Goal: Communication & Community: Ask a question

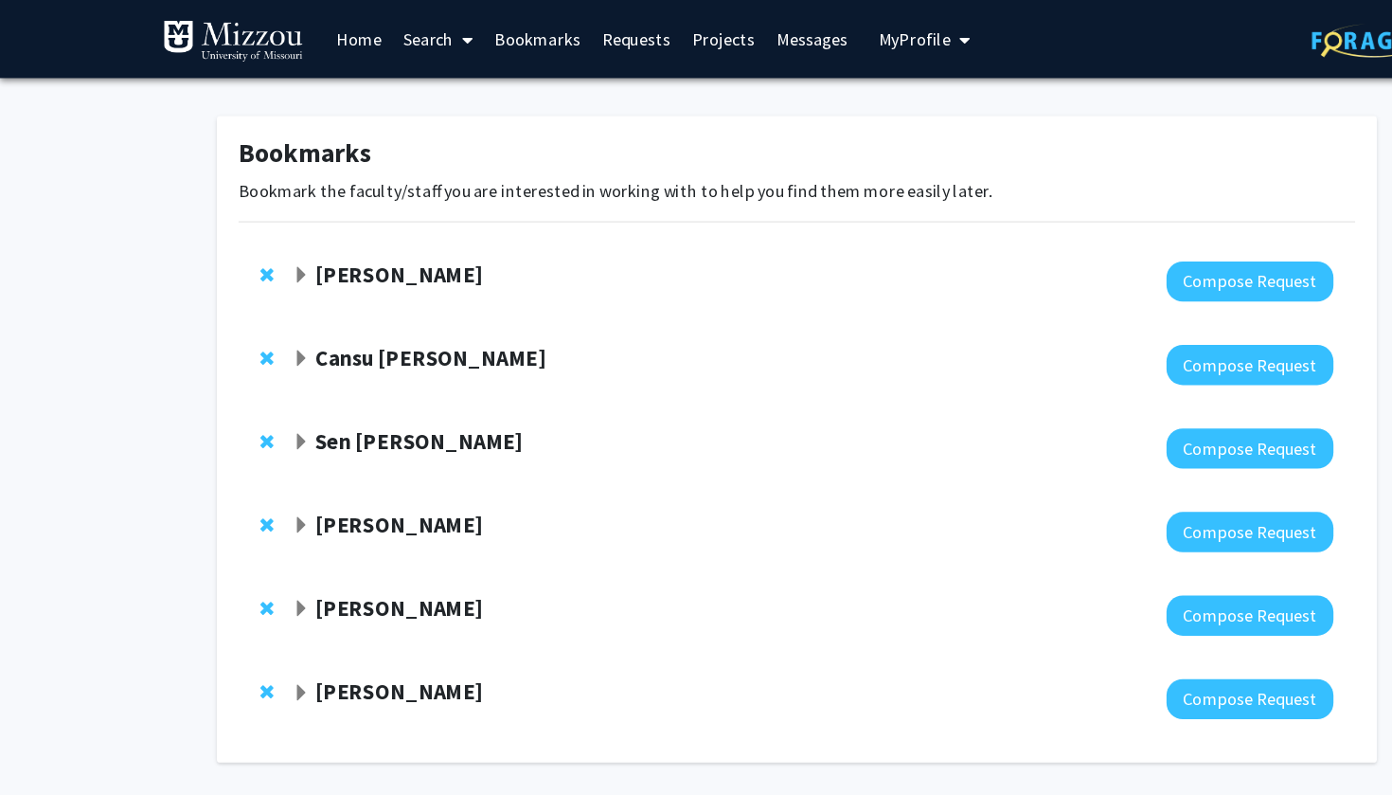
click at [267, 244] on span "Expand Yujiang Fang Bookmark" at bounding box center [263, 240] width 15 height 15
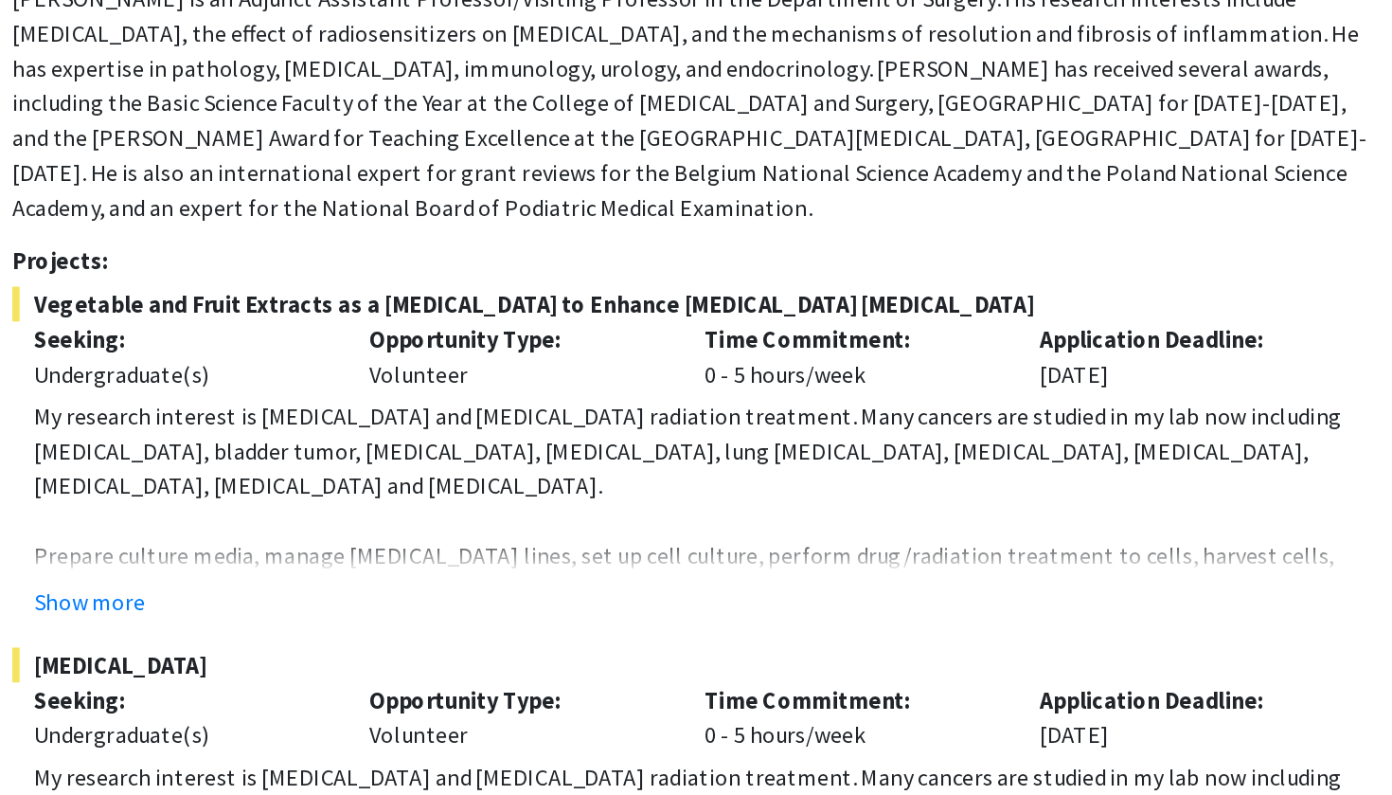
scroll to position [37, 0]
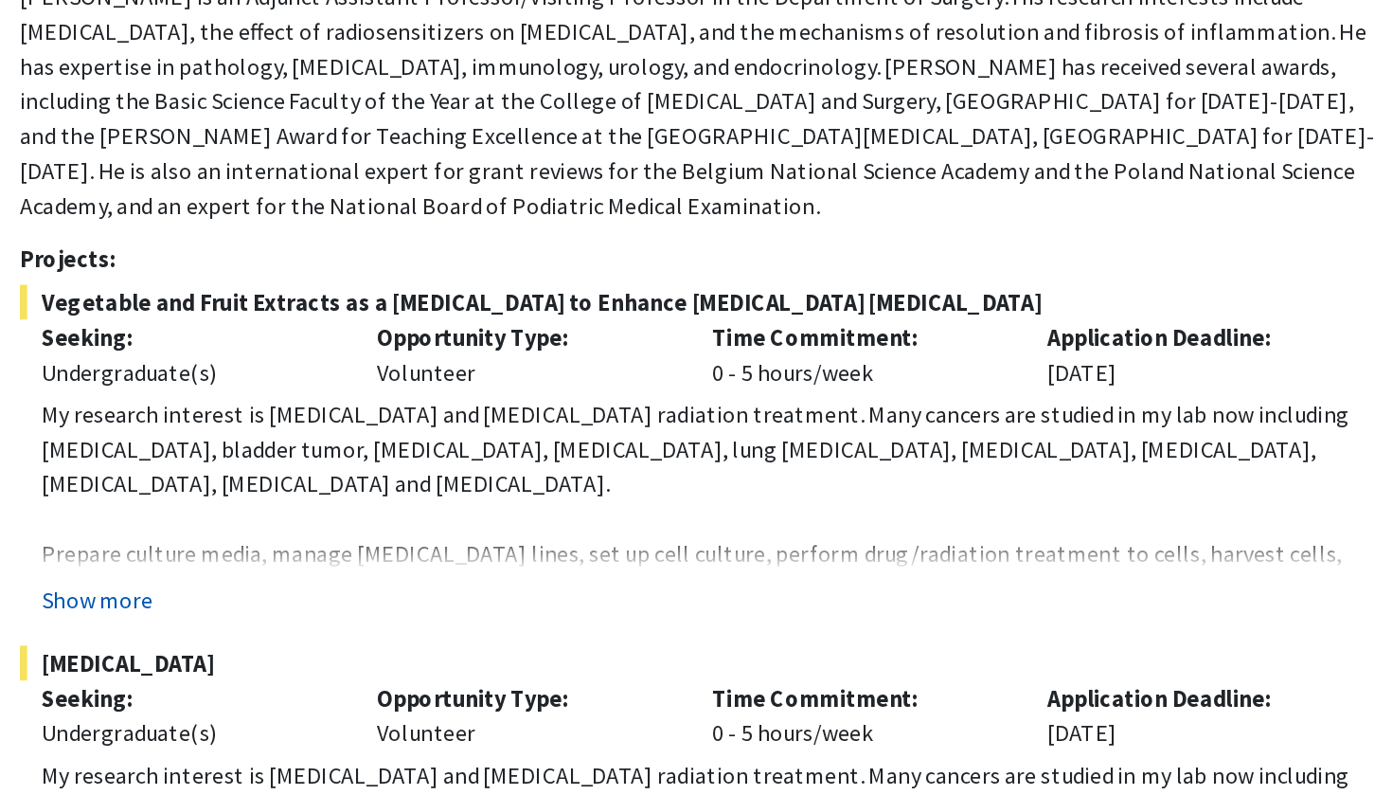
click at [288, 655] on button "Show more" at bounding box center [324, 666] width 73 height 23
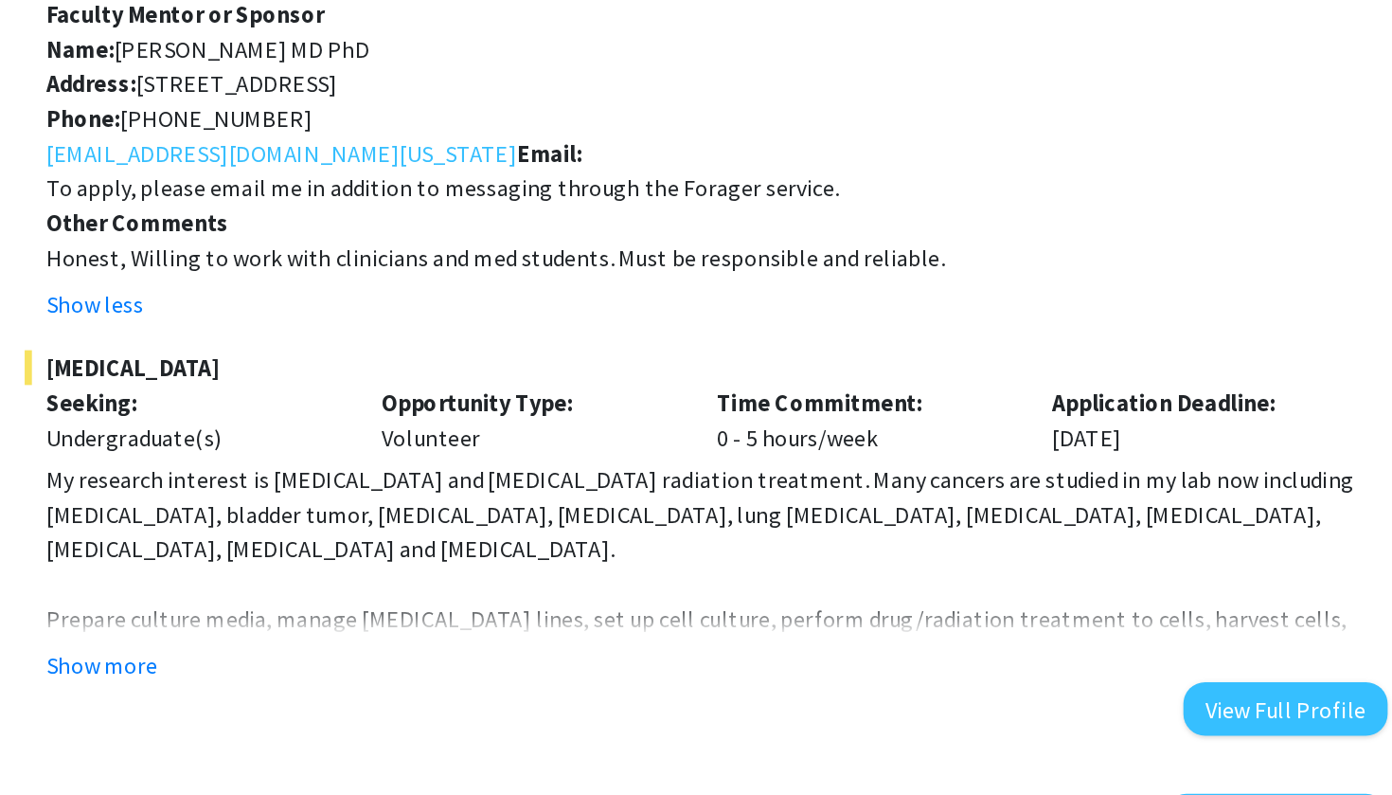
scroll to position [712, 0]
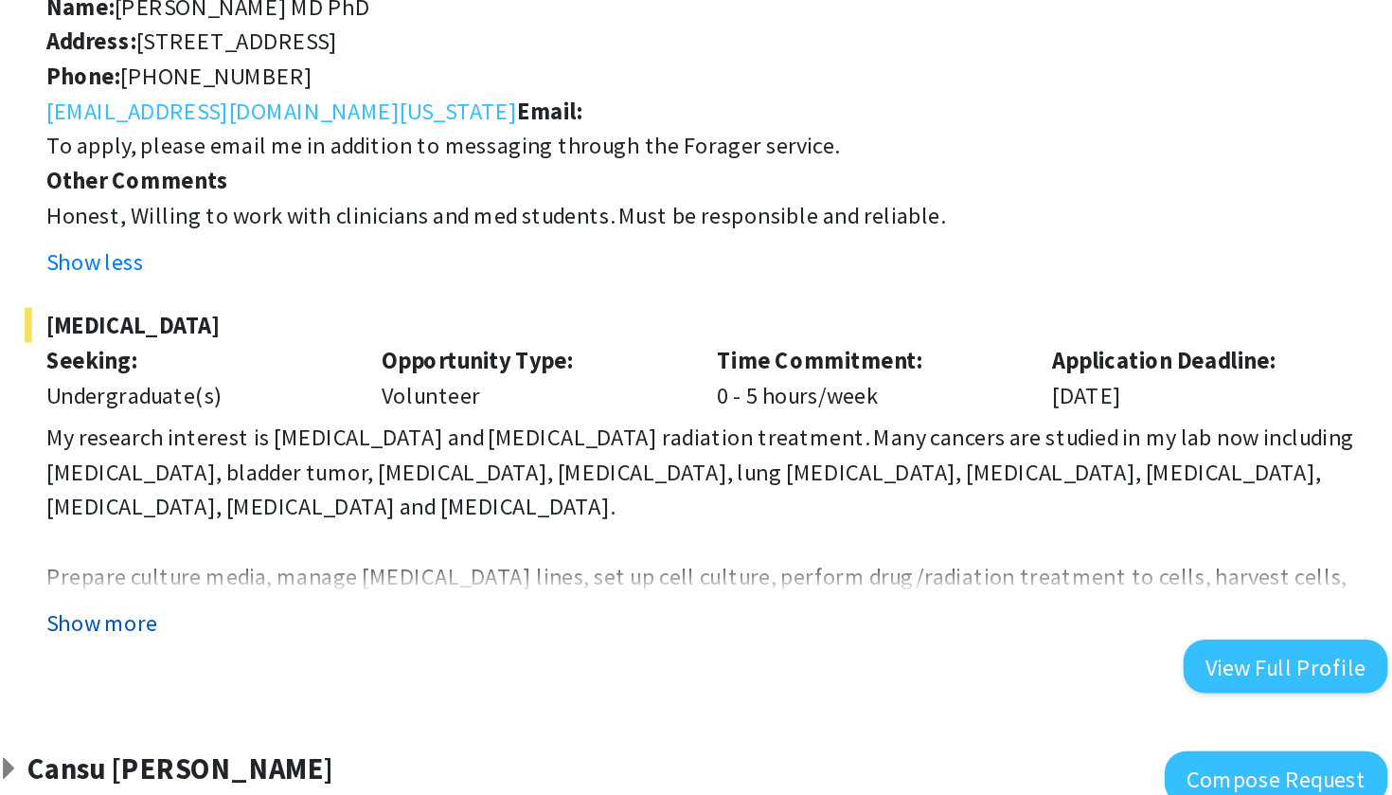
click at [288, 671] on button "Show more" at bounding box center [324, 682] width 73 height 23
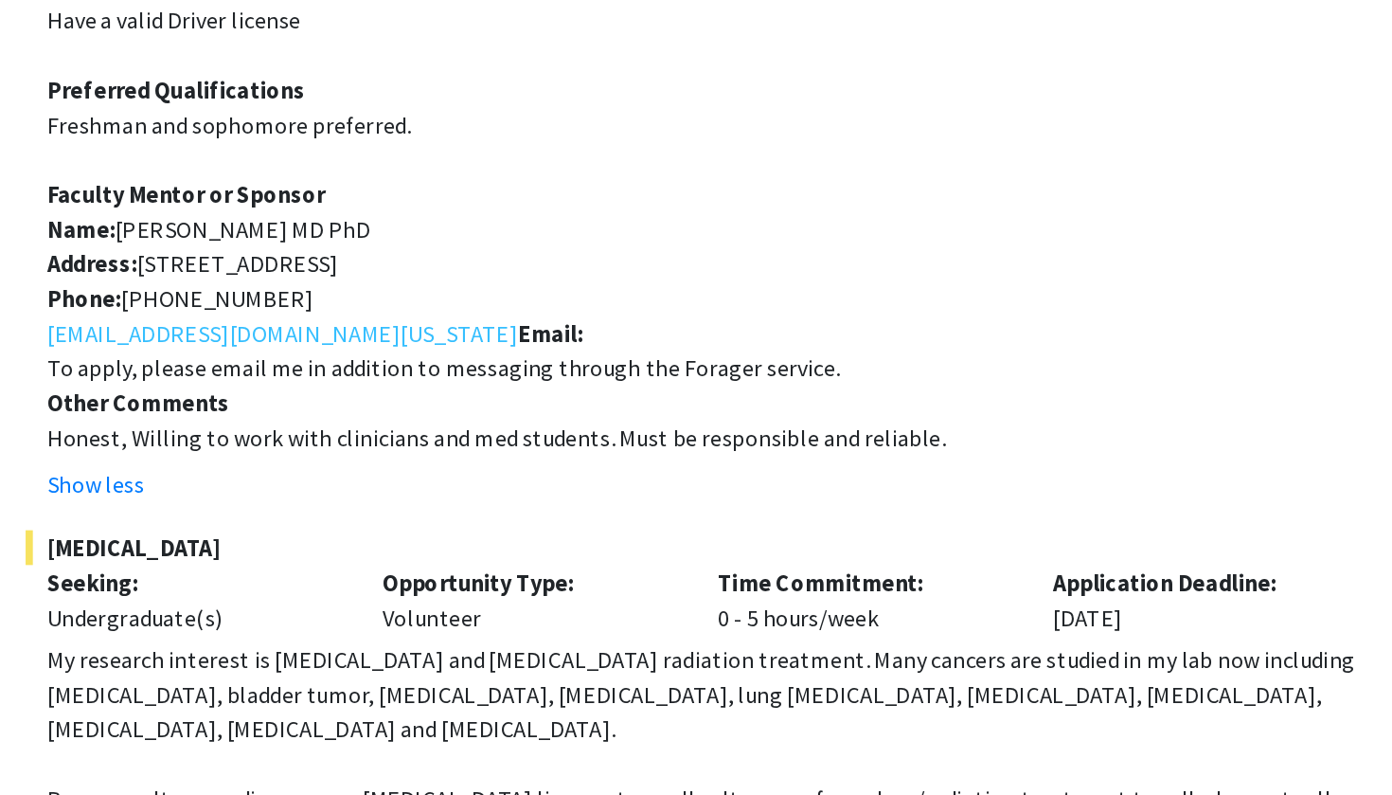
scroll to position [840, 0]
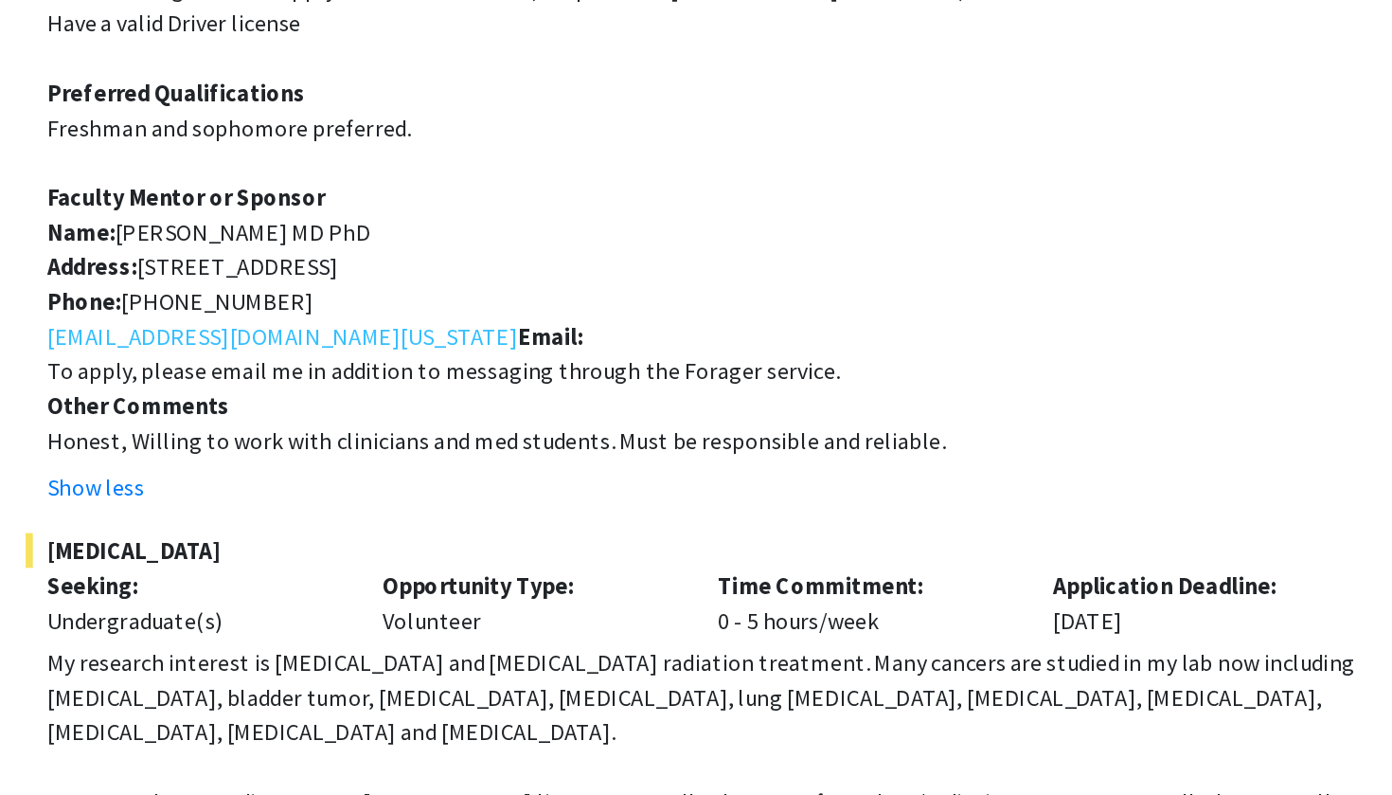
click at [347, 174] on span "[STREET_ADDRESS]" at bounding box center [413, 174] width 132 height 19
drag, startPoint x: 93, startPoint y: 174, endPoint x: 395, endPoint y: 179, distance: 302.2
click at [395, 179] on p "Address: [STREET_ADDRESS]" at bounding box center [726, 174] width 877 height 23
copy span "[STREET_ADDRESS]"
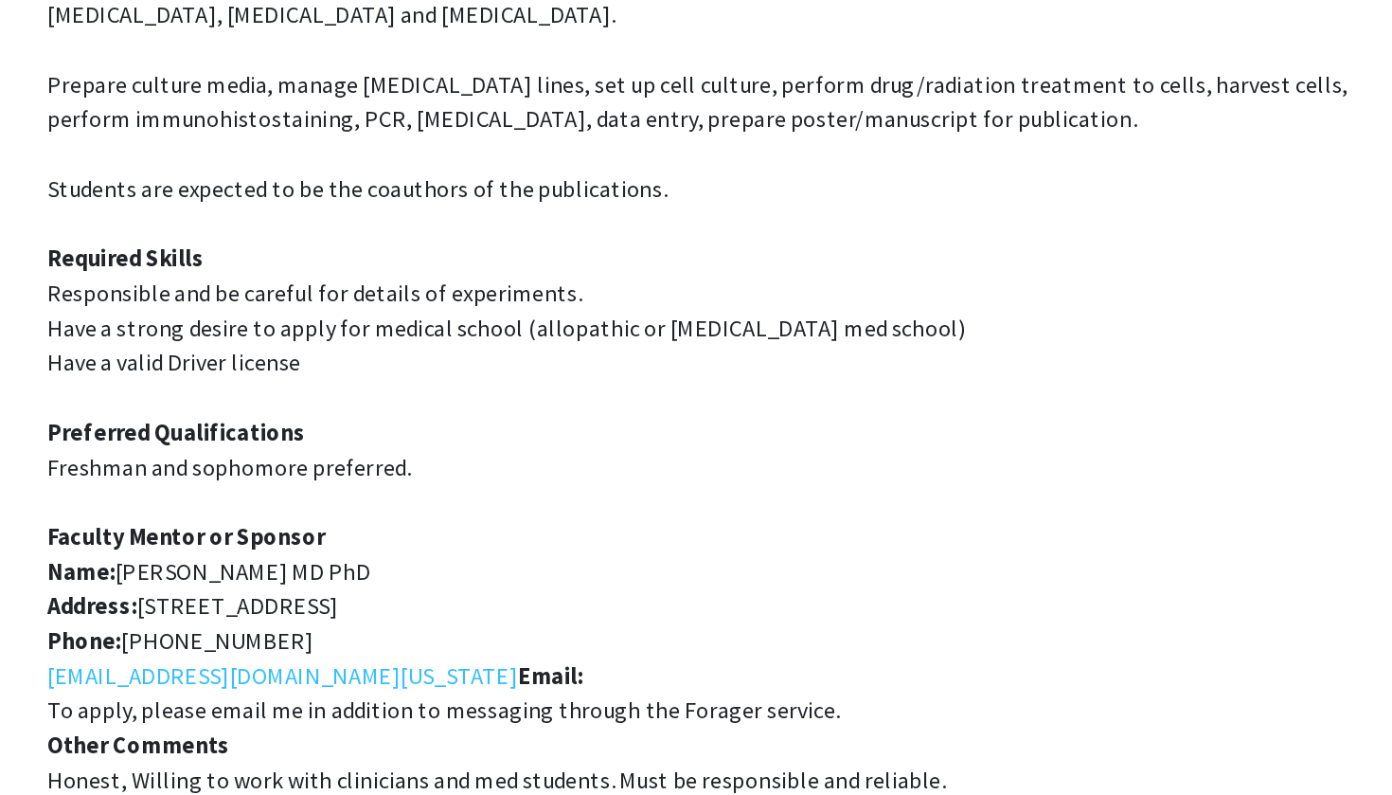
scroll to position [599, 0]
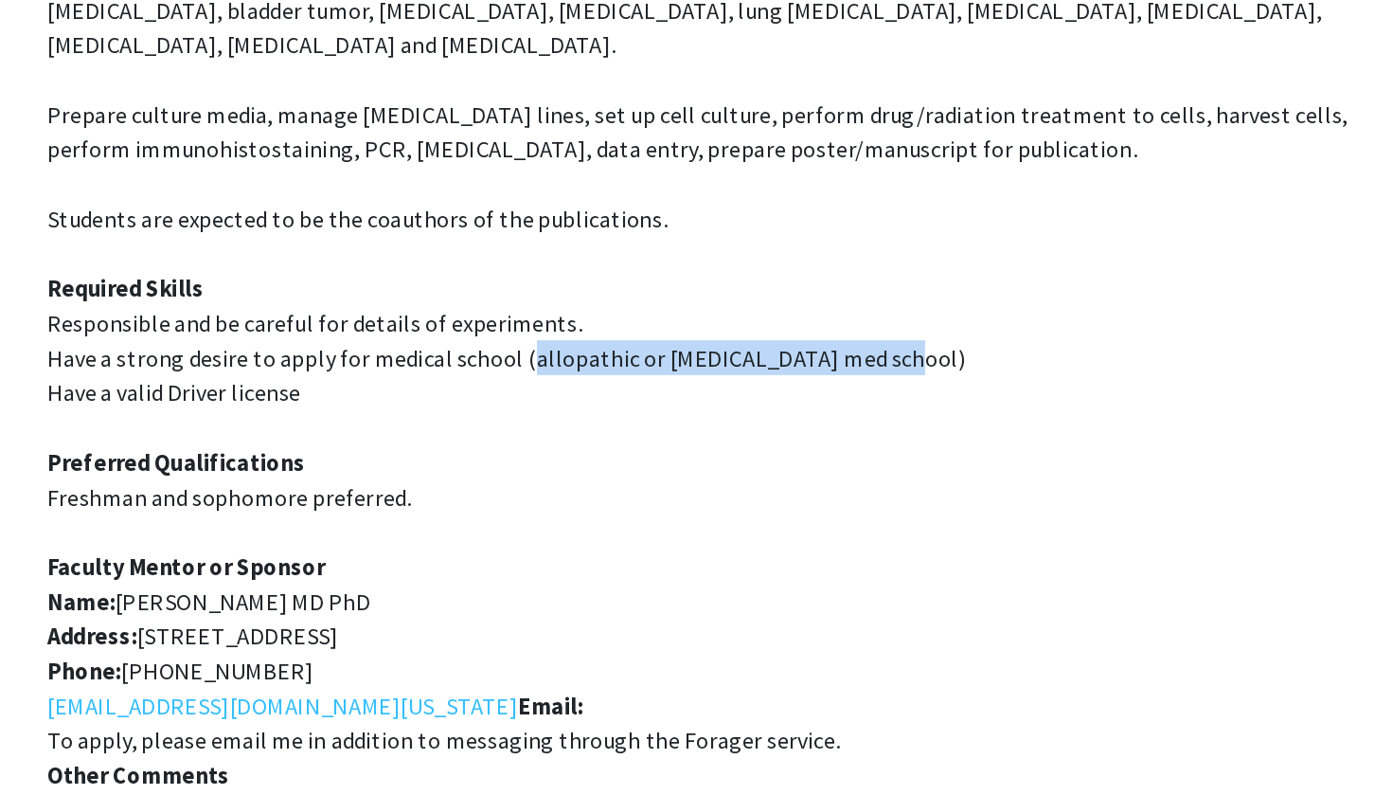
drag, startPoint x: 339, startPoint y: 234, endPoint x: 574, endPoint y: 234, distance: 234.9
click at [574, 234] on span "Have a strong desire to apply for medical school (allopathic or [MEDICAL_DATA] …" at bounding box center [588, 233] width 601 height 19
copy span "allopathic or [MEDICAL_DATA] med school"
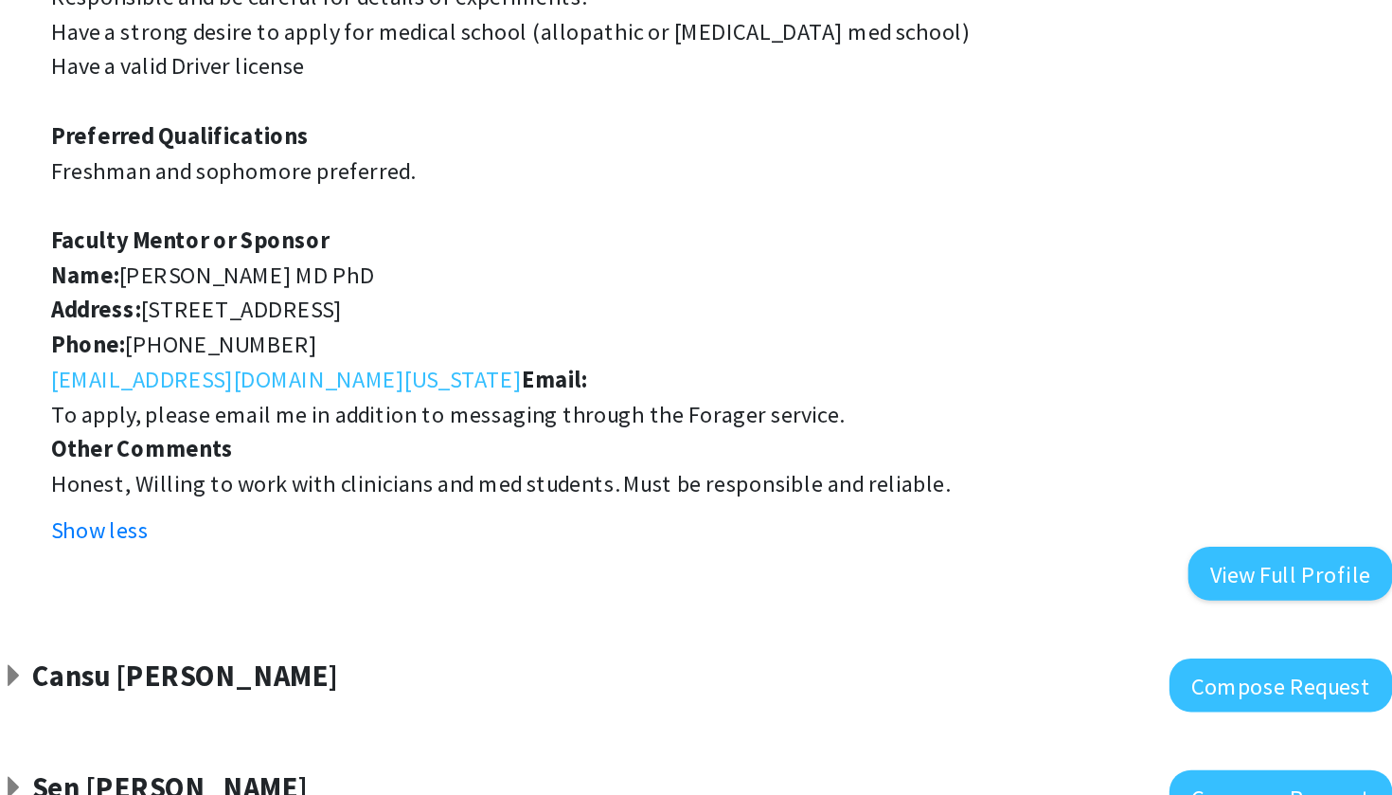
scroll to position [1373, 0]
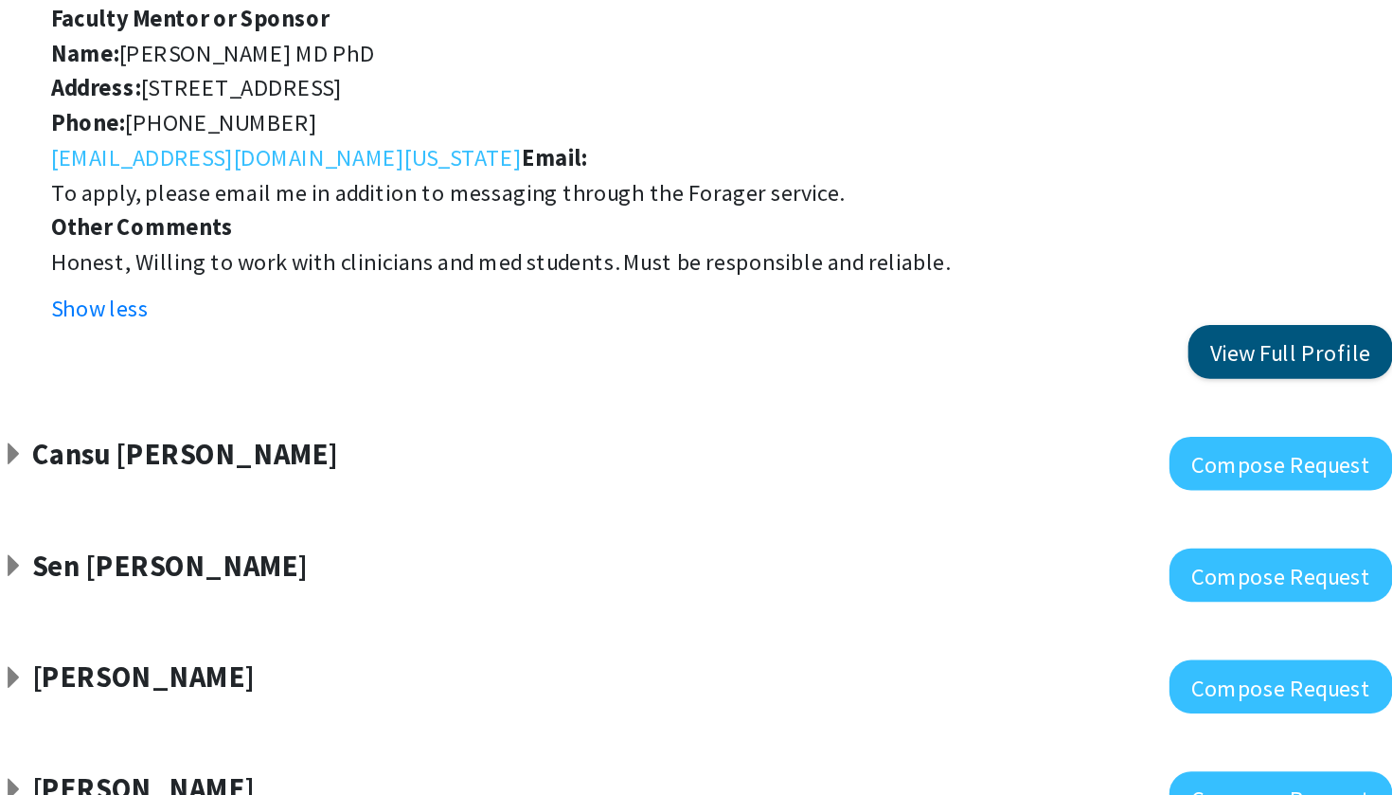
click at [1032, 488] on button "View Full Profile" at bounding box center [1099, 505] width 134 height 35
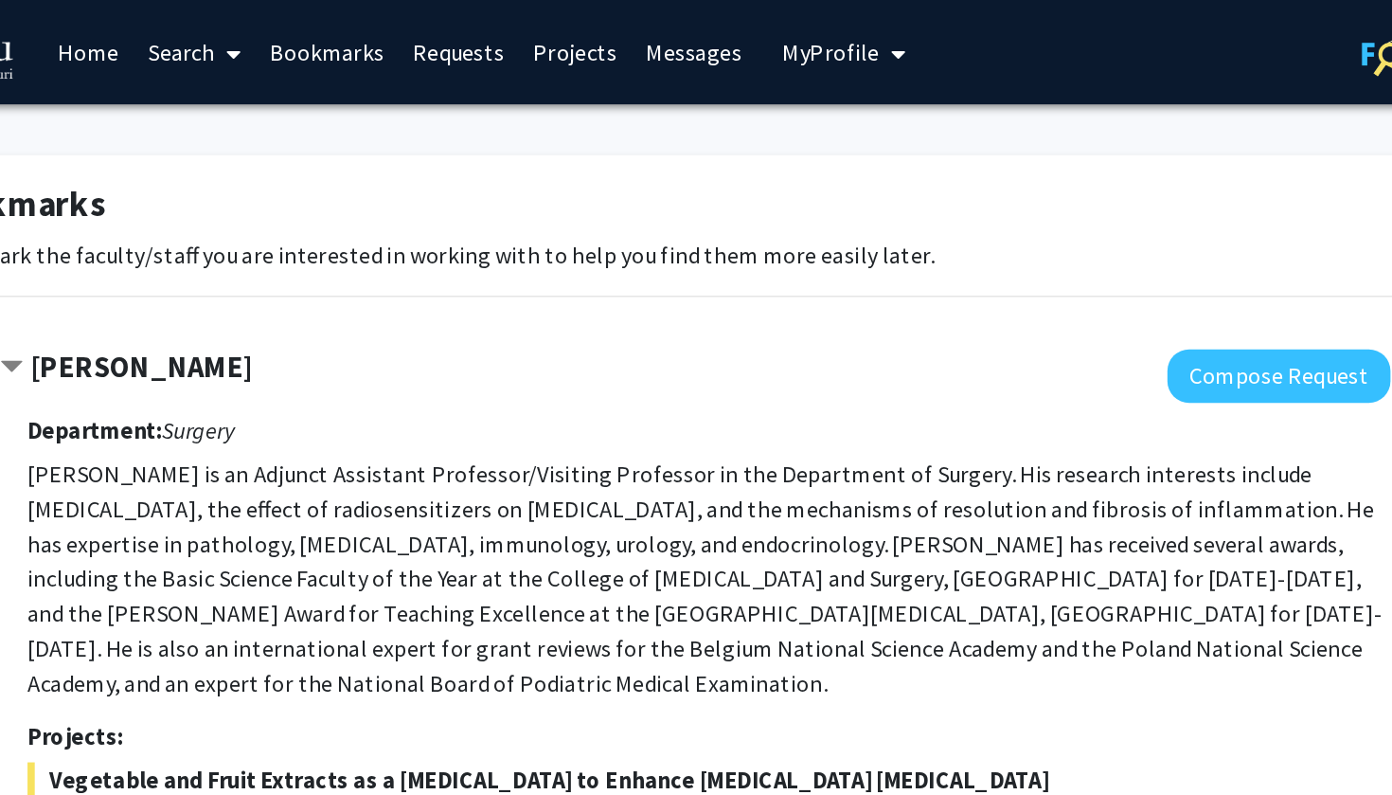
scroll to position [0, 0]
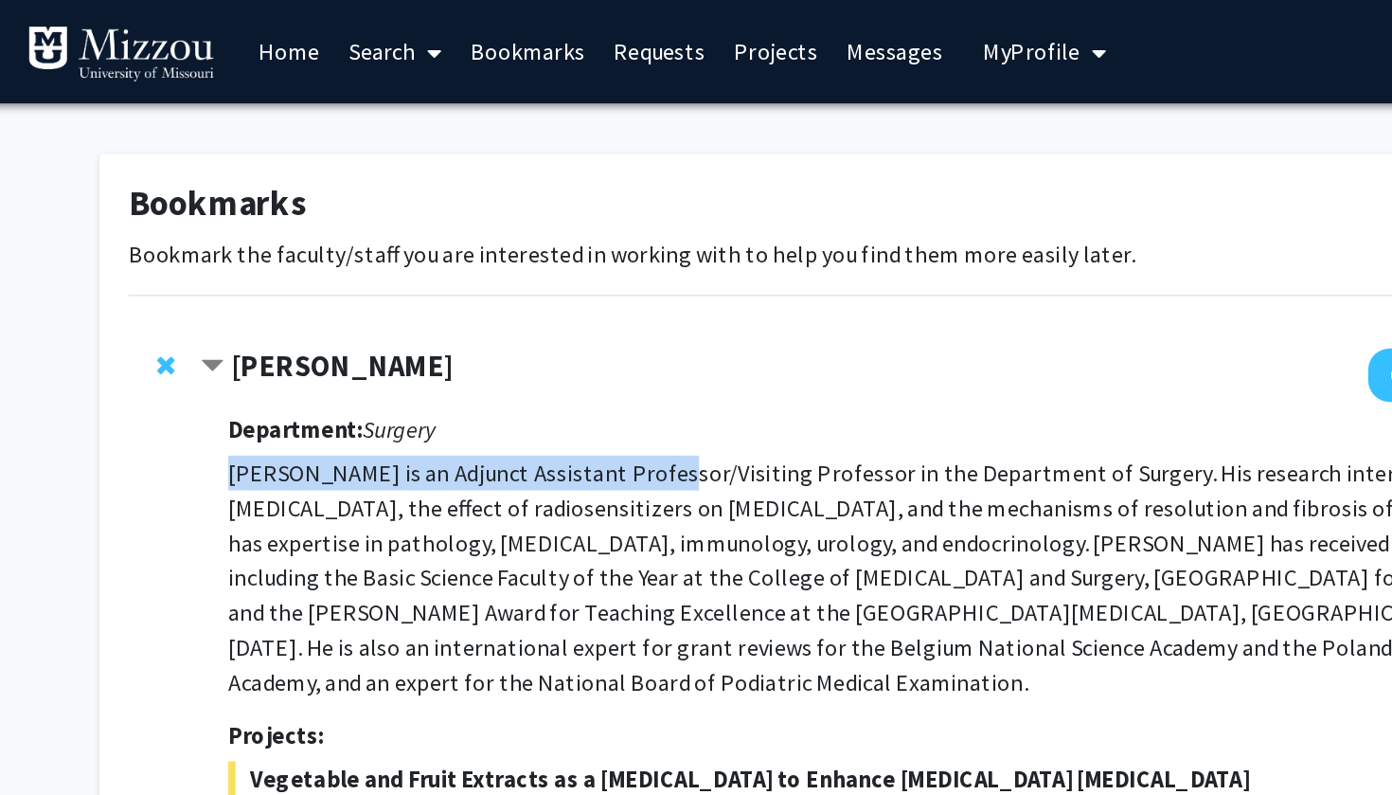
drag, startPoint x: 150, startPoint y: 314, endPoint x: 416, endPoint y: 311, distance: 266.2
click at [417, 311] on p "[PERSON_NAME] is an Adjunct Assistant Professor/Visiting Professor in the Depar…" at bounding box center [719, 377] width 891 height 159
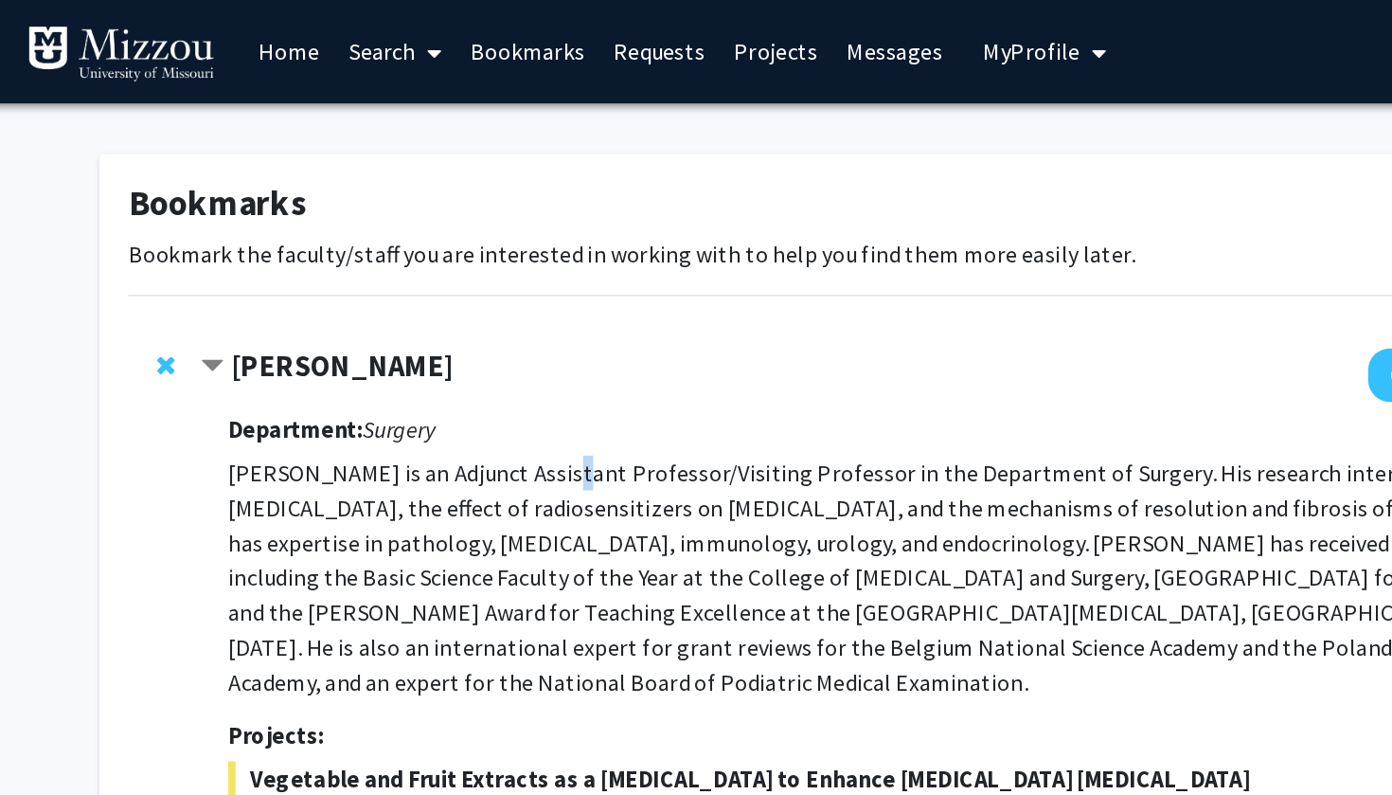
click at [354, 313] on p "[PERSON_NAME] is an Adjunct Assistant Professor/Visiting Professor in the Depar…" at bounding box center [719, 377] width 891 height 159
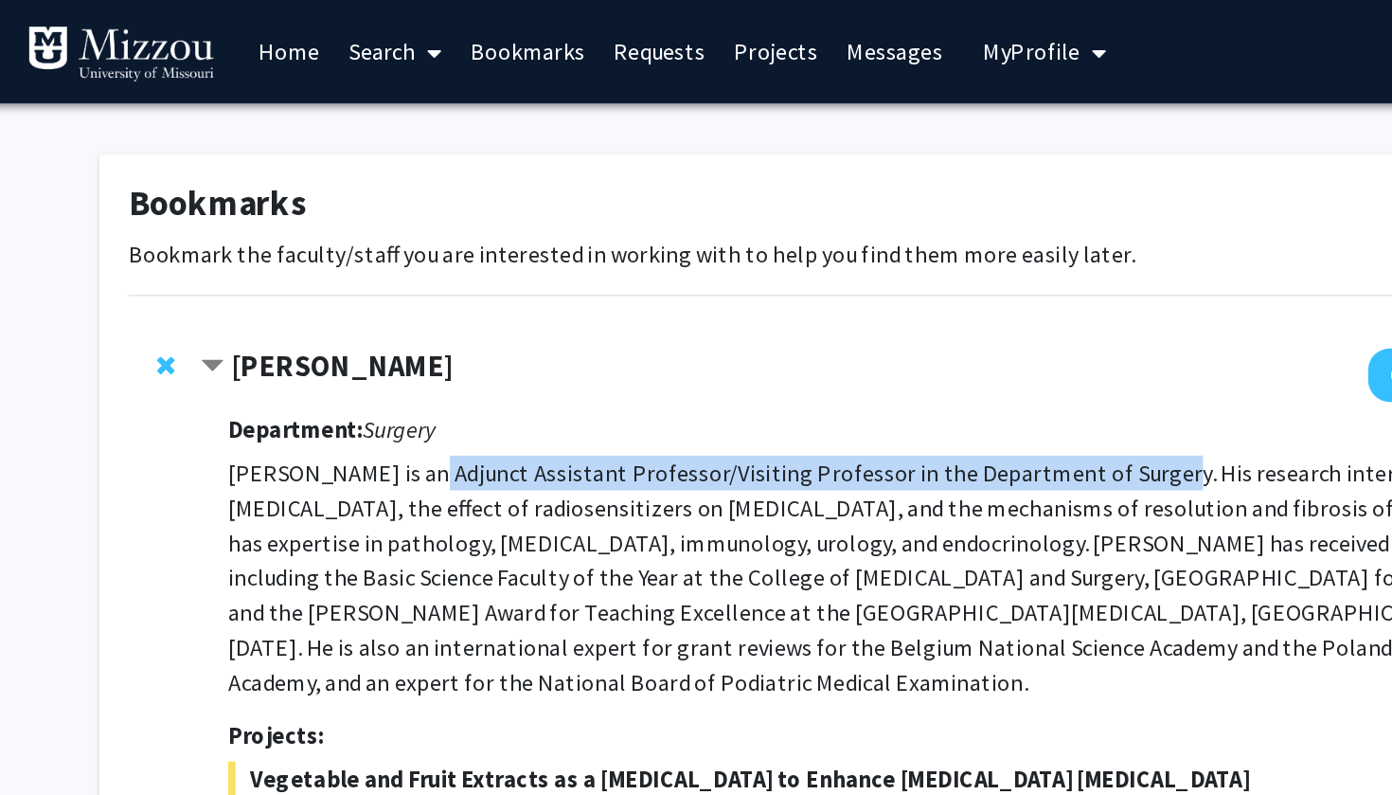
drag, startPoint x: 264, startPoint y: 311, endPoint x: 735, endPoint y: 314, distance: 470.8
click at [735, 314] on p "[PERSON_NAME] is an Adjunct Assistant Professor/Visiting Professor in the Depar…" at bounding box center [719, 377] width 891 height 159
copy p "Adjunct Assistant Professor/Visiting Professor in the Department of Surgery"
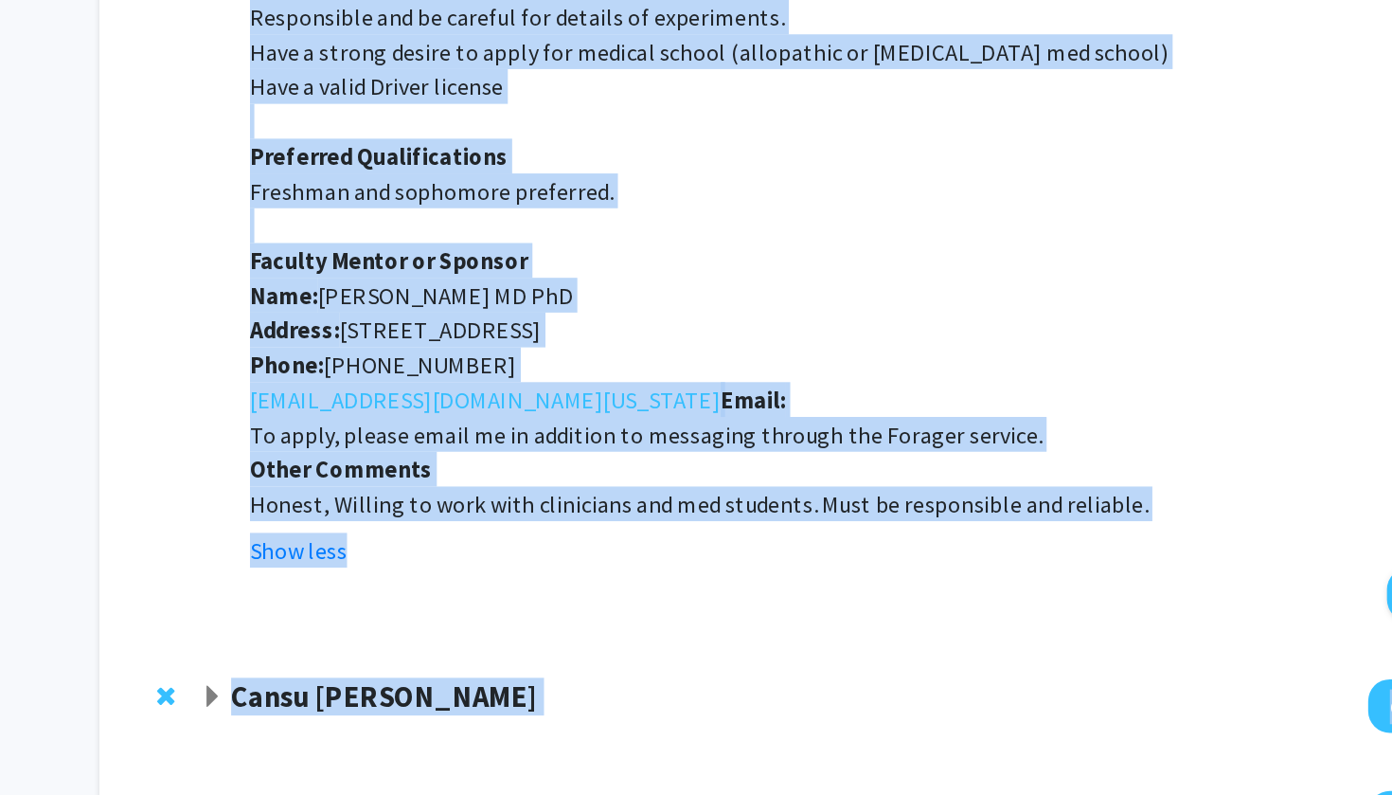
scroll to position [1217, 0]
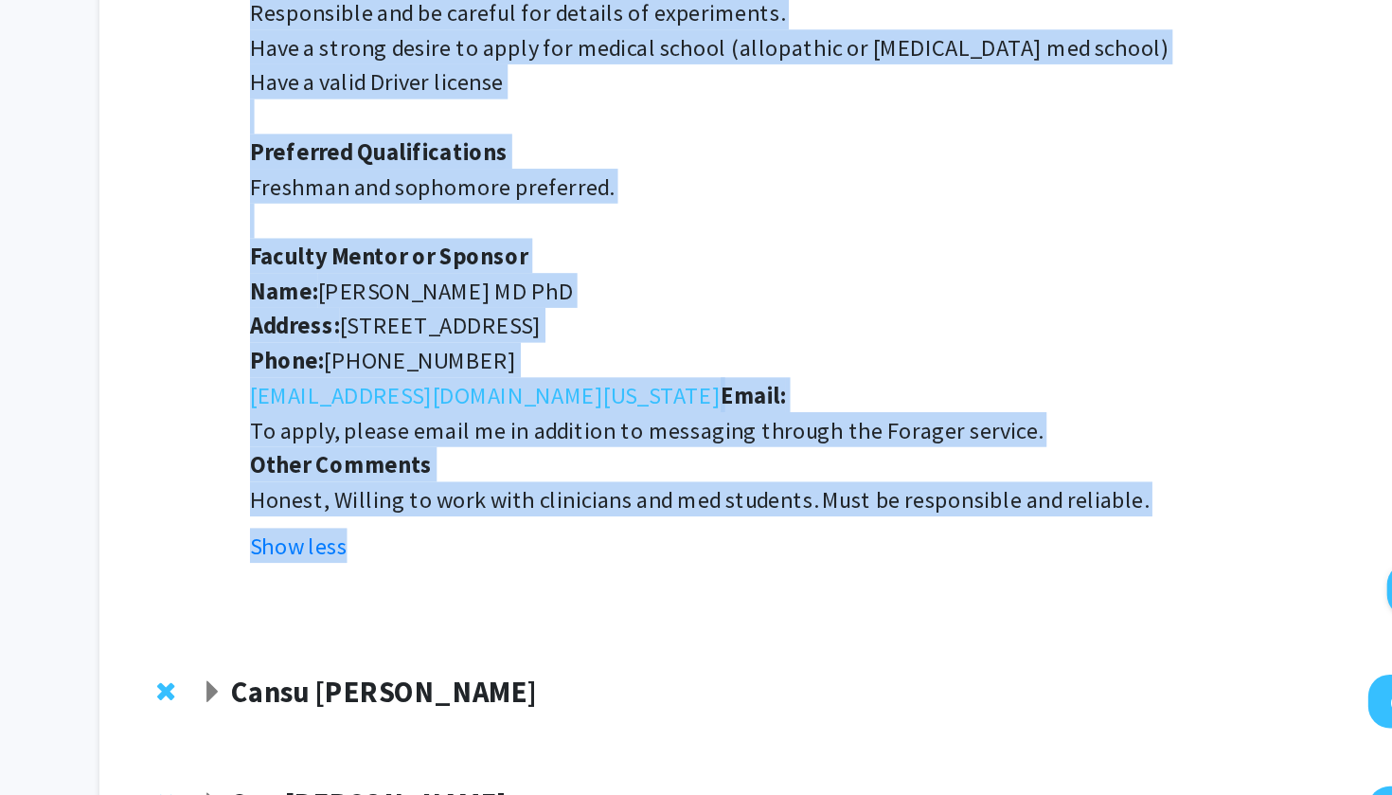
drag, startPoint x: 144, startPoint y: 241, endPoint x: 319, endPoint y: 389, distance: 229.8
copy div "Loremip Dolo Sitamet Consect Adipiscing: Elitsed Doeiusm Temp in ut Laboree Dol…"
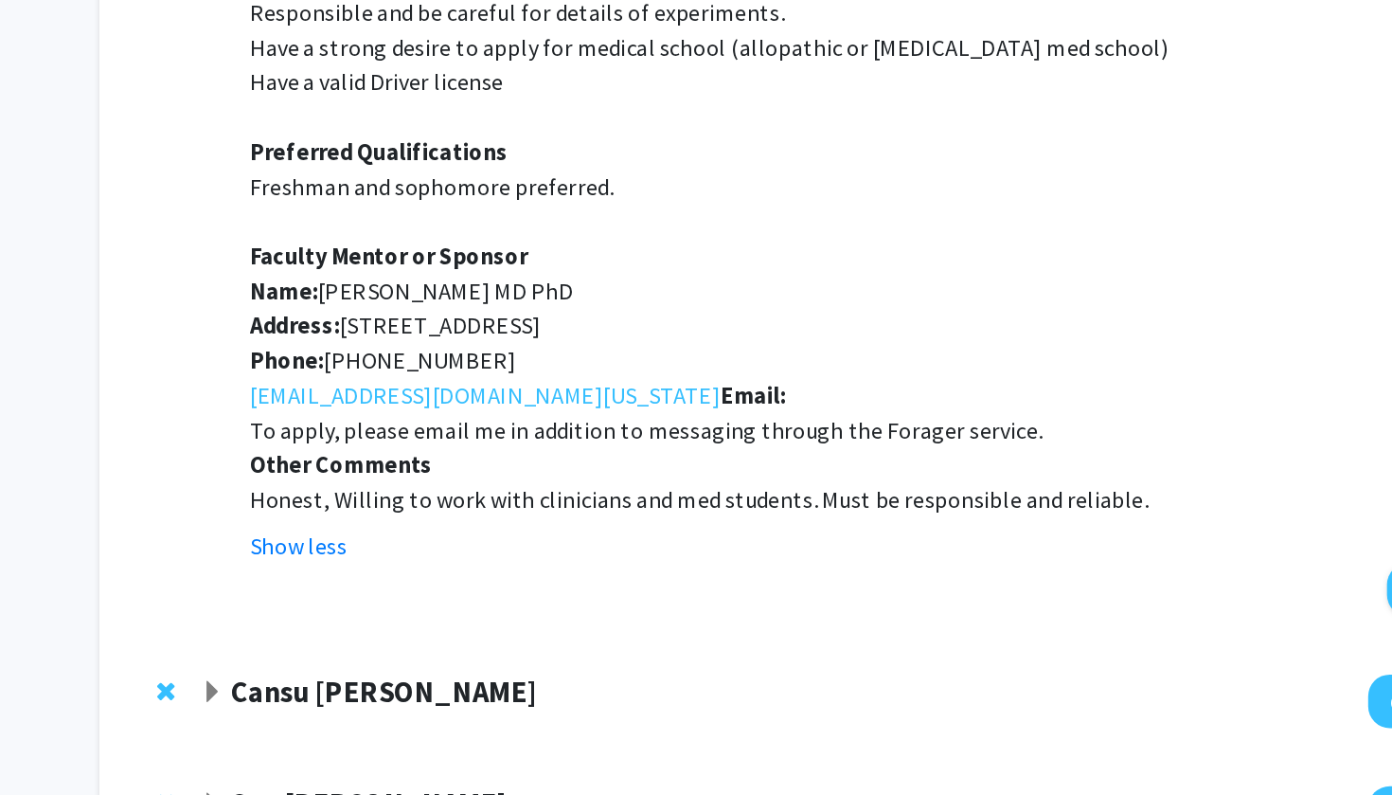
click at [288, 408] on p at bounding box center [726, 419] width 877 height 23
drag, startPoint x: 211, startPoint y: 191, endPoint x: 344, endPoint y: 192, distance: 132.6
click at [344, 454] on p "Name: [PERSON_NAME] MD PhD" at bounding box center [726, 465] width 877 height 23
copy span "[PERSON_NAME] MD PhD"
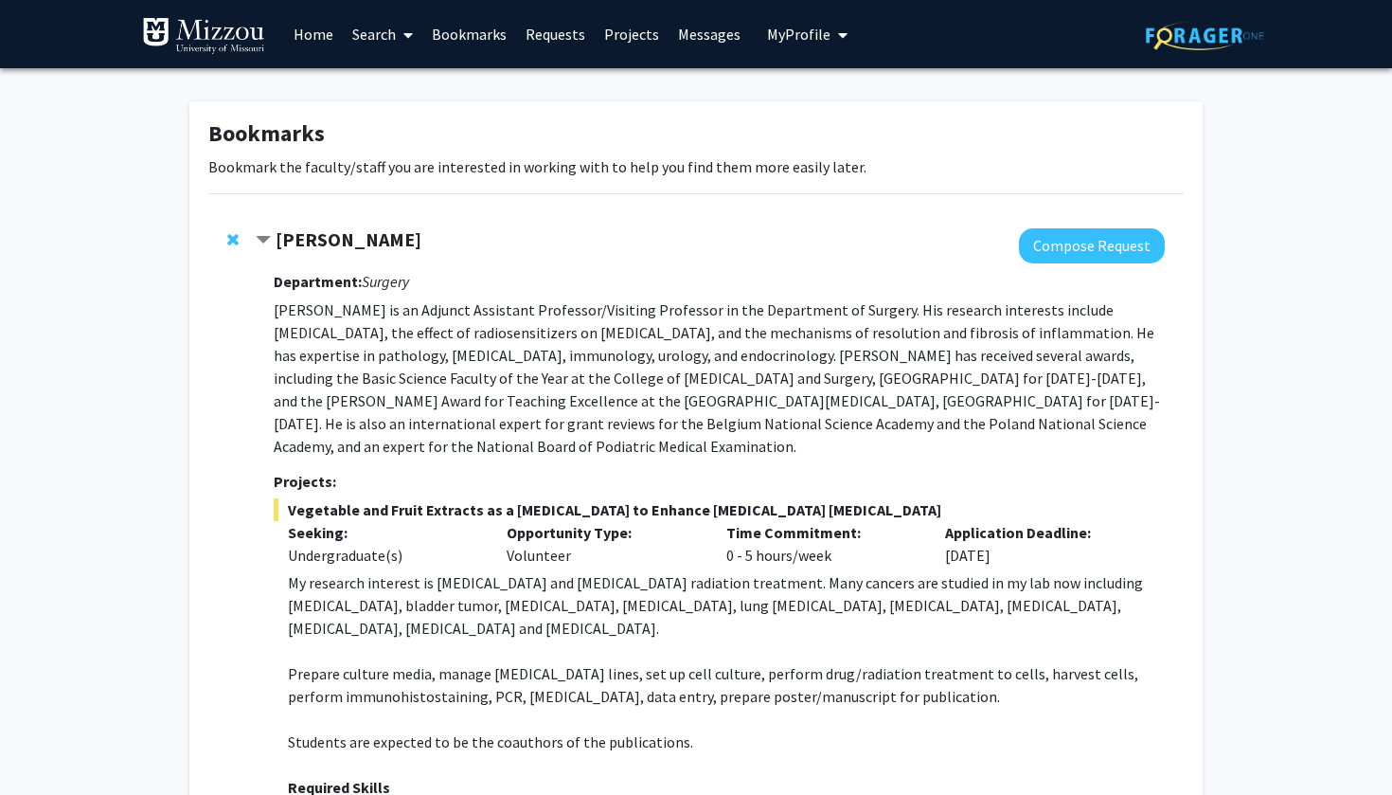
scroll to position [0, 0]
click at [815, 43] on span "My Profile" at bounding box center [798, 34] width 63 height 19
click at [808, 86] on fg-profile-picture at bounding box center [800, 99] width 38 height 42
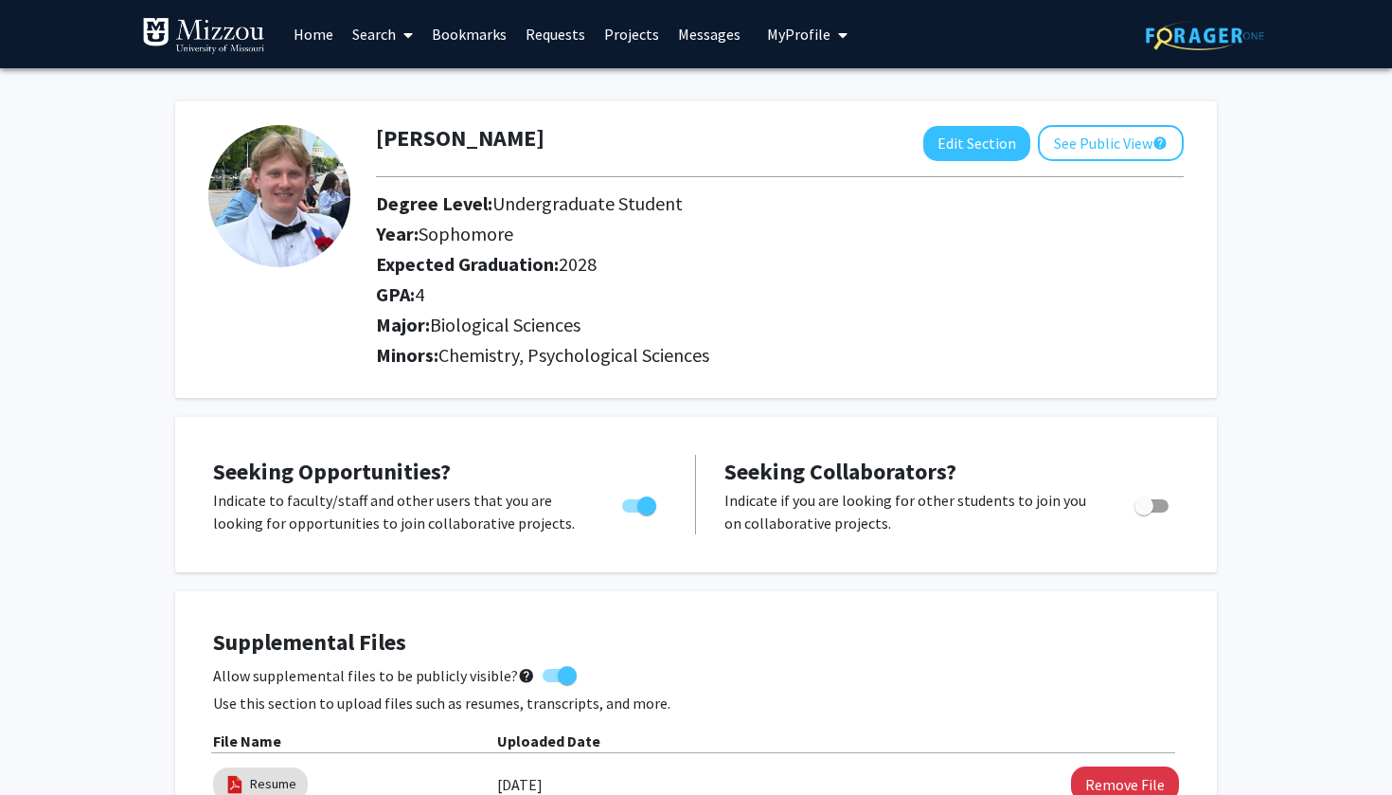
click at [321, 215] on img at bounding box center [279, 196] width 142 height 142
click at [833, 46] on span "My profile dropdown to access profile and logout" at bounding box center [839, 35] width 17 height 66
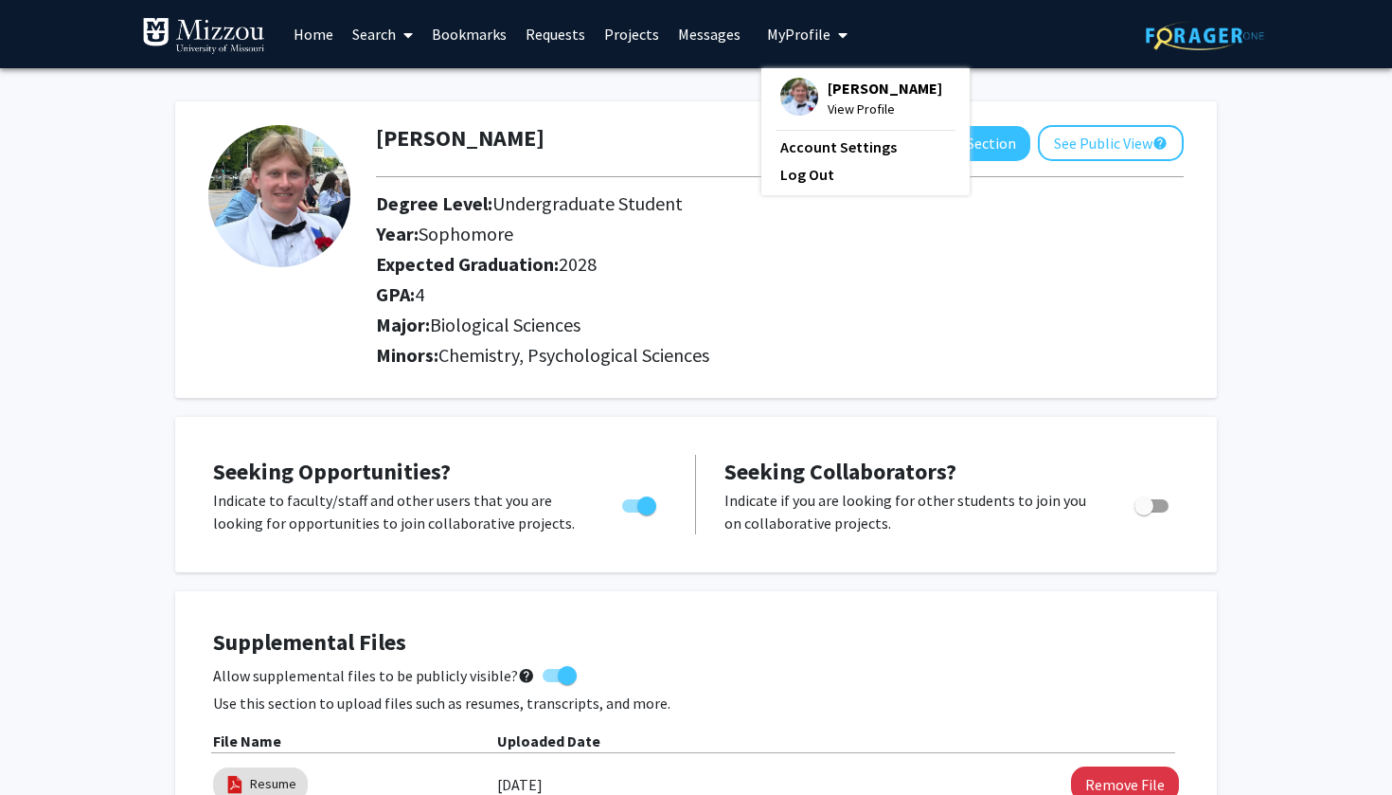
click at [833, 104] on span "View Profile" at bounding box center [885, 109] width 115 height 21
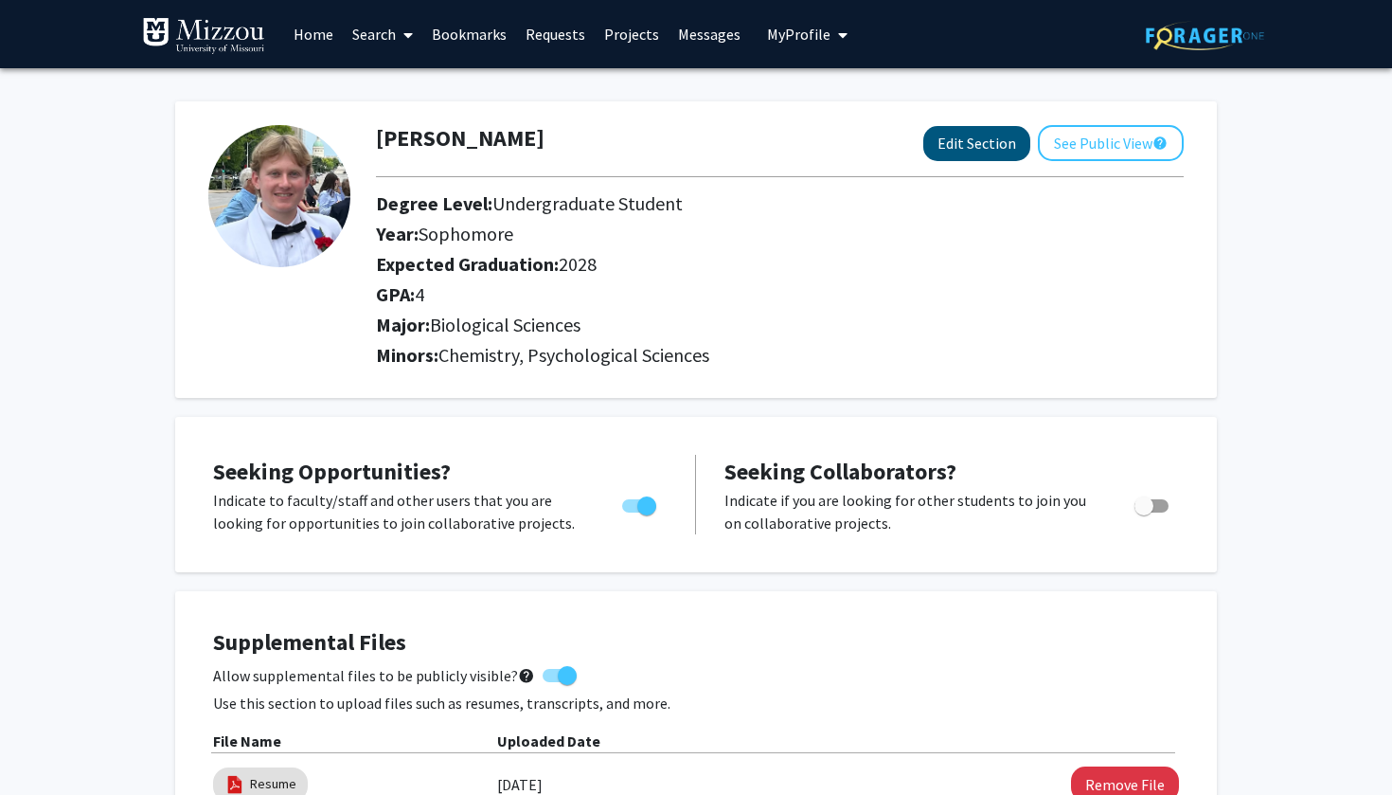
click at [988, 153] on button "Edit Section" at bounding box center [977, 143] width 107 height 35
select select "sophomore"
select select "2028"
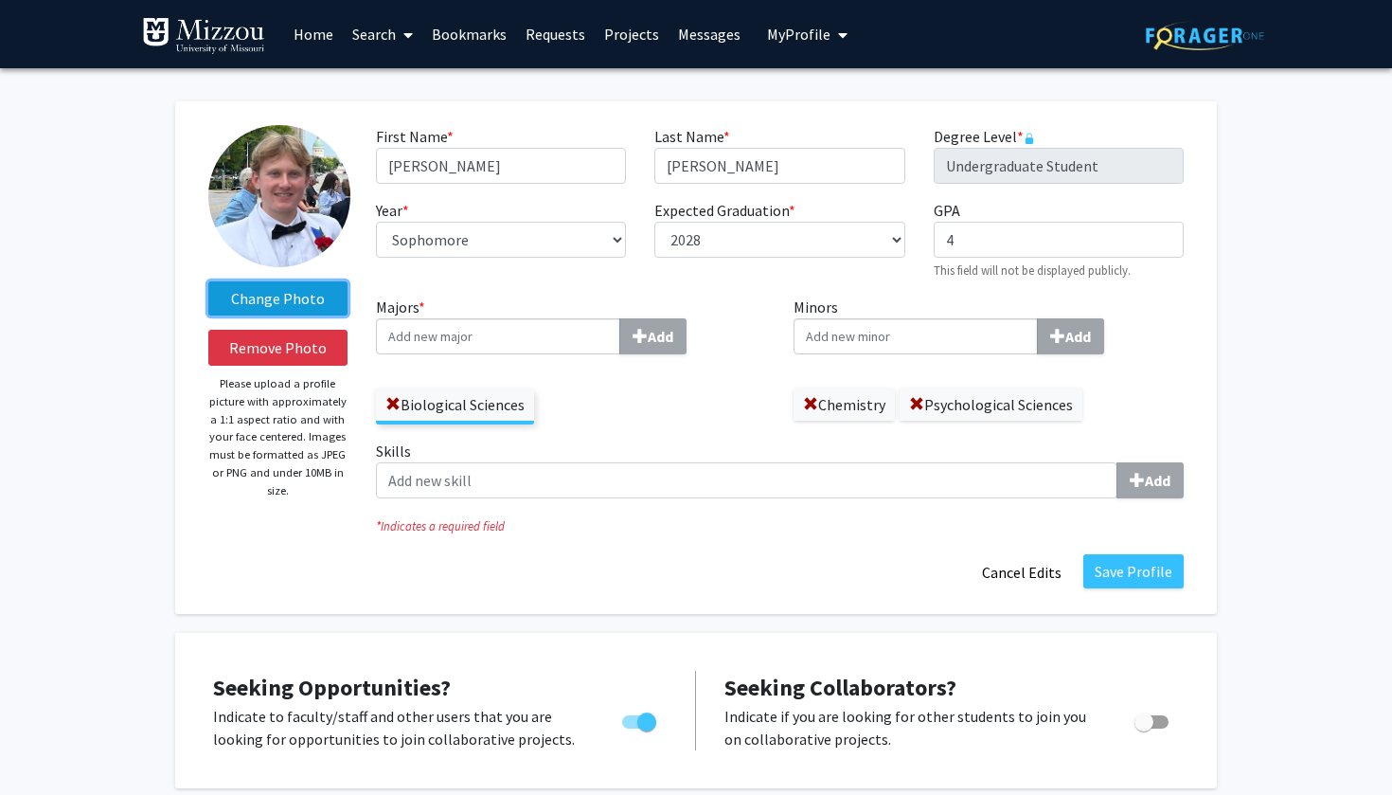
click at [282, 302] on label "Change Photo" at bounding box center [277, 298] width 139 height 34
click at [0, 0] on input "Change Photo" at bounding box center [0, 0] width 0 height 0
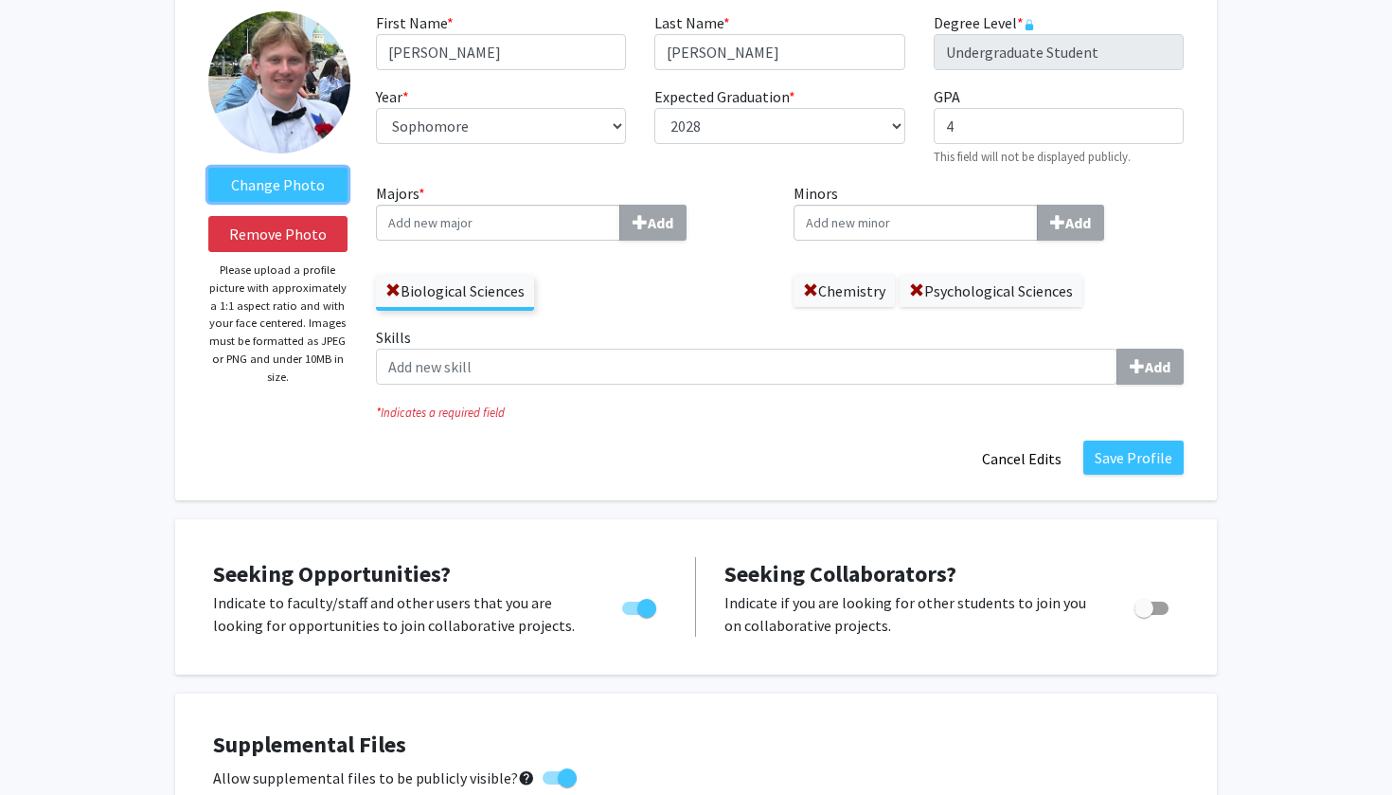
scroll to position [413, 0]
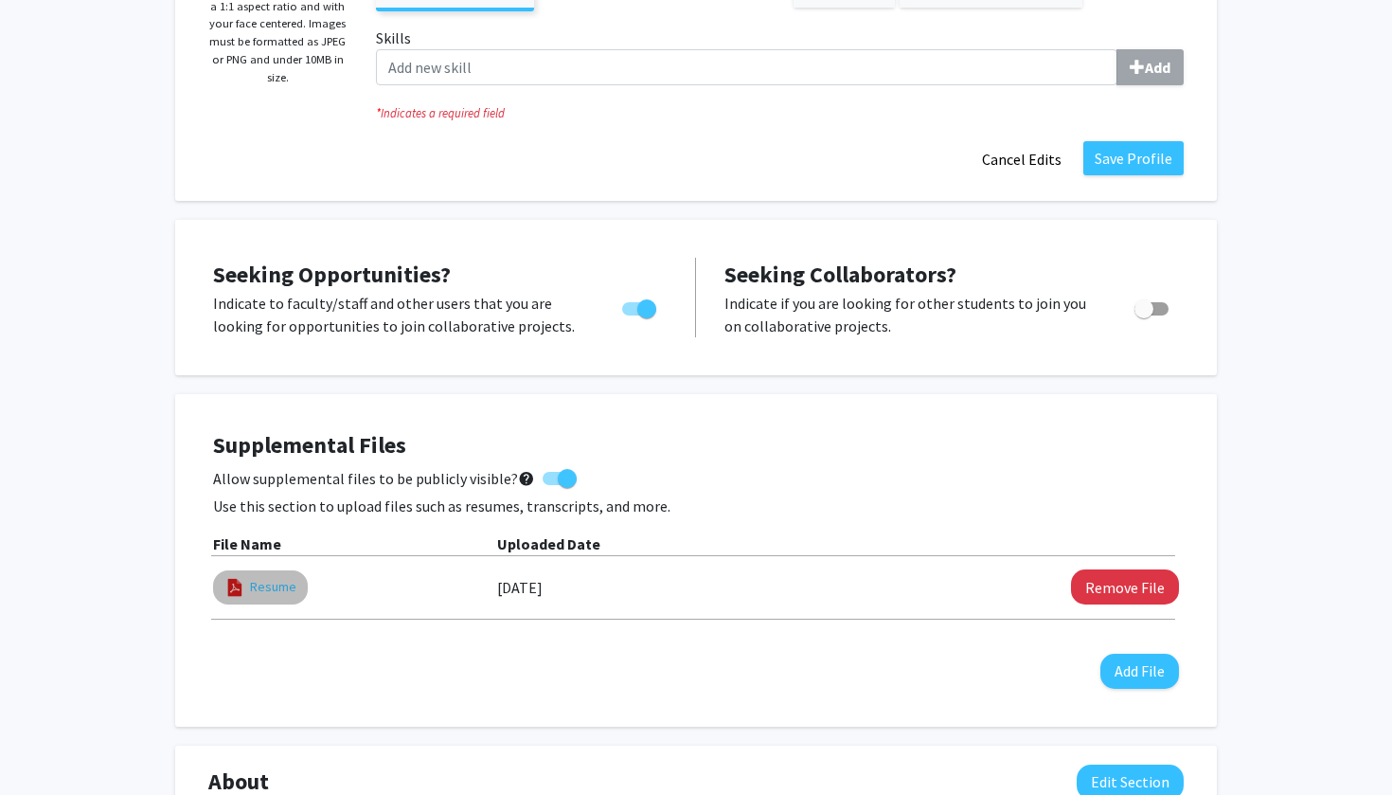
click at [283, 587] on link "Resume" at bounding box center [273, 587] width 46 height 20
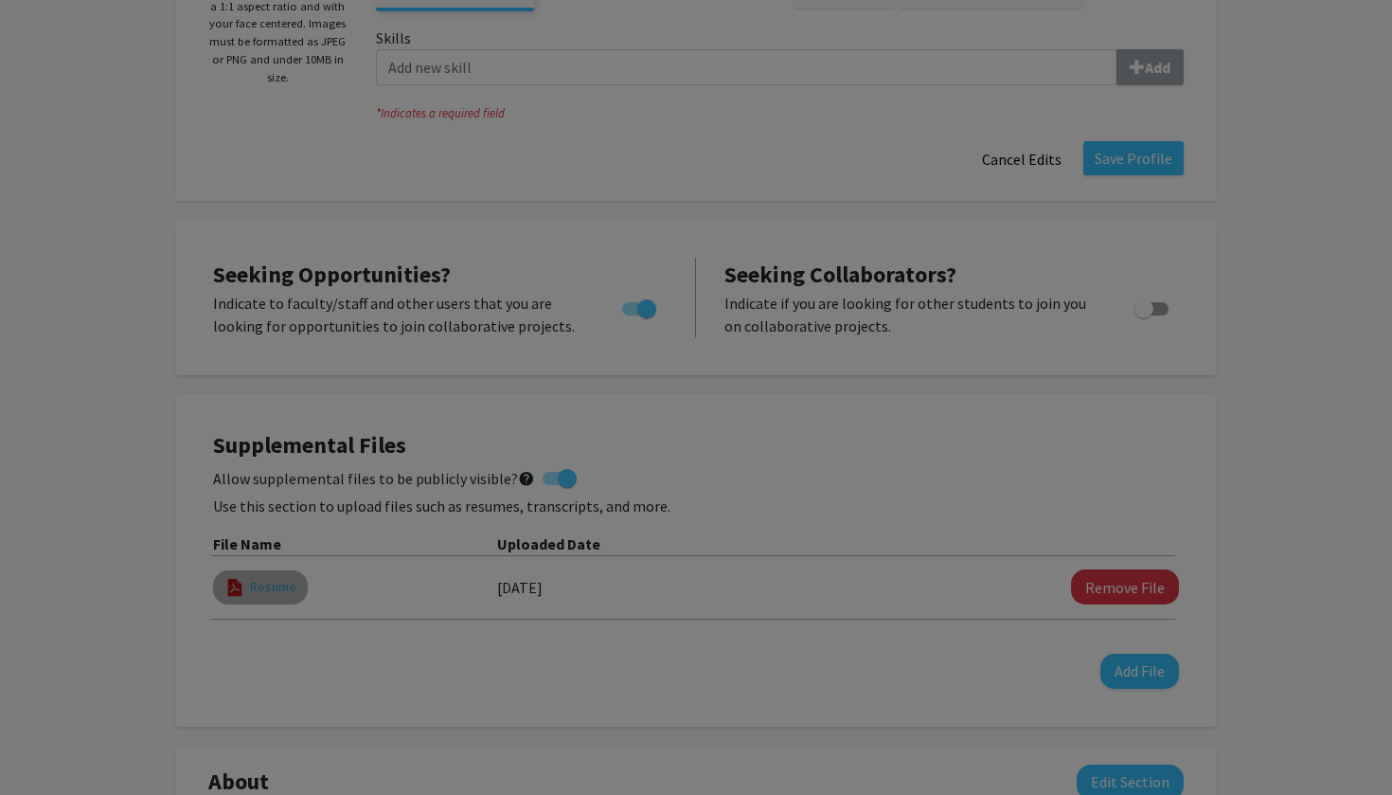
select select "custom"
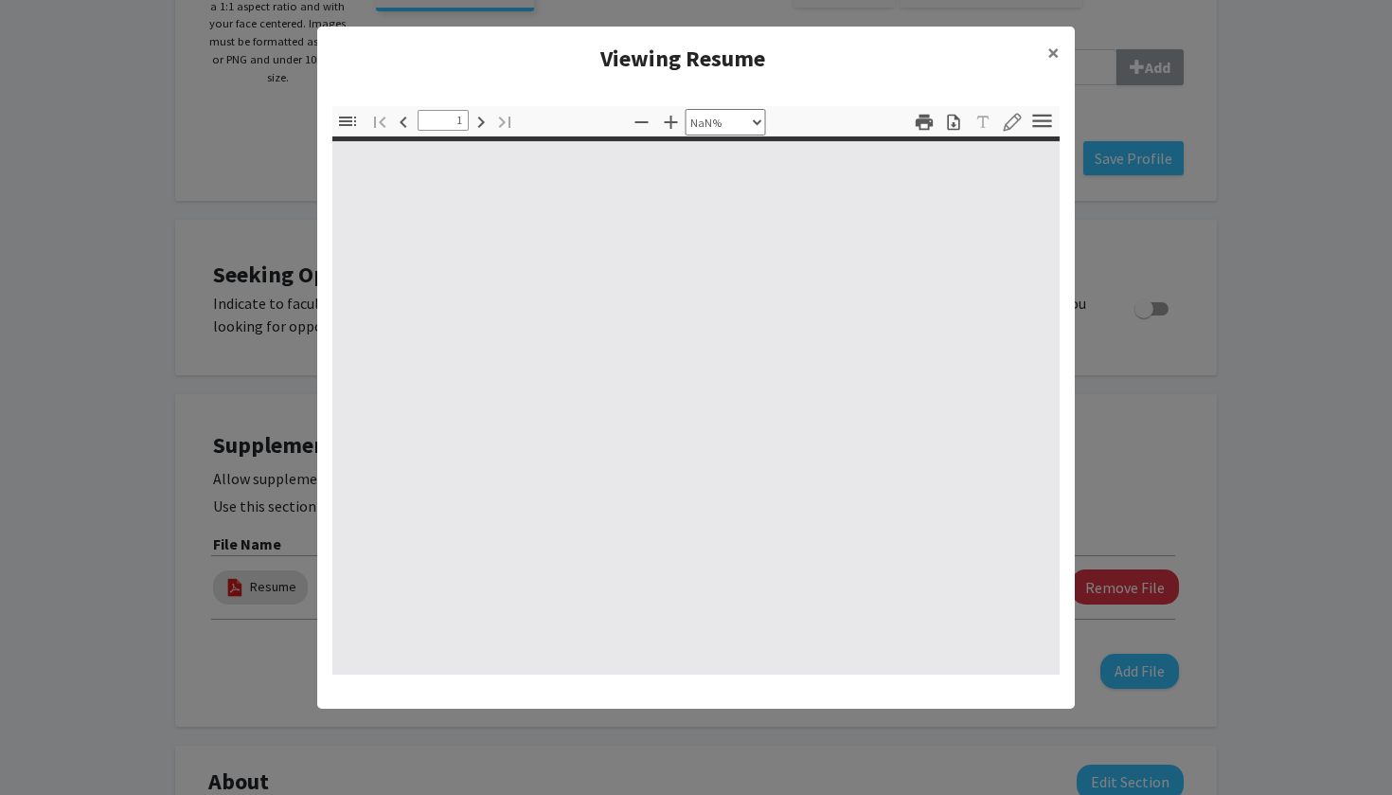
type input "0"
select select "custom"
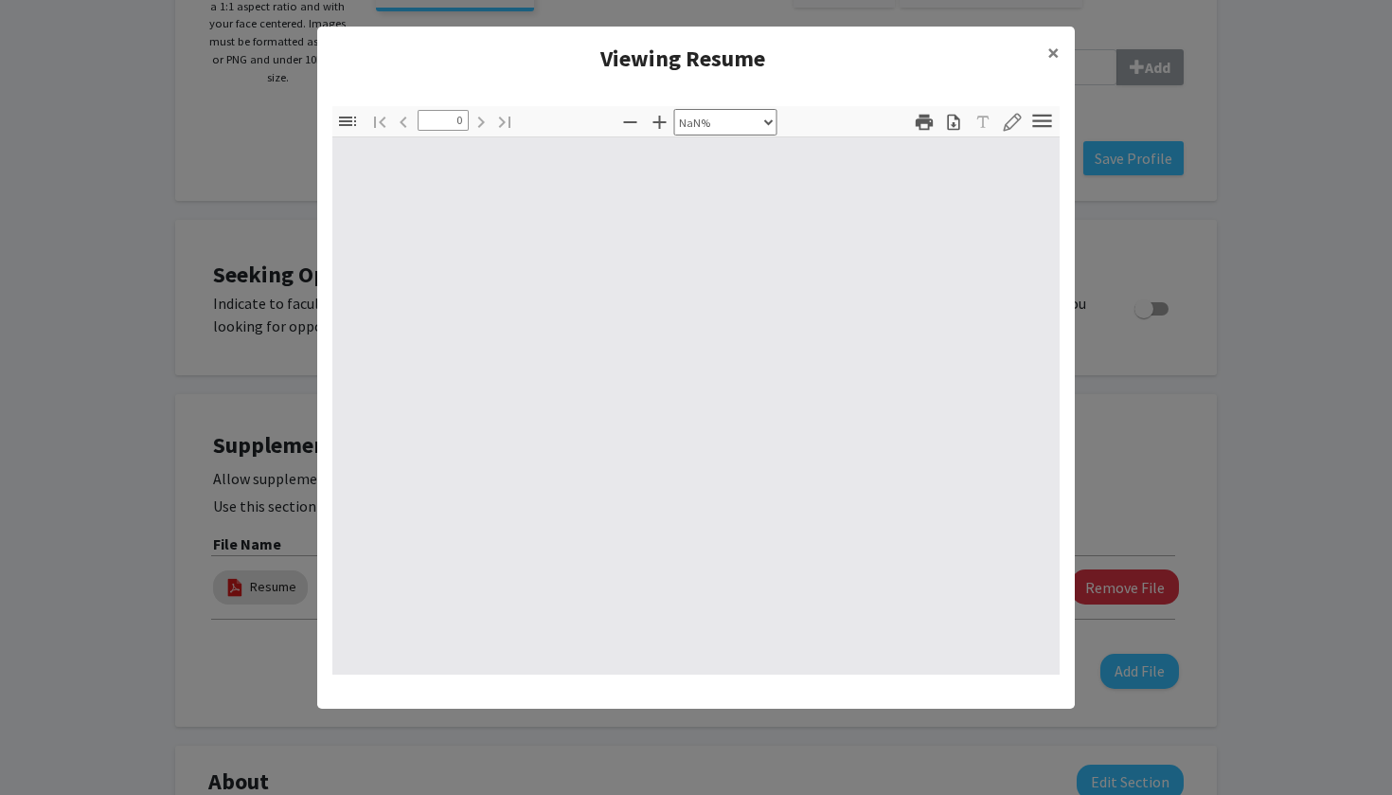
type input "1"
select select "auto"
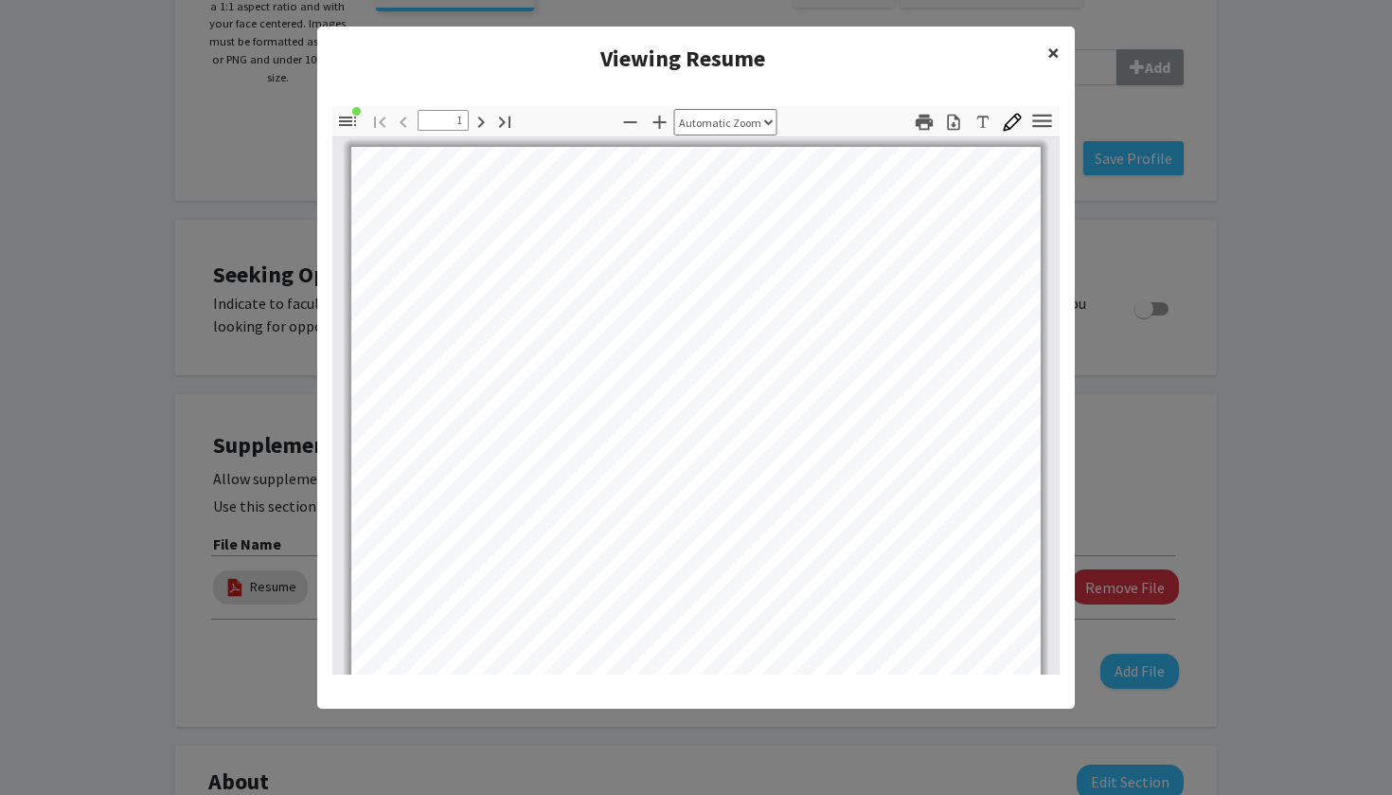
click at [1049, 48] on span "×" at bounding box center [1054, 52] width 12 height 29
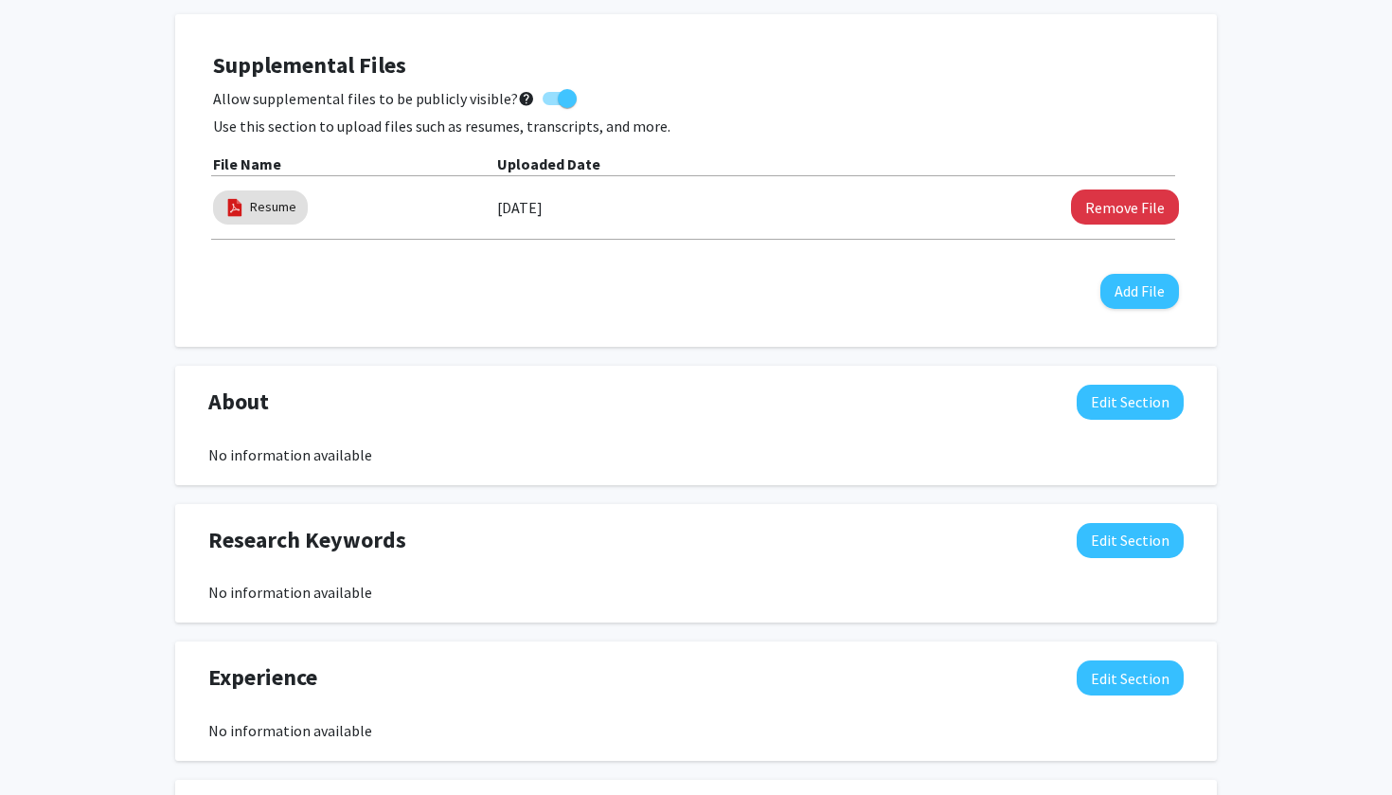
scroll to position [785, 0]
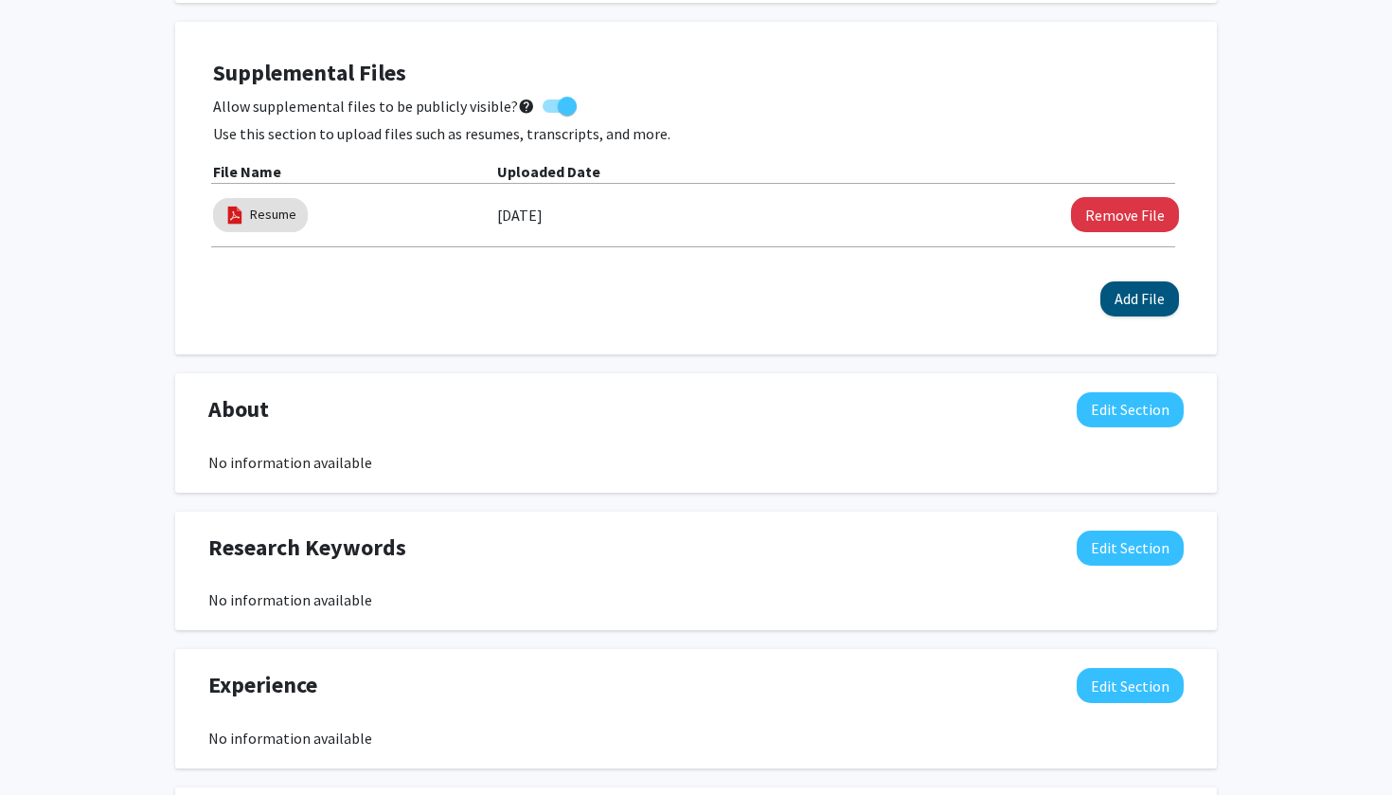
click at [1126, 294] on button "Add File" at bounding box center [1140, 298] width 79 height 35
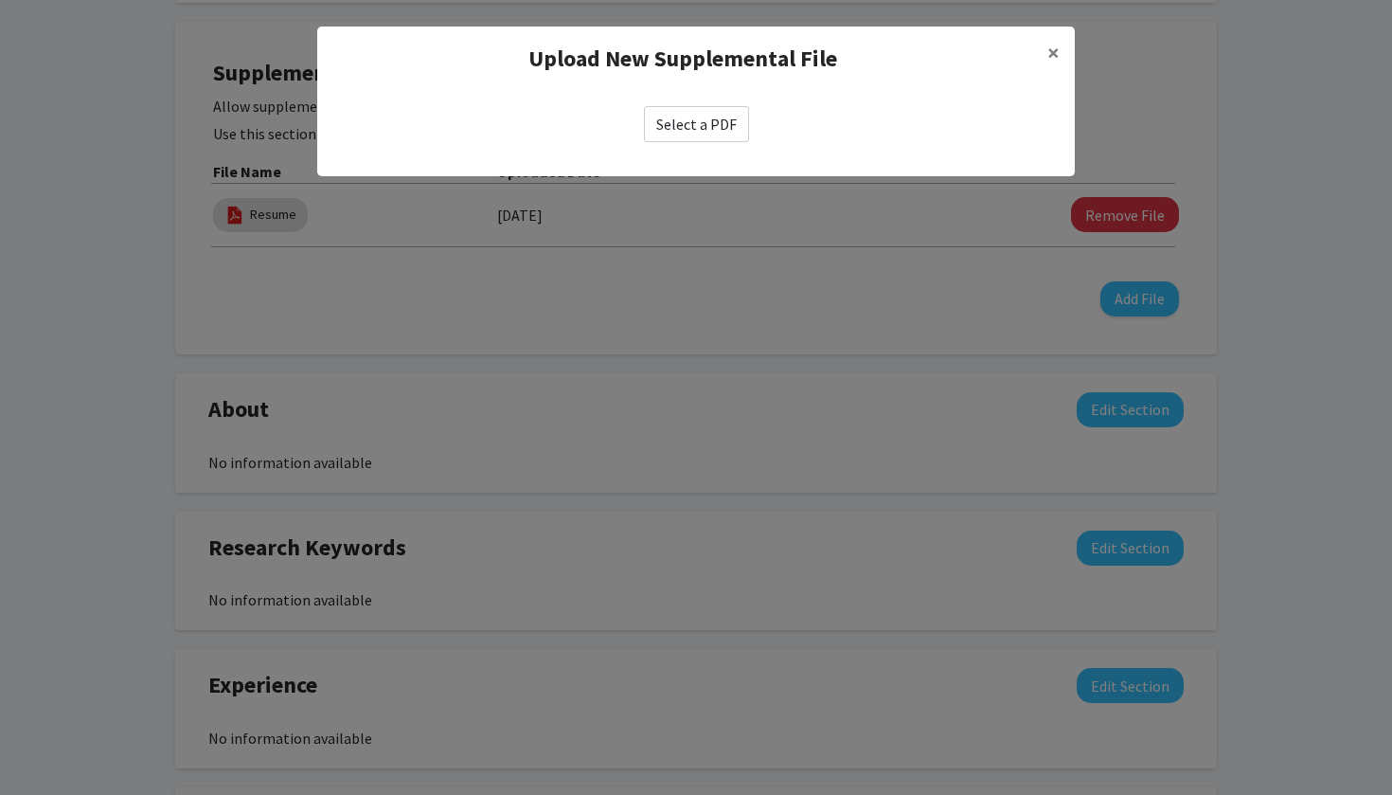
click at [701, 116] on label "Select a PDF" at bounding box center [696, 124] width 105 height 36
click at [0, 0] on input "Select a PDF" at bounding box center [0, 0] width 0 height 0
select select "custom"
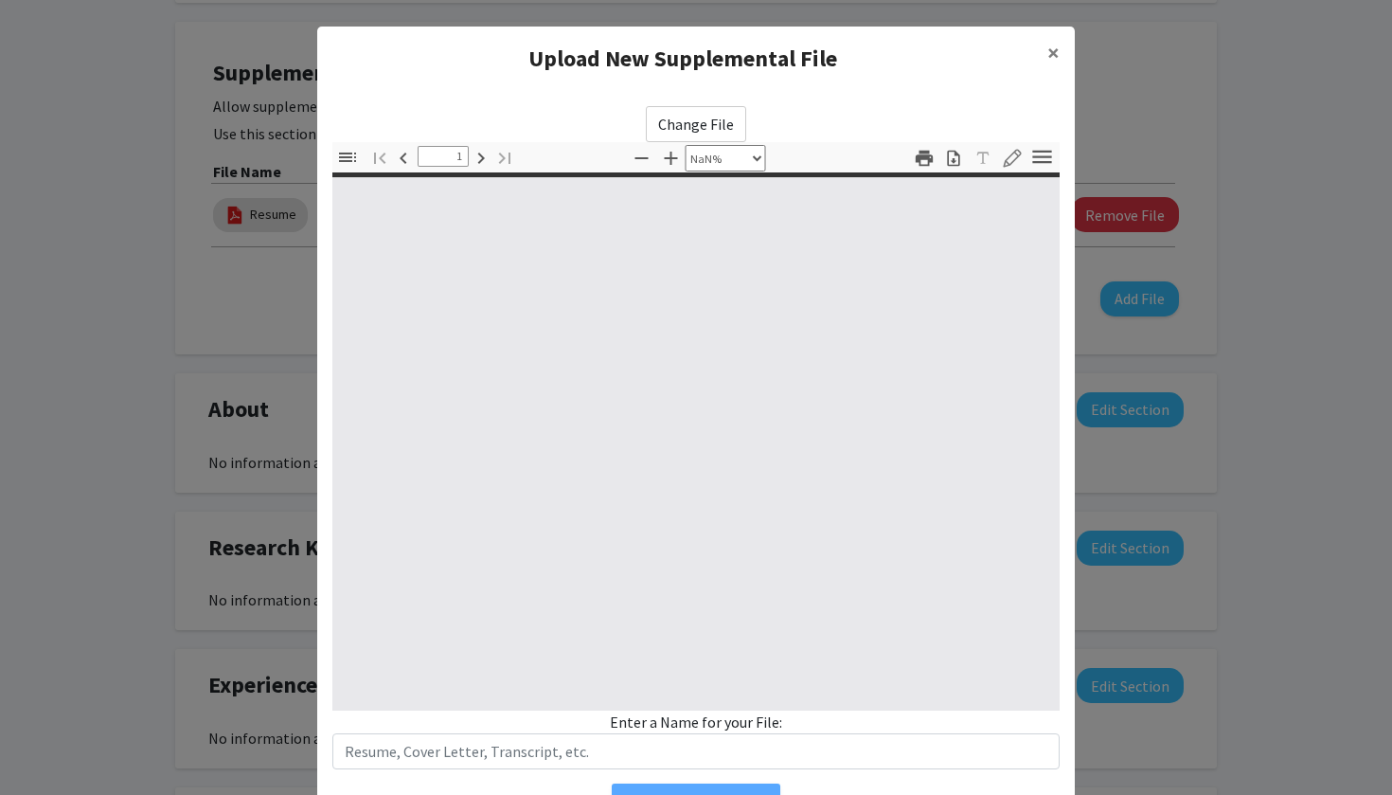
type input "0"
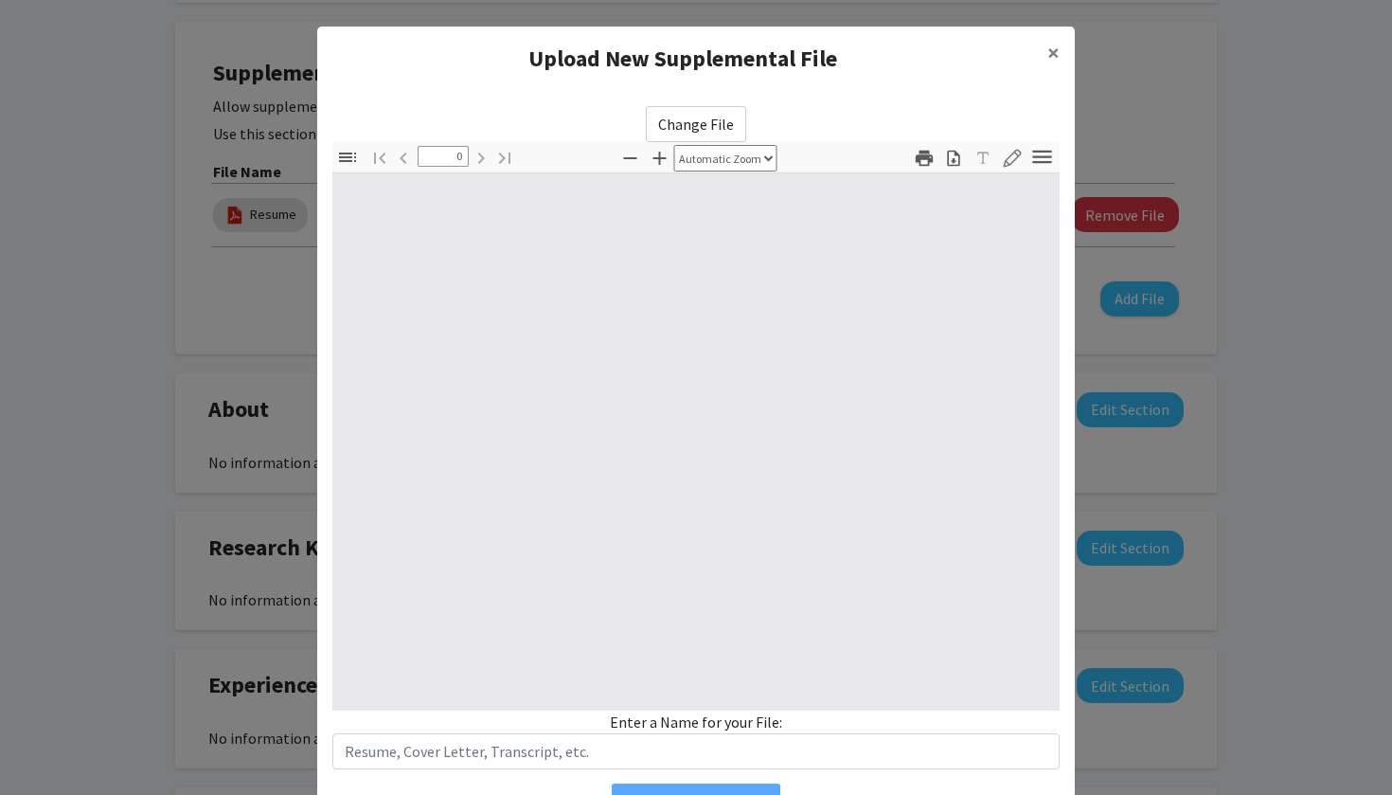
select select "custom"
type input "1"
select select "auto"
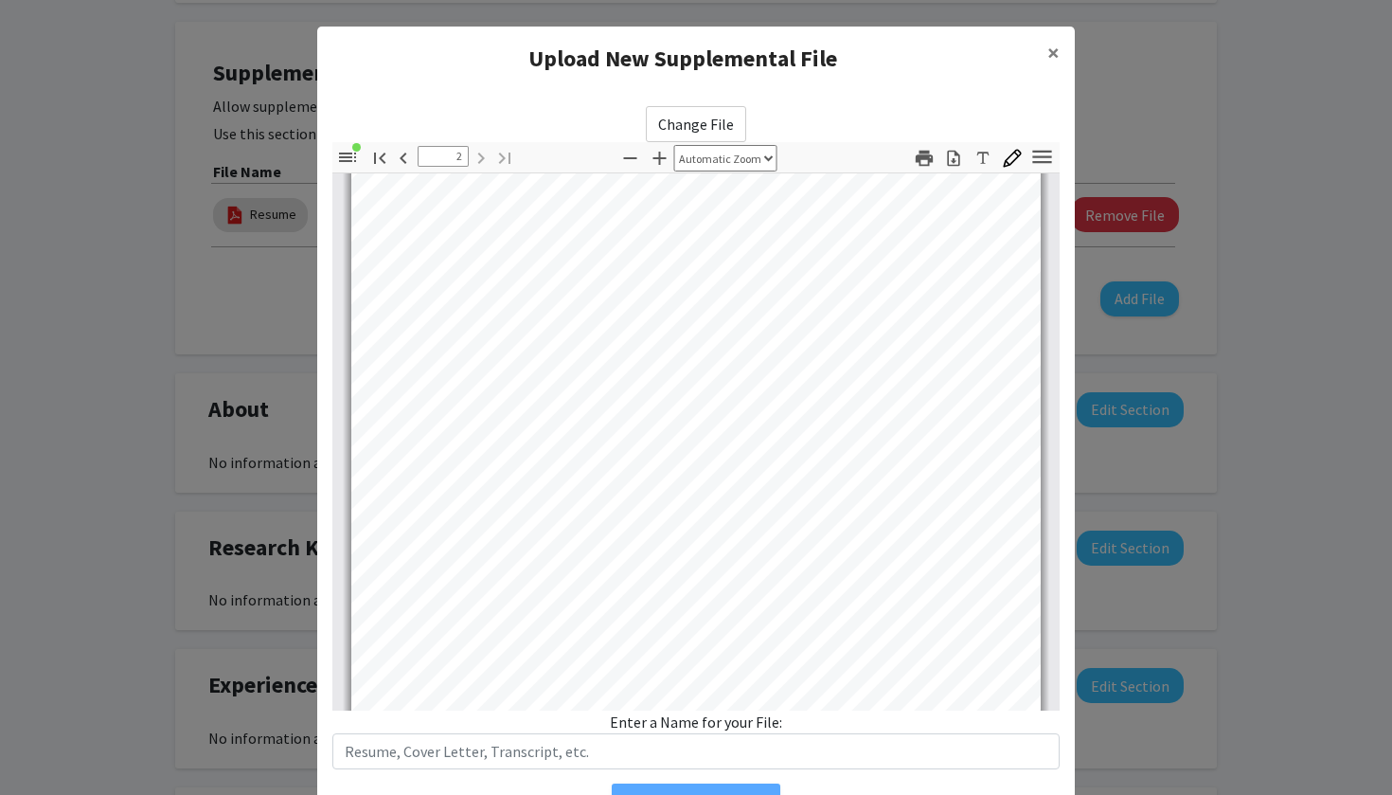
scroll to position [1220, 0]
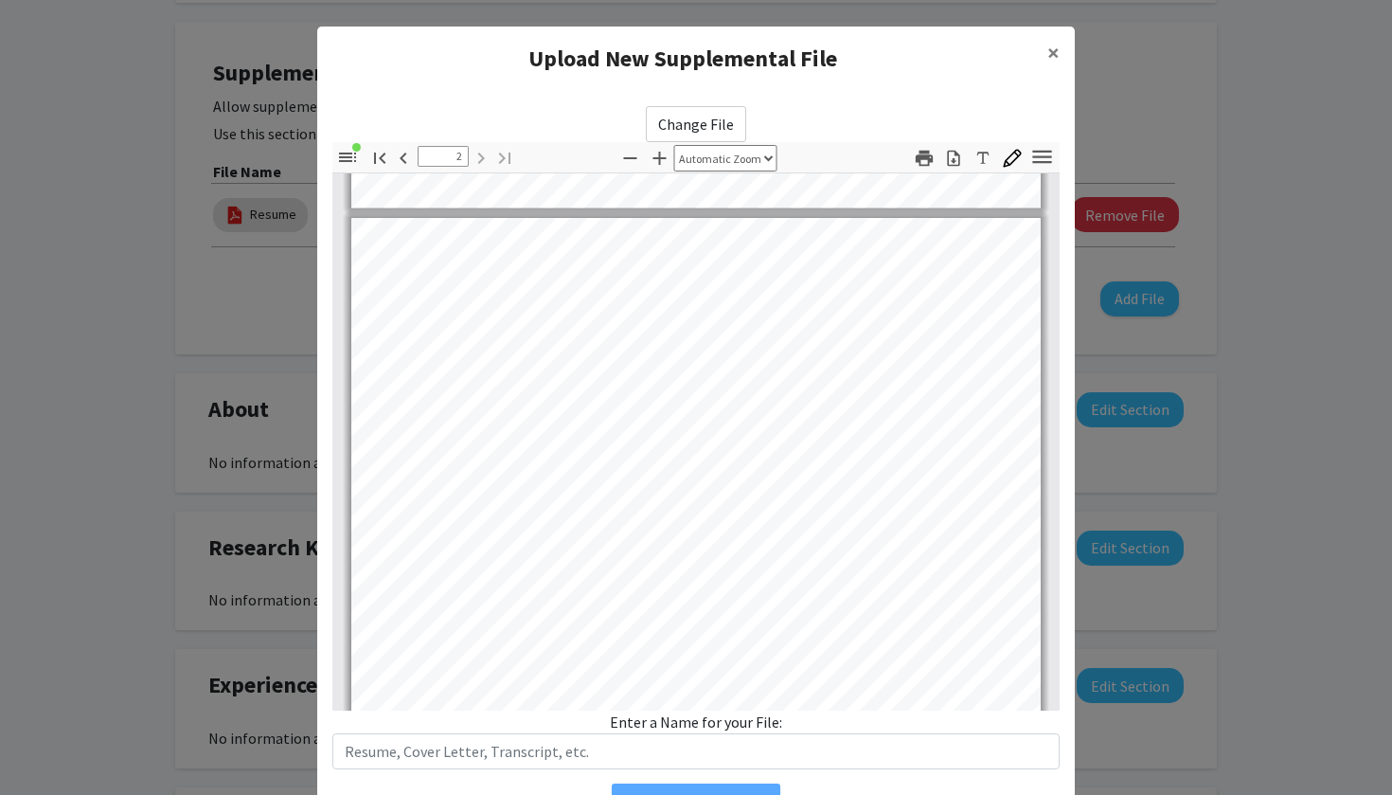
type input "1"
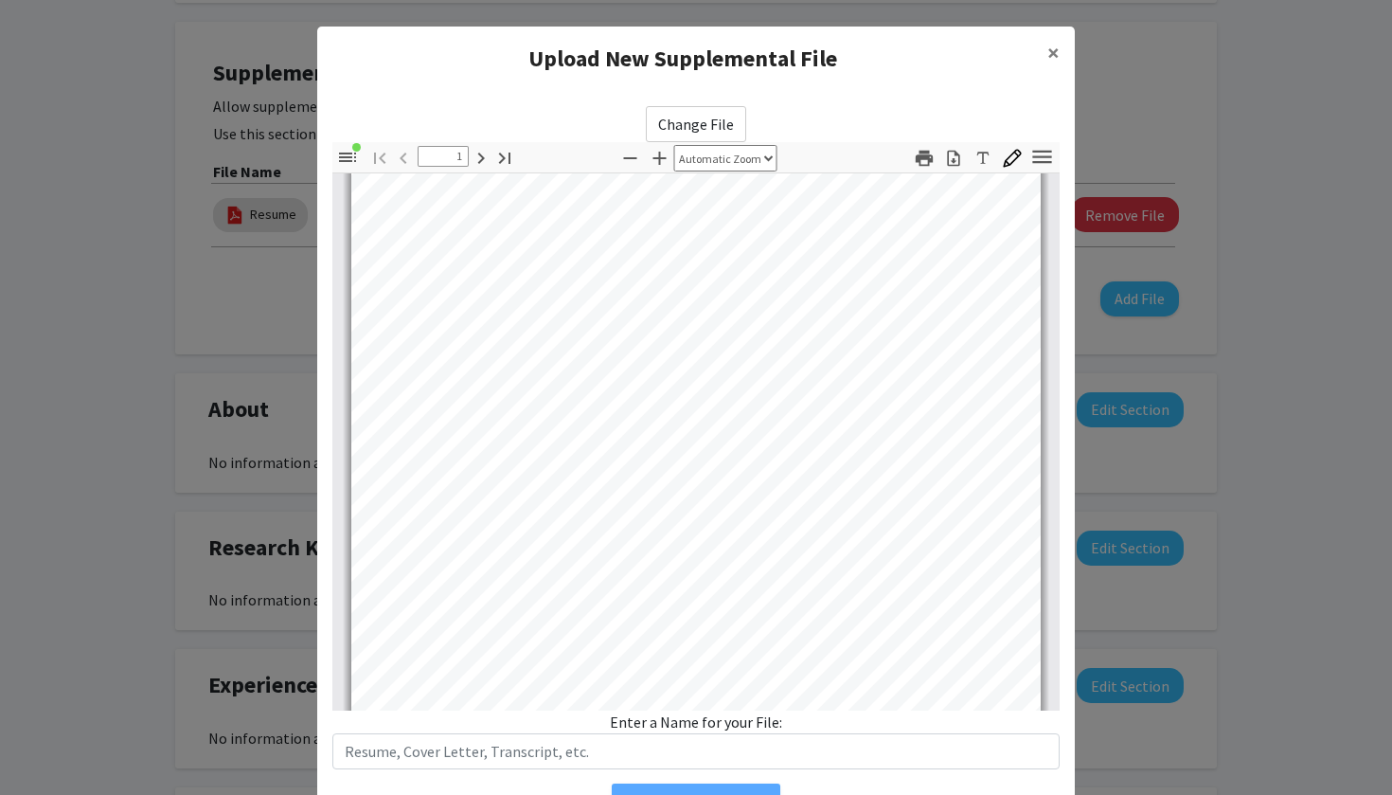
scroll to position [213, 0]
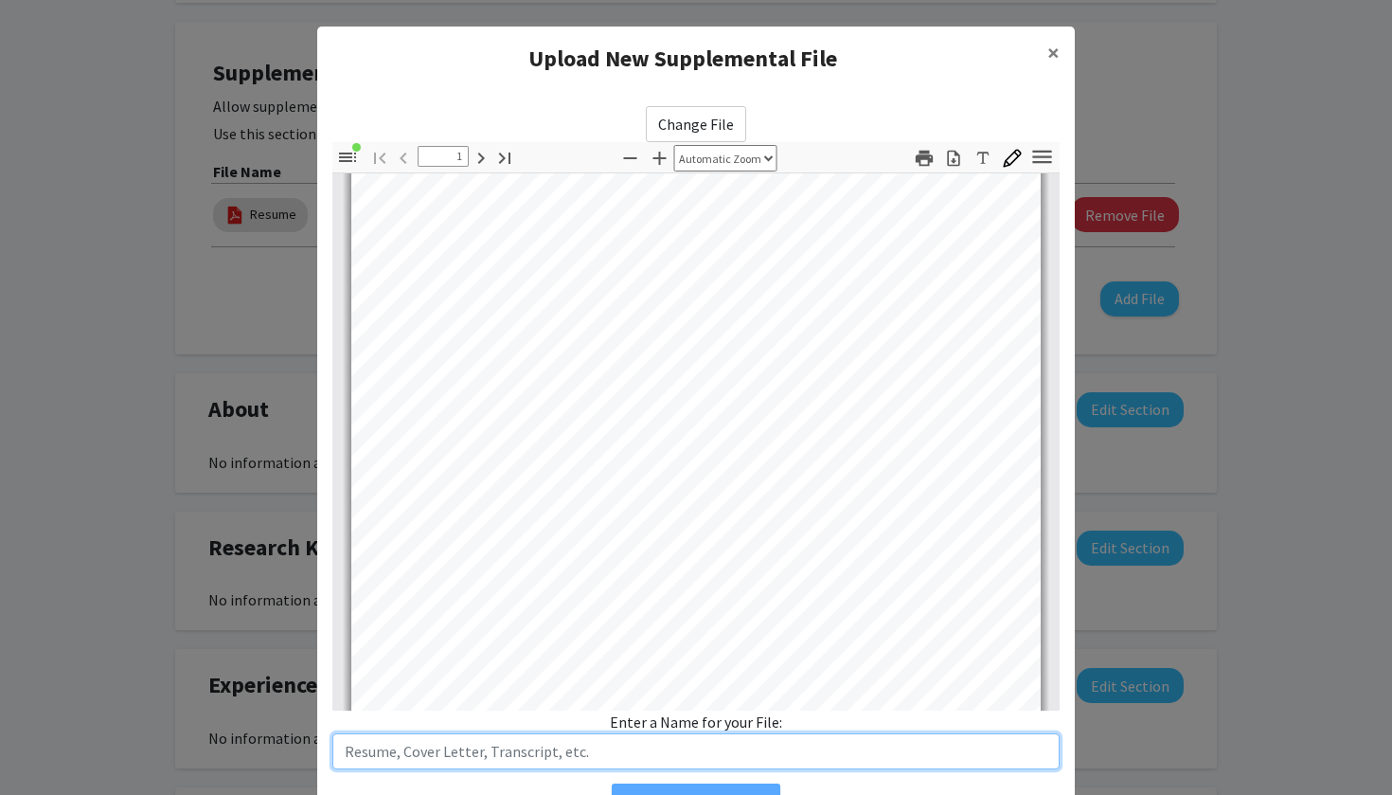
click at [642, 746] on input "text" at bounding box center [695, 751] width 727 height 36
type input "Resume ."
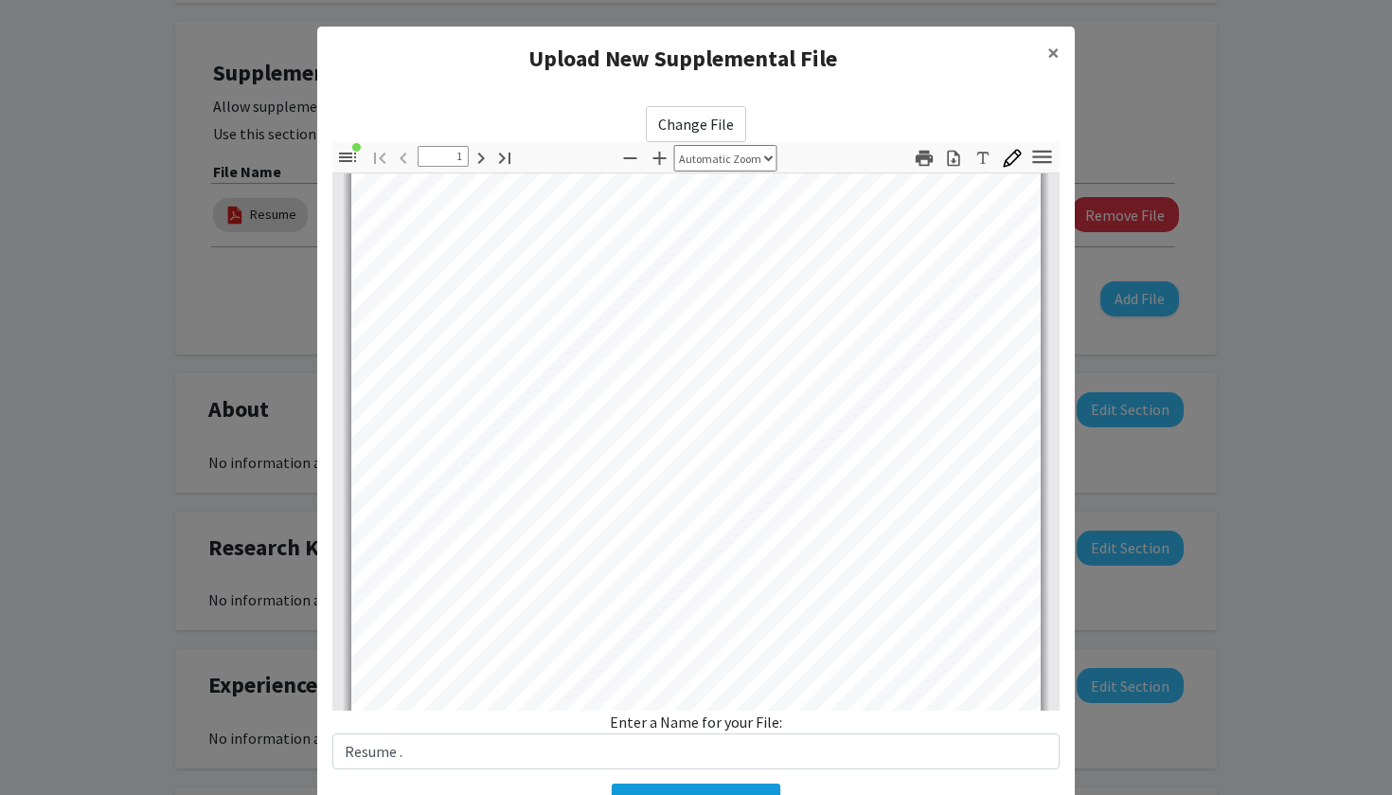
click at [687, 791] on button "Add Supplemental File" at bounding box center [696, 800] width 169 height 34
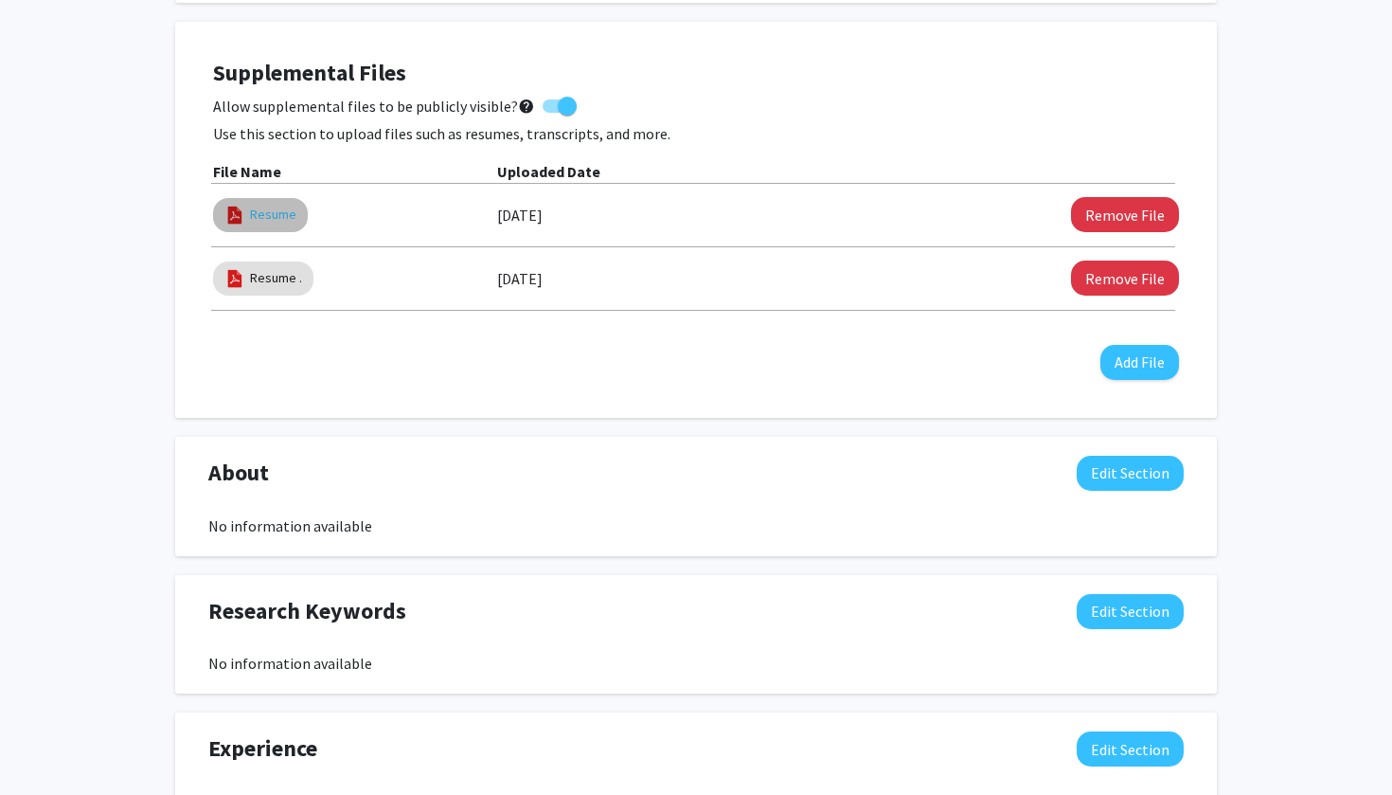
click at [263, 221] on link "Resume" at bounding box center [273, 215] width 46 height 20
select select "custom"
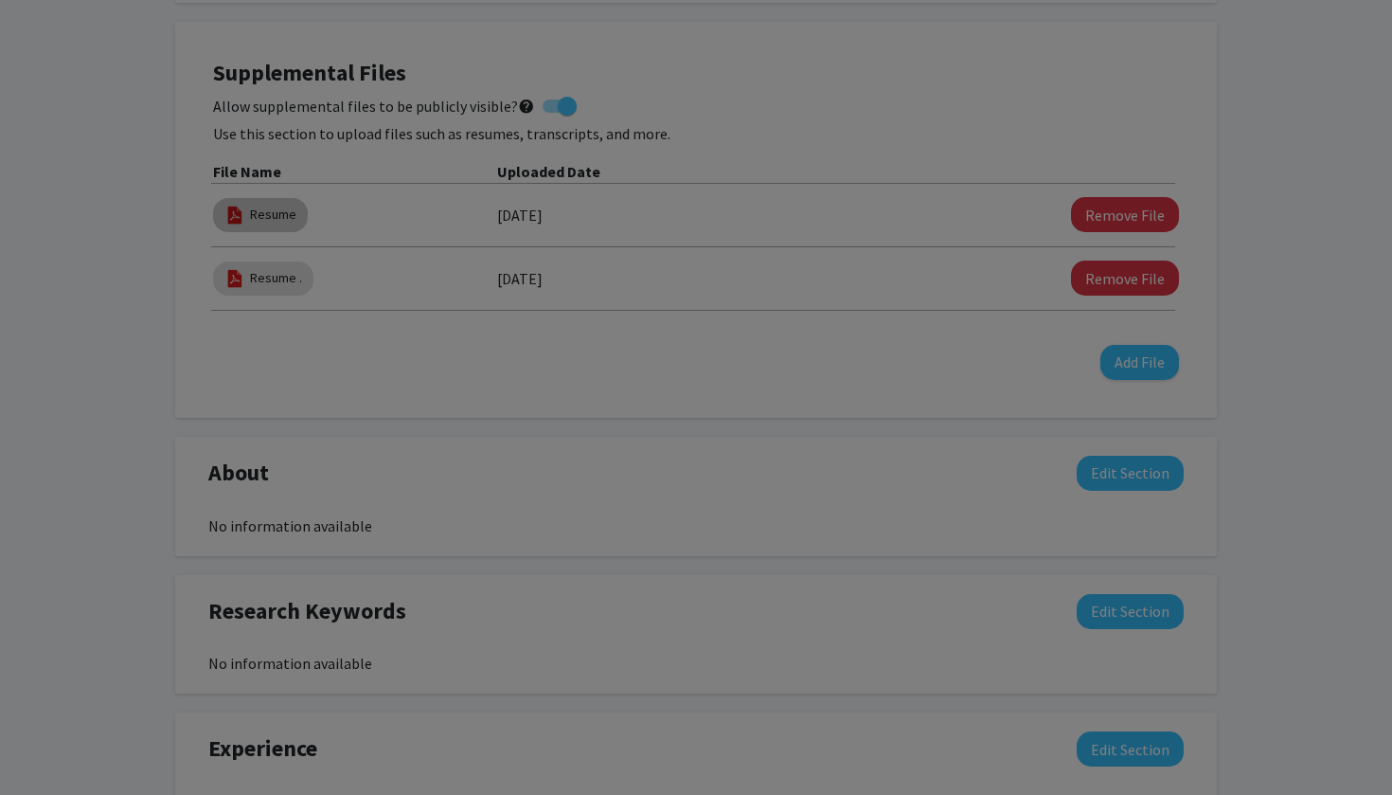
type input "0"
select select "custom"
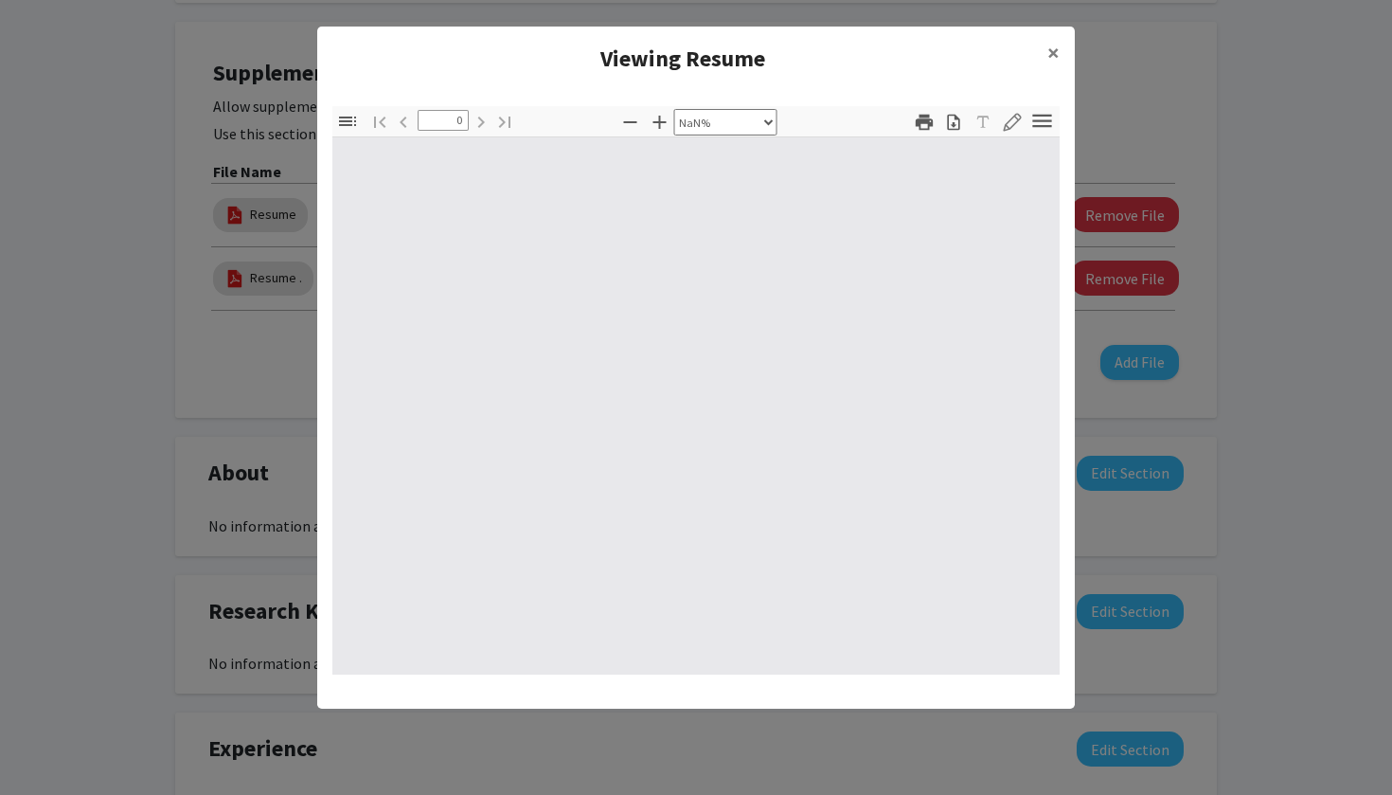
type input "1"
select select "auto"
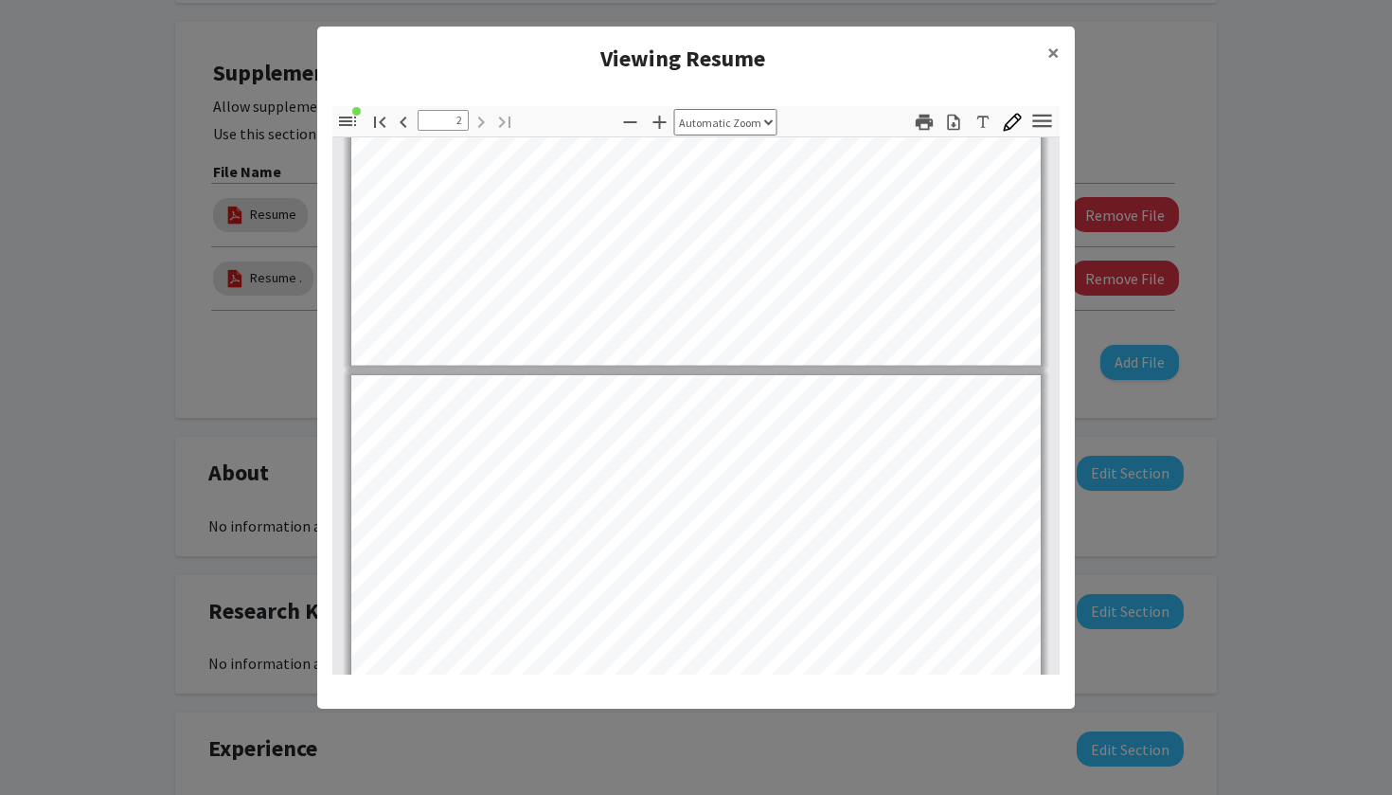
type input "1"
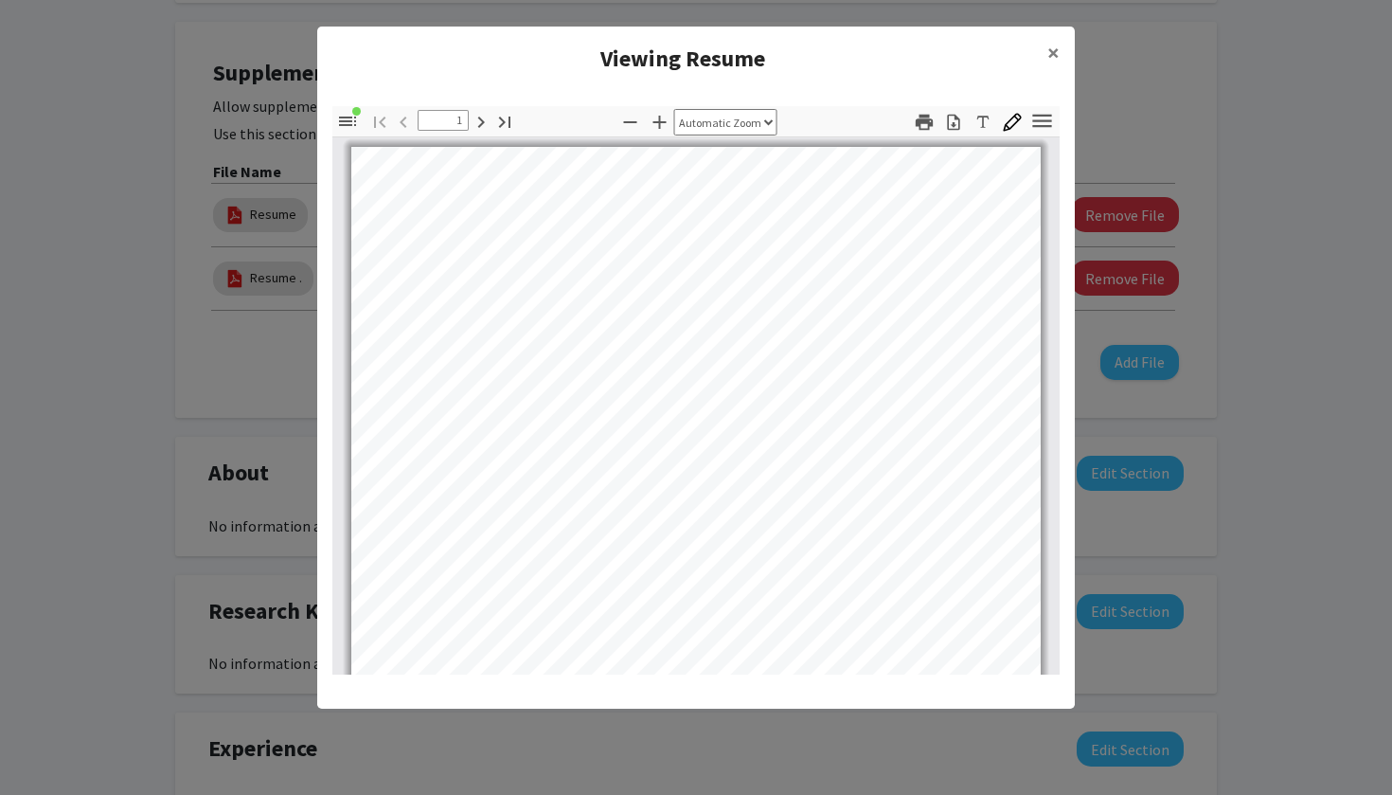
scroll to position [0, 0]
click at [1049, 58] on span "×" at bounding box center [1054, 52] width 12 height 29
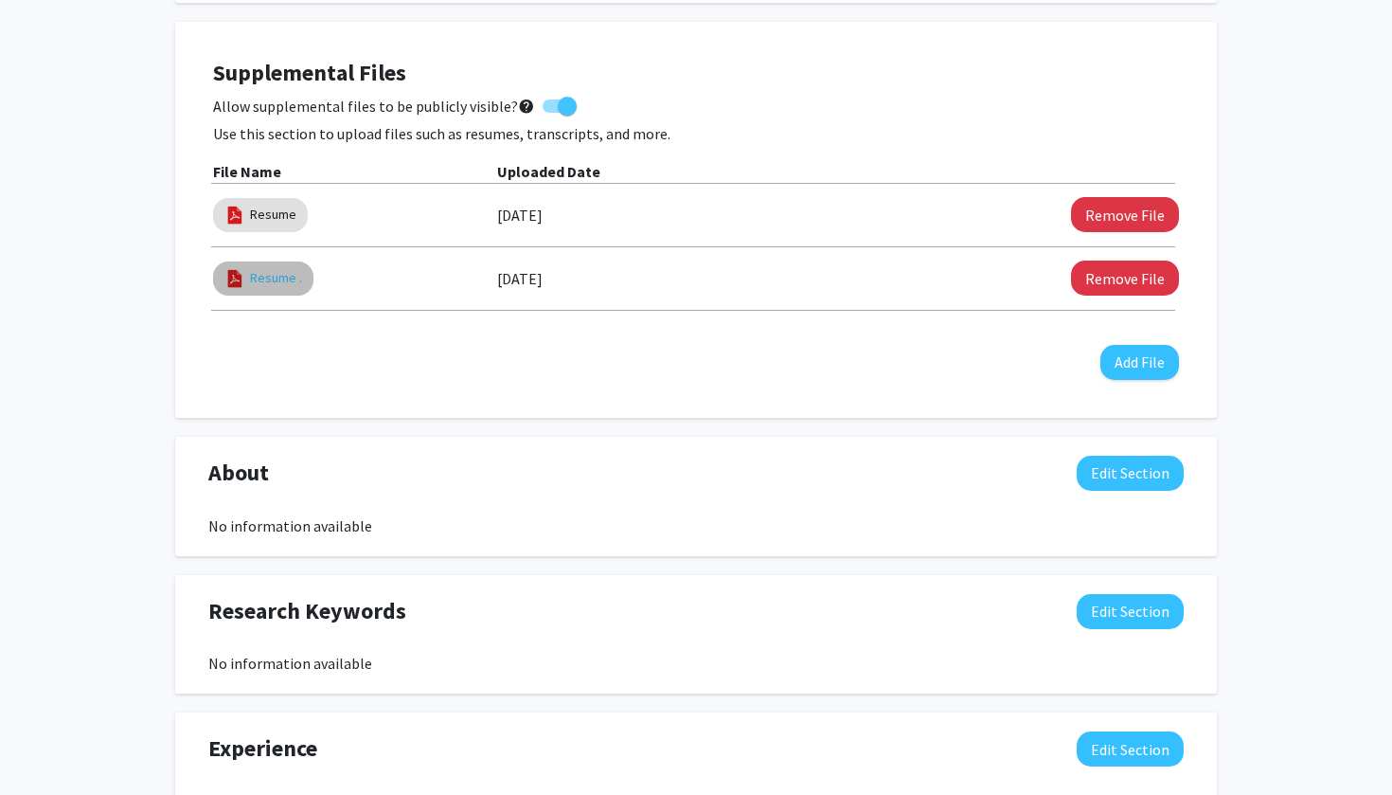
click at [289, 288] on link "Resume ." at bounding box center [276, 278] width 52 height 20
select select "custom"
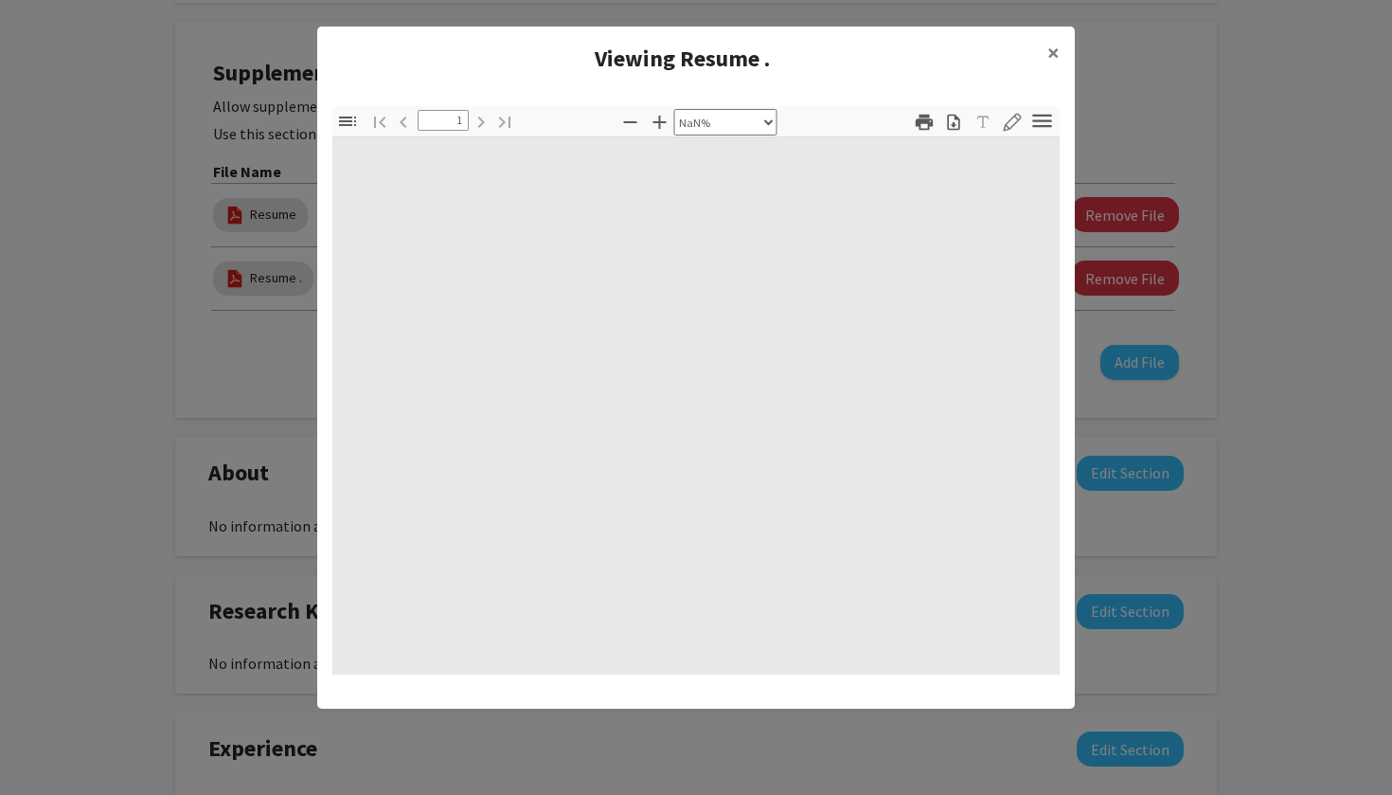
type input "0"
select select "custom"
type input "1"
select select "auto"
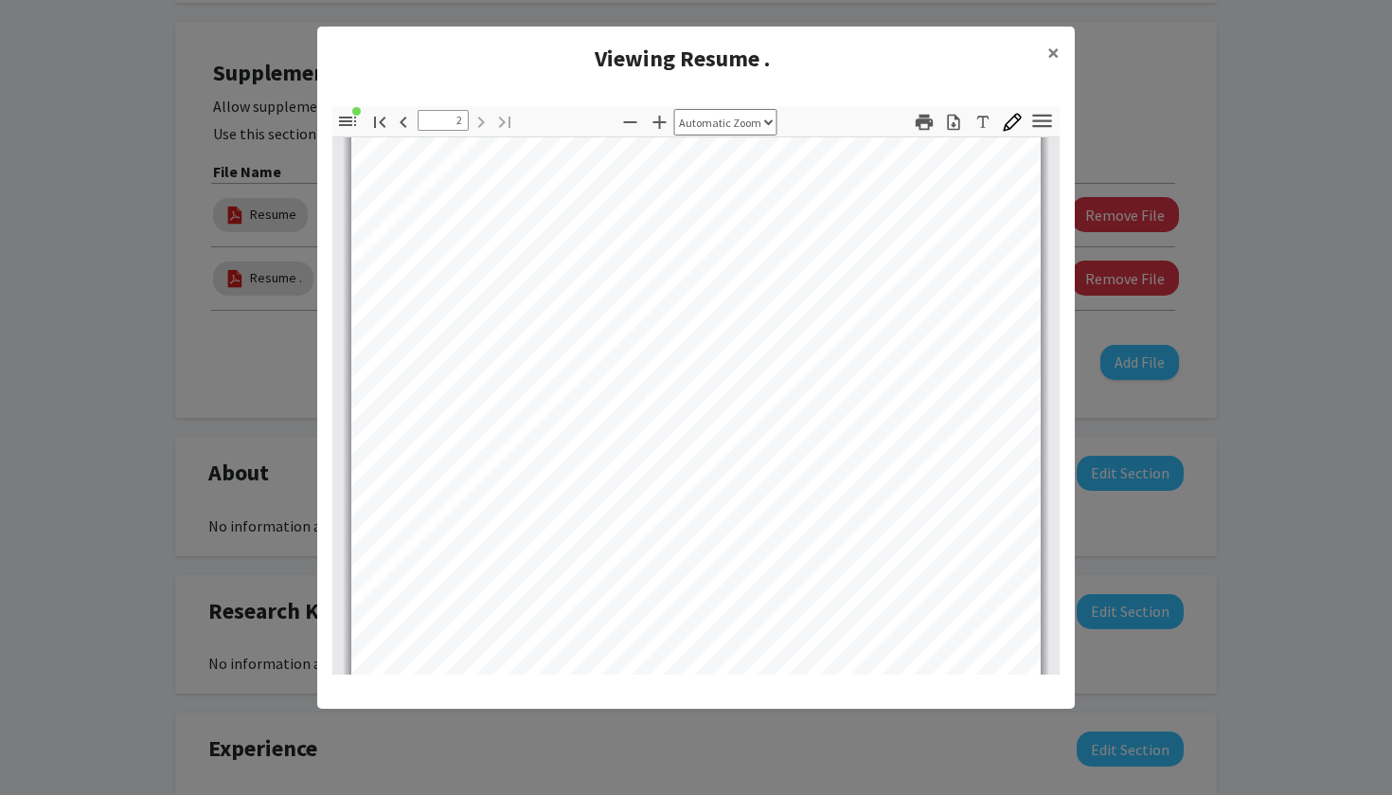
scroll to position [1178, 0]
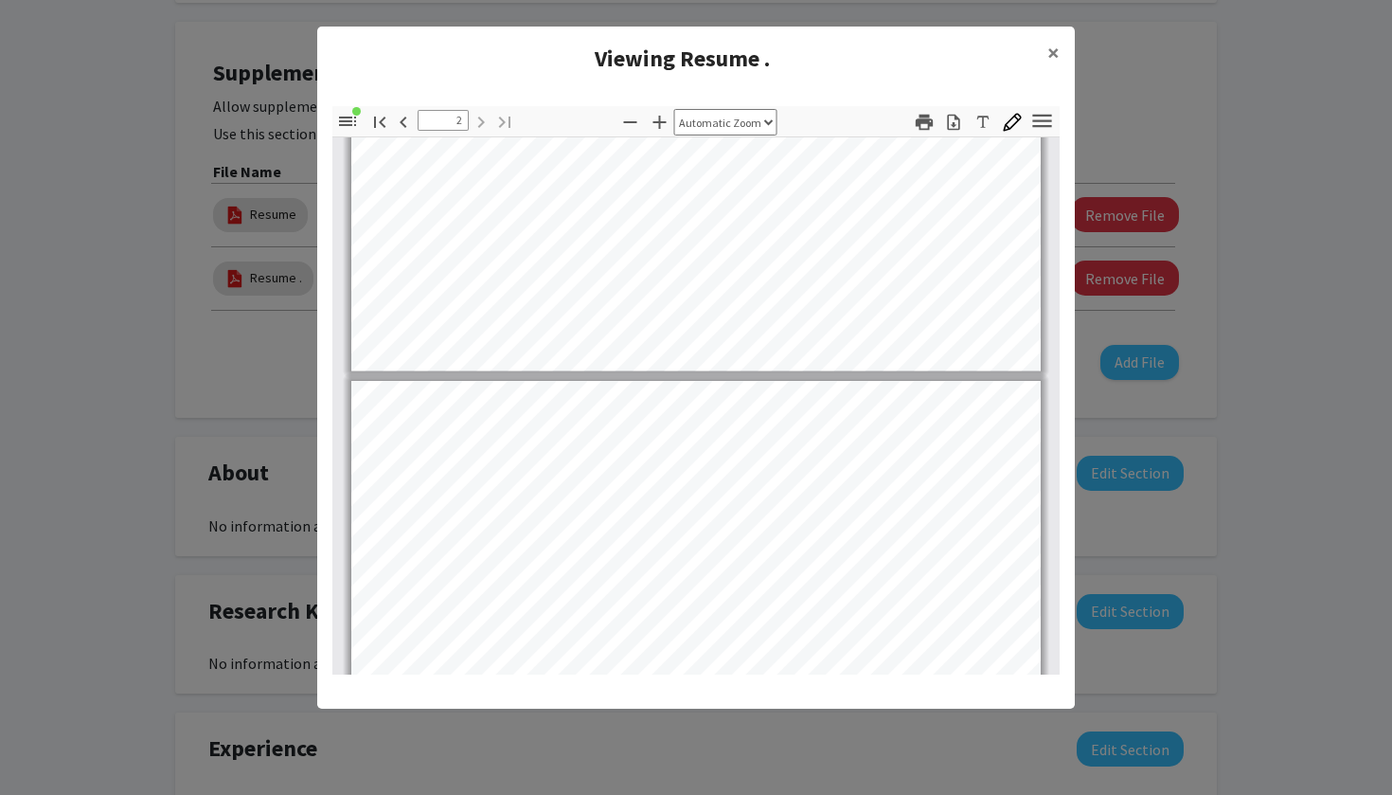
type input "1"
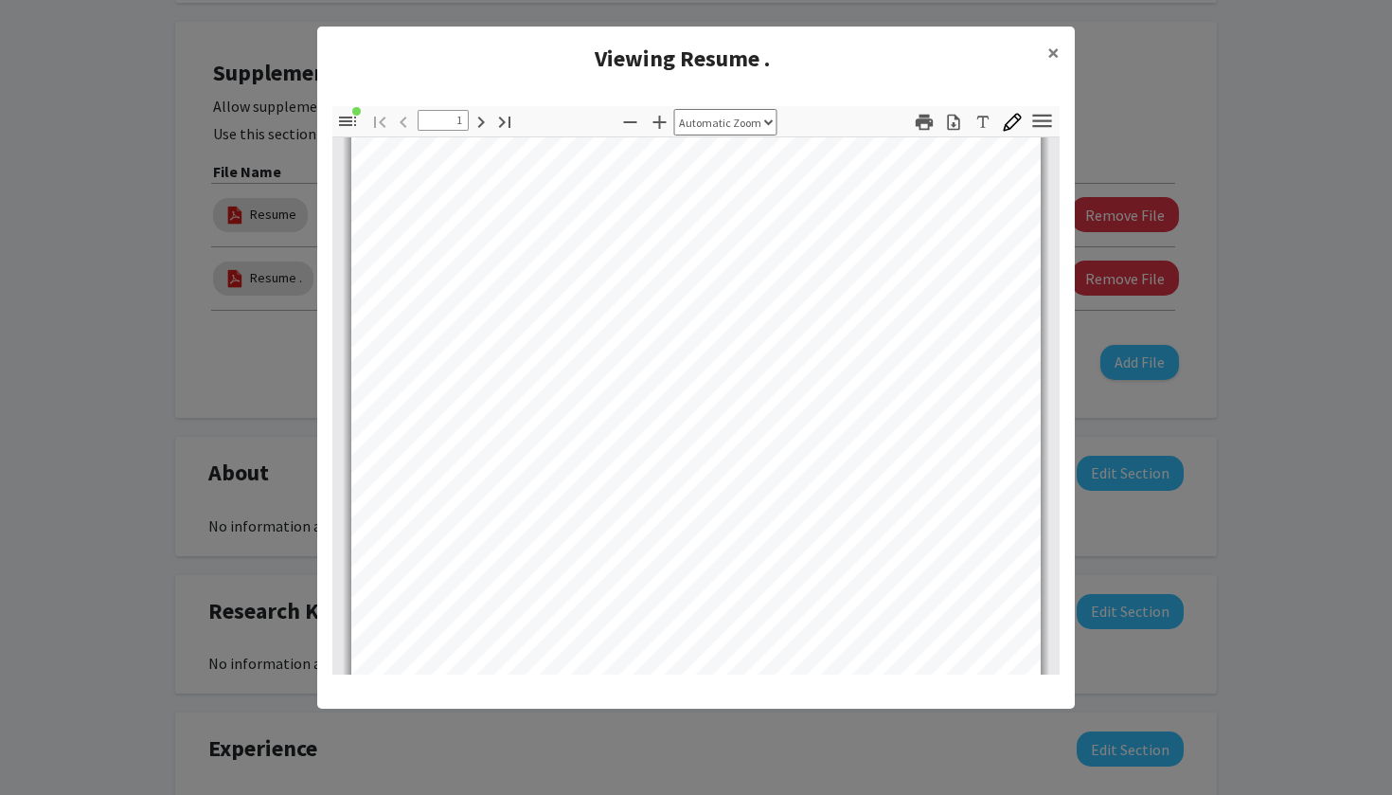
scroll to position [89, 0]
click at [1053, 57] on span "×" at bounding box center [1054, 52] width 12 height 29
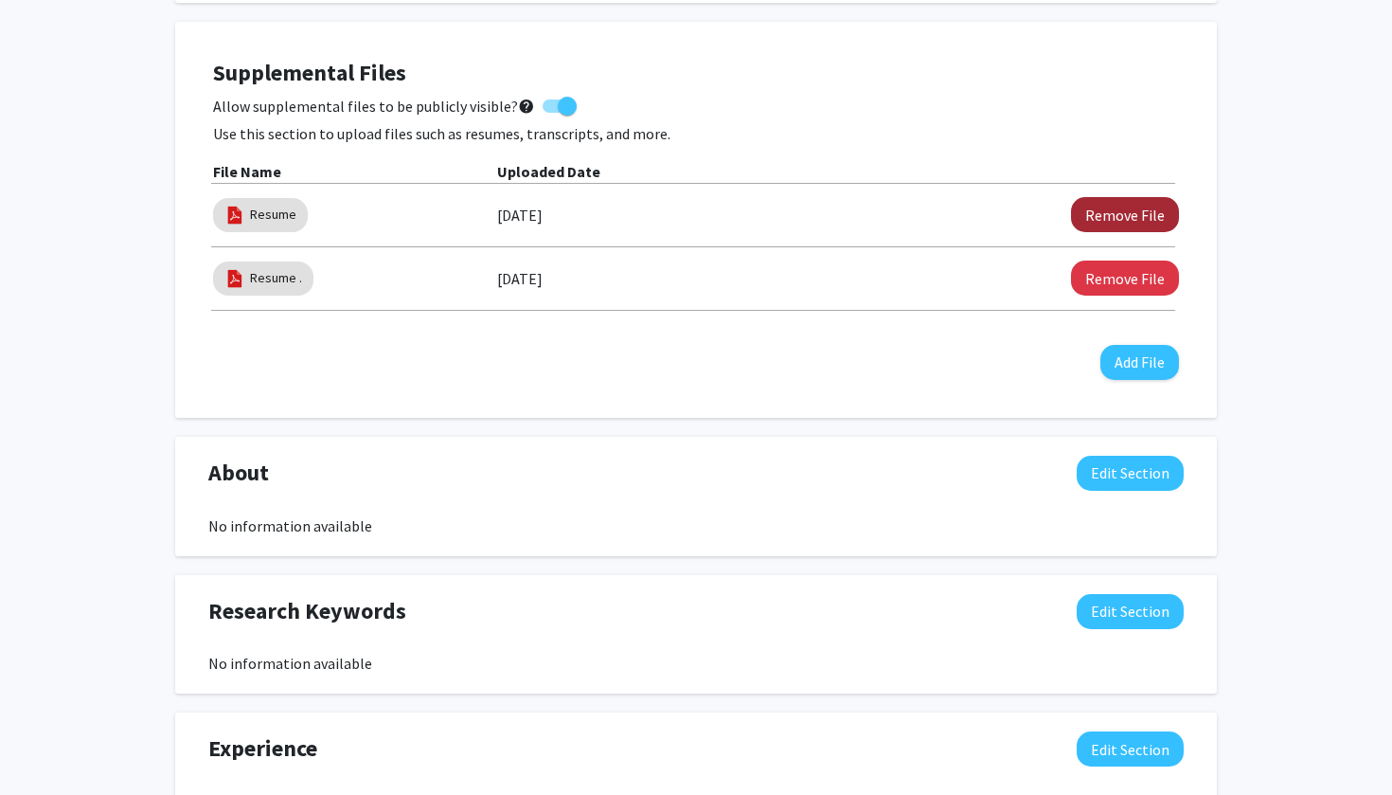
click at [1164, 206] on button "Remove File" at bounding box center [1125, 214] width 108 height 35
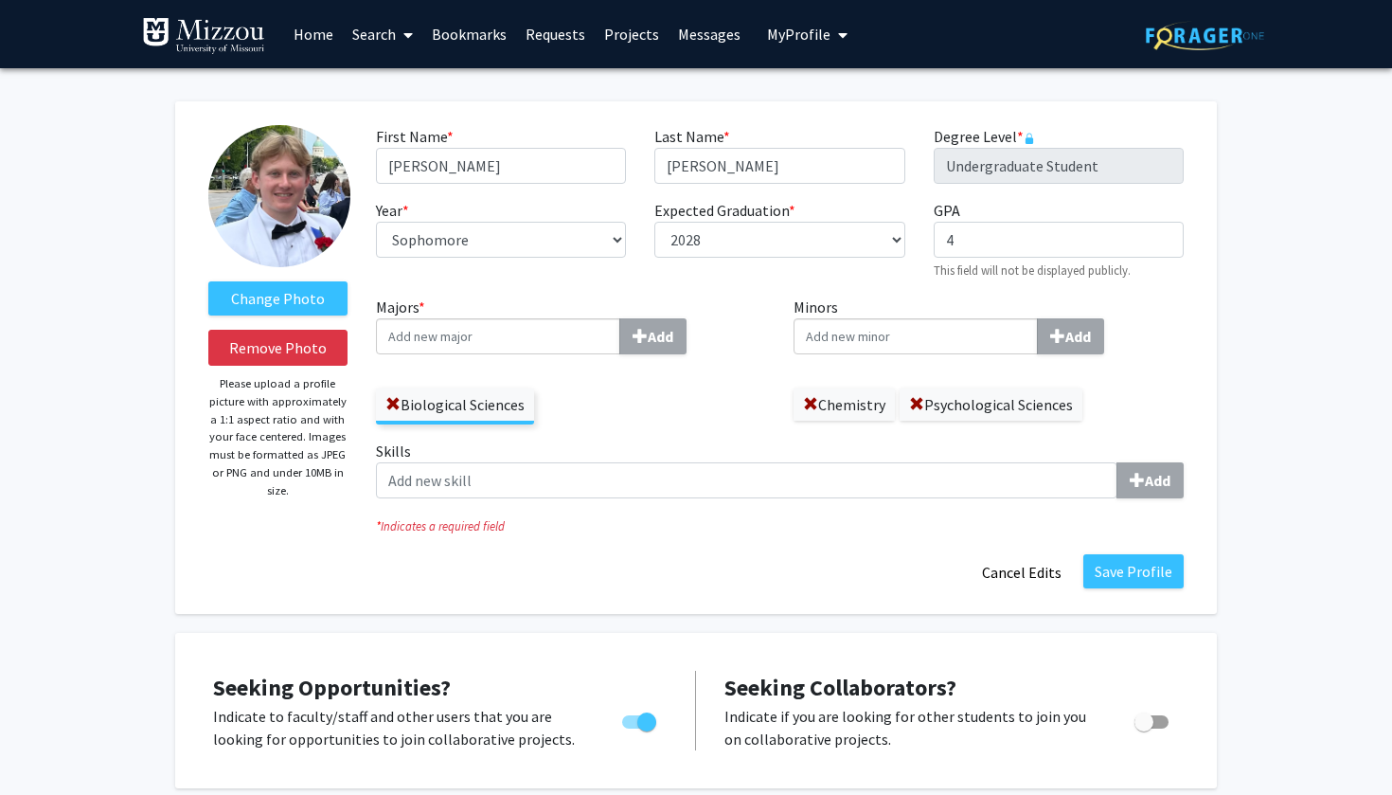
scroll to position [0, 0]
click at [1153, 580] on button "Save Profile" at bounding box center [1134, 571] width 100 height 34
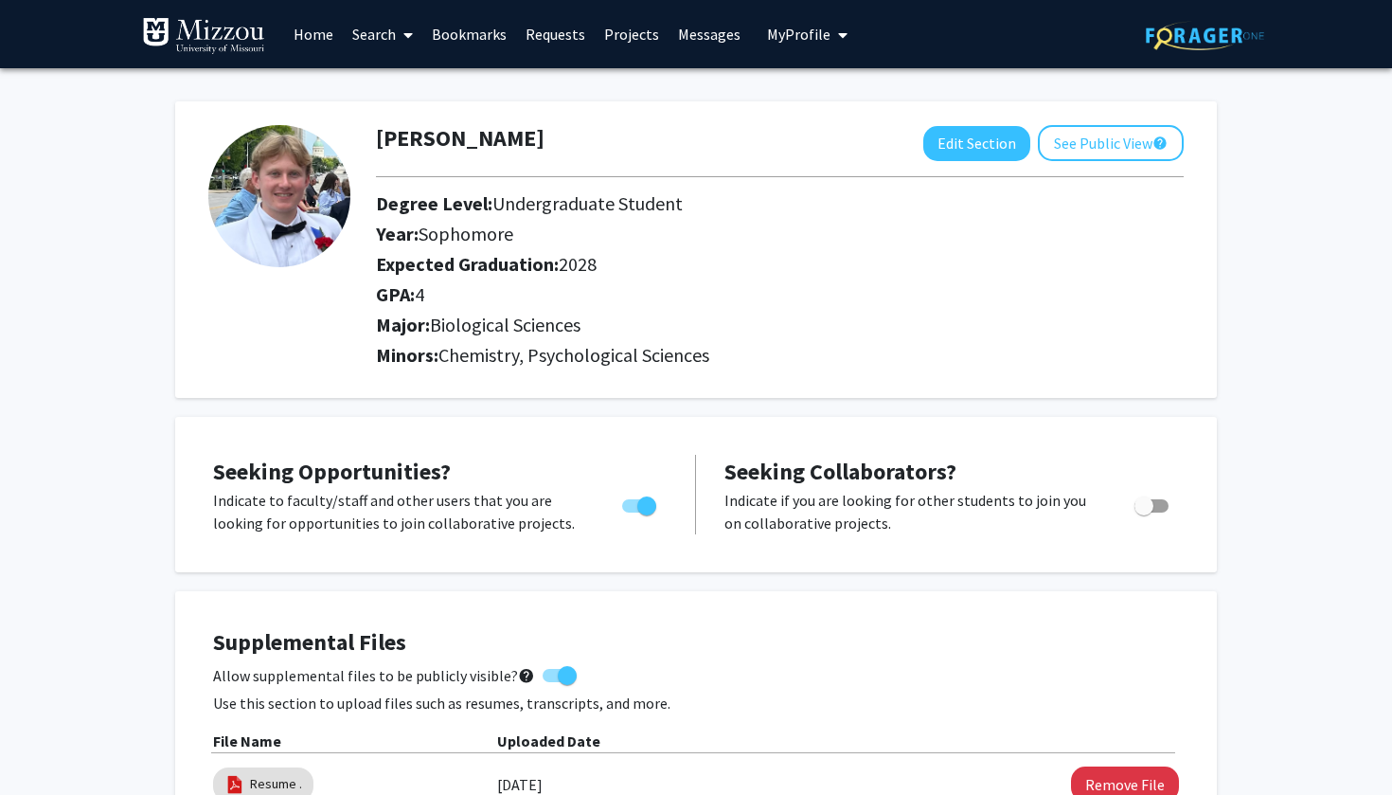
click at [270, 24] on link at bounding box center [213, 34] width 142 height 66
click at [290, 29] on link "Home" at bounding box center [313, 34] width 59 height 66
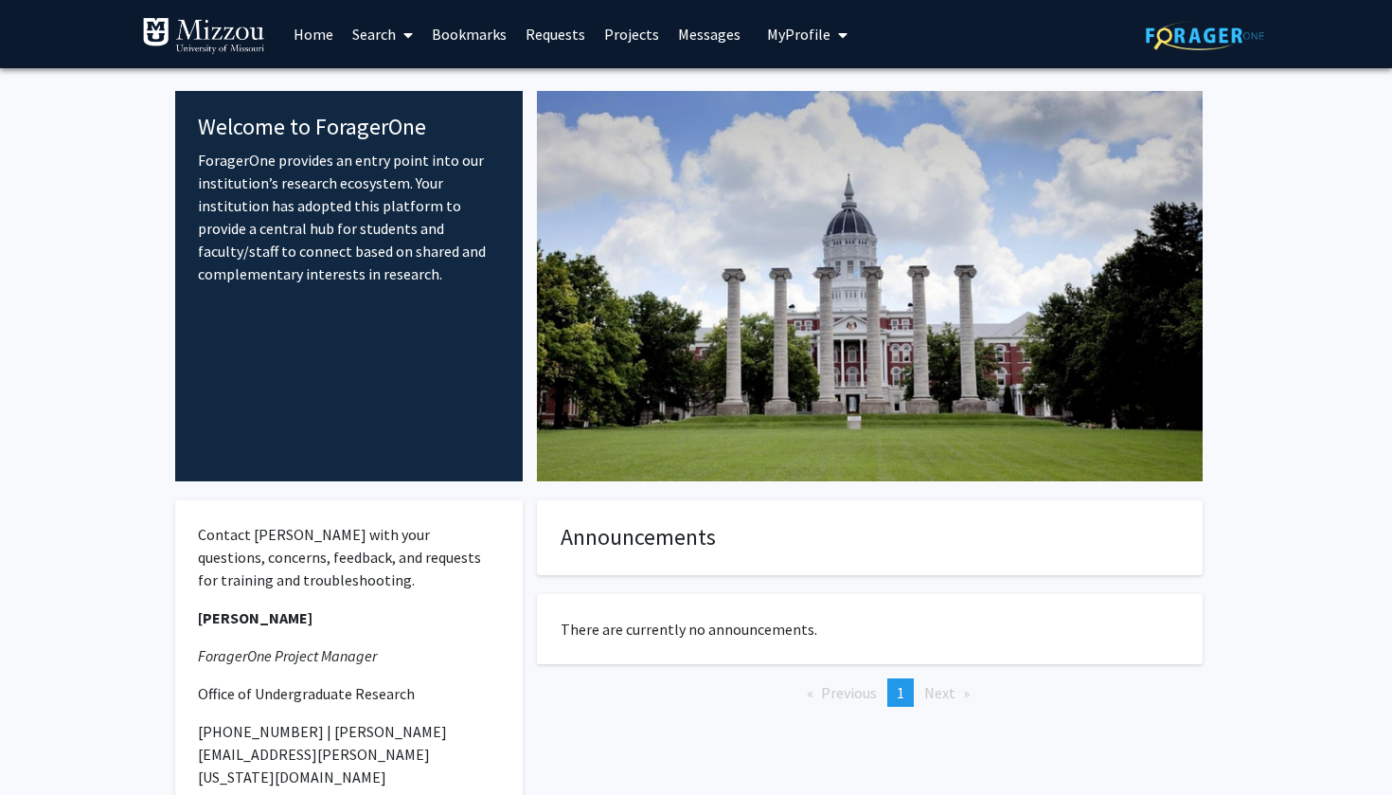
click at [624, 45] on link "Projects" at bounding box center [632, 34] width 74 height 66
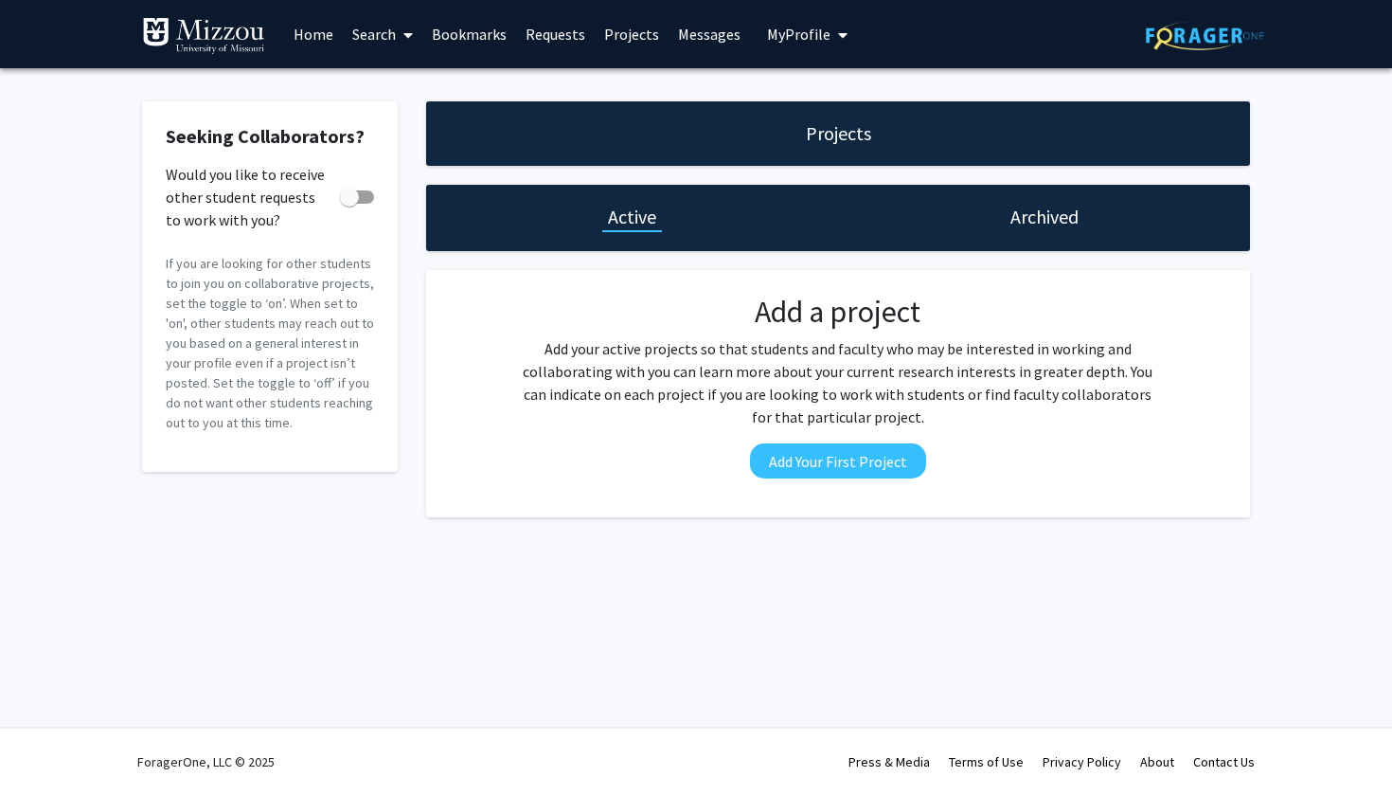
click at [578, 42] on link "Requests" at bounding box center [555, 34] width 79 height 66
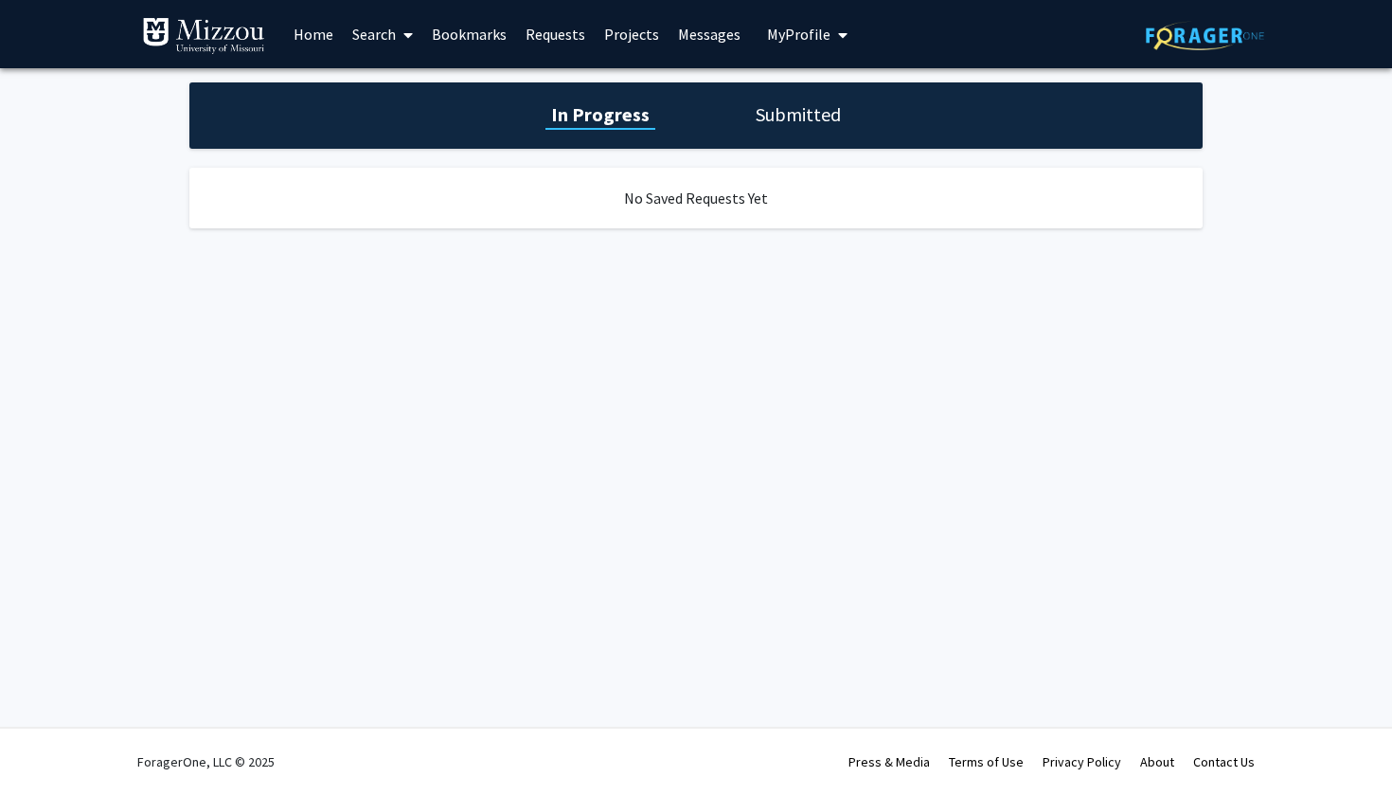
click at [469, 39] on link "Bookmarks" at bounding box center [469, 34] width 94 height 66
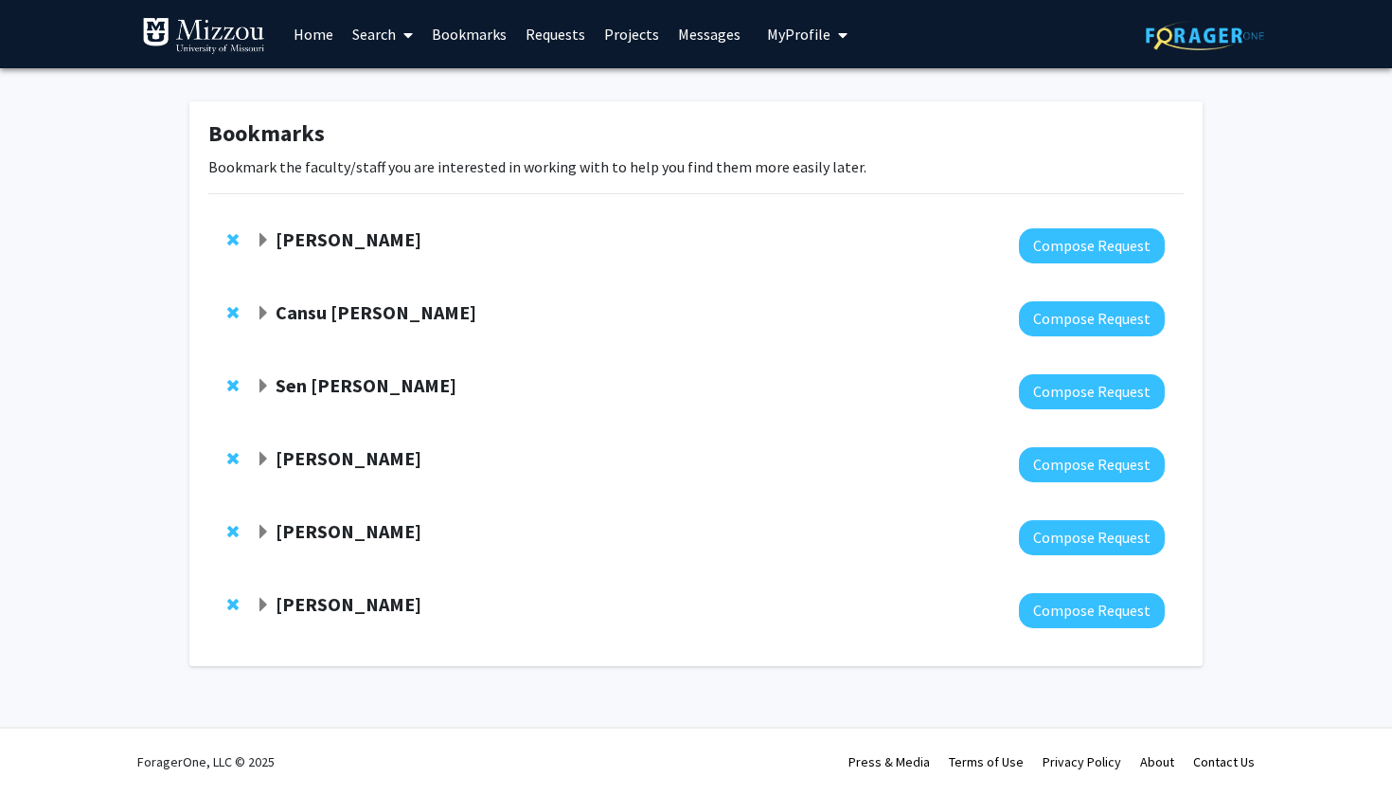
click at [691, 33] on link "Messages" at bounding box center [709, 34] width 81 height 66
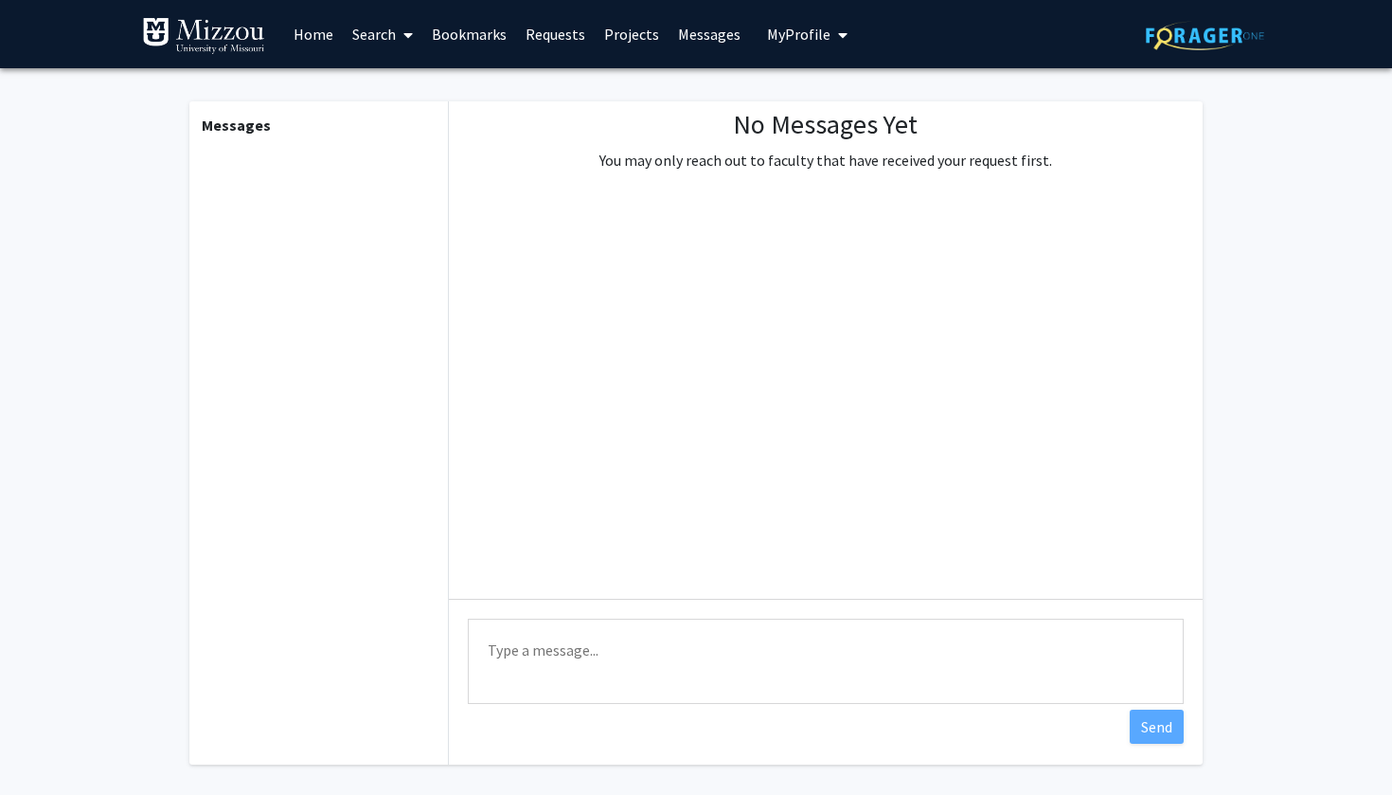
click at [844, 34] on button "My Profile" at bounding box center [808, 34] width 92 height 68
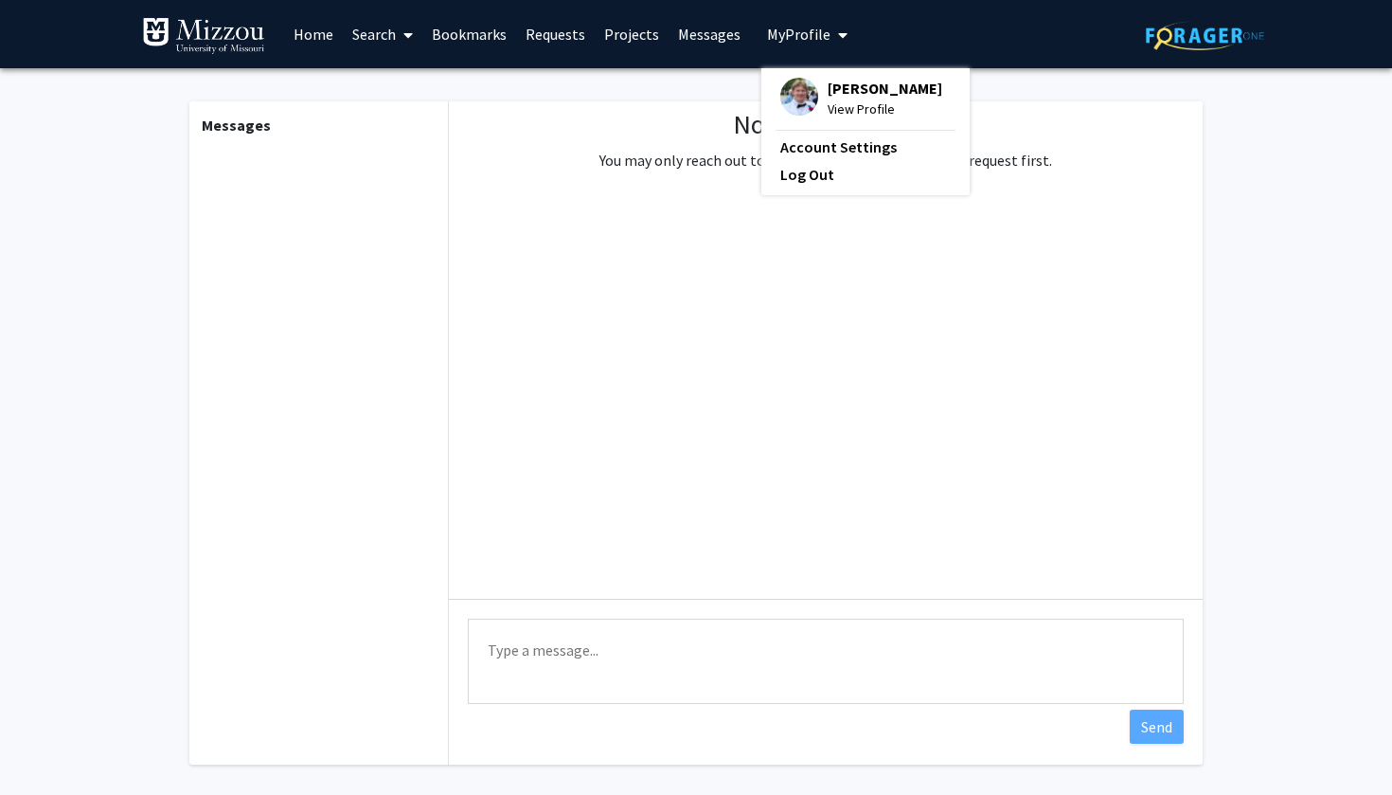
click at [570, 63] on link "Requests" at bounding box center [555, 34] width 79 height 66
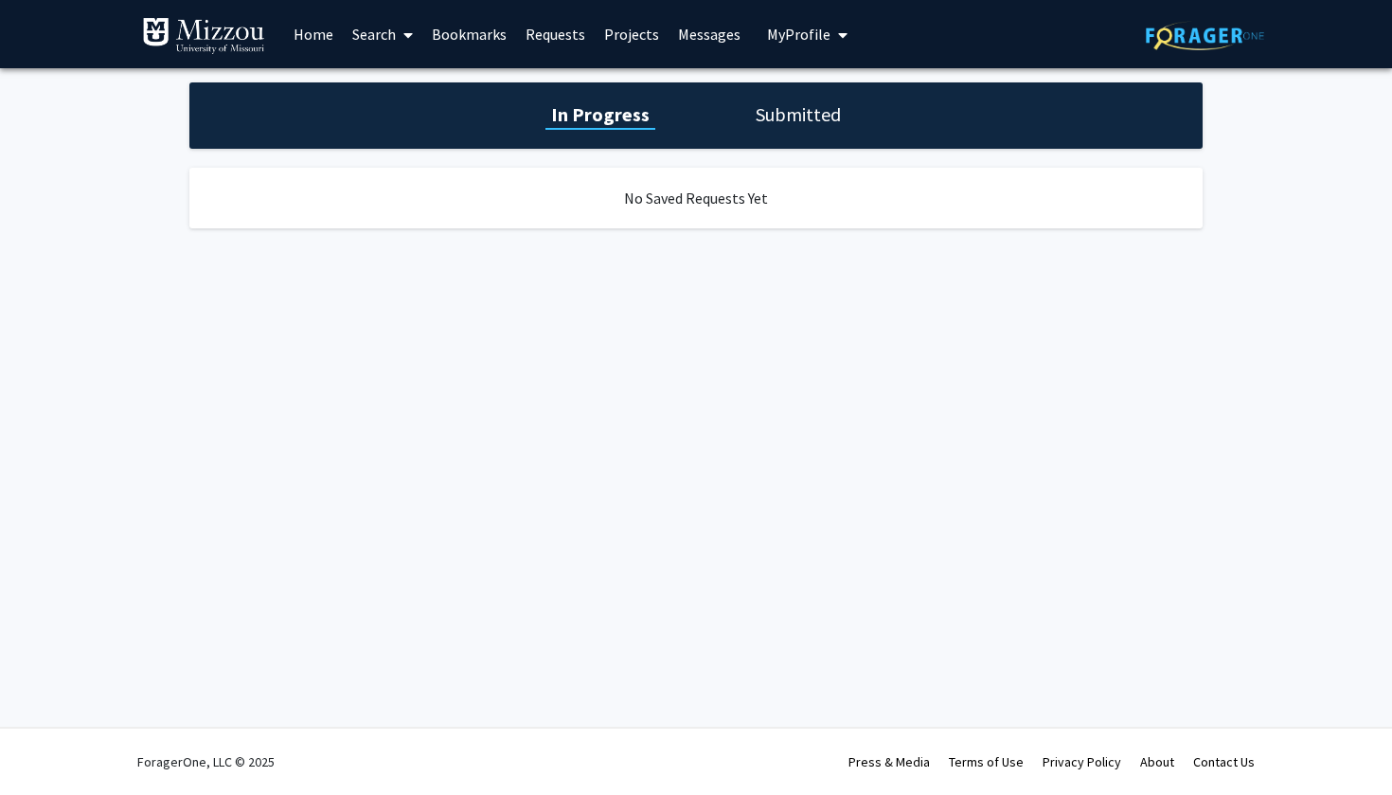
click at [323, 37] on link "Home" at bounding box center [313, 34] width 59 height 66
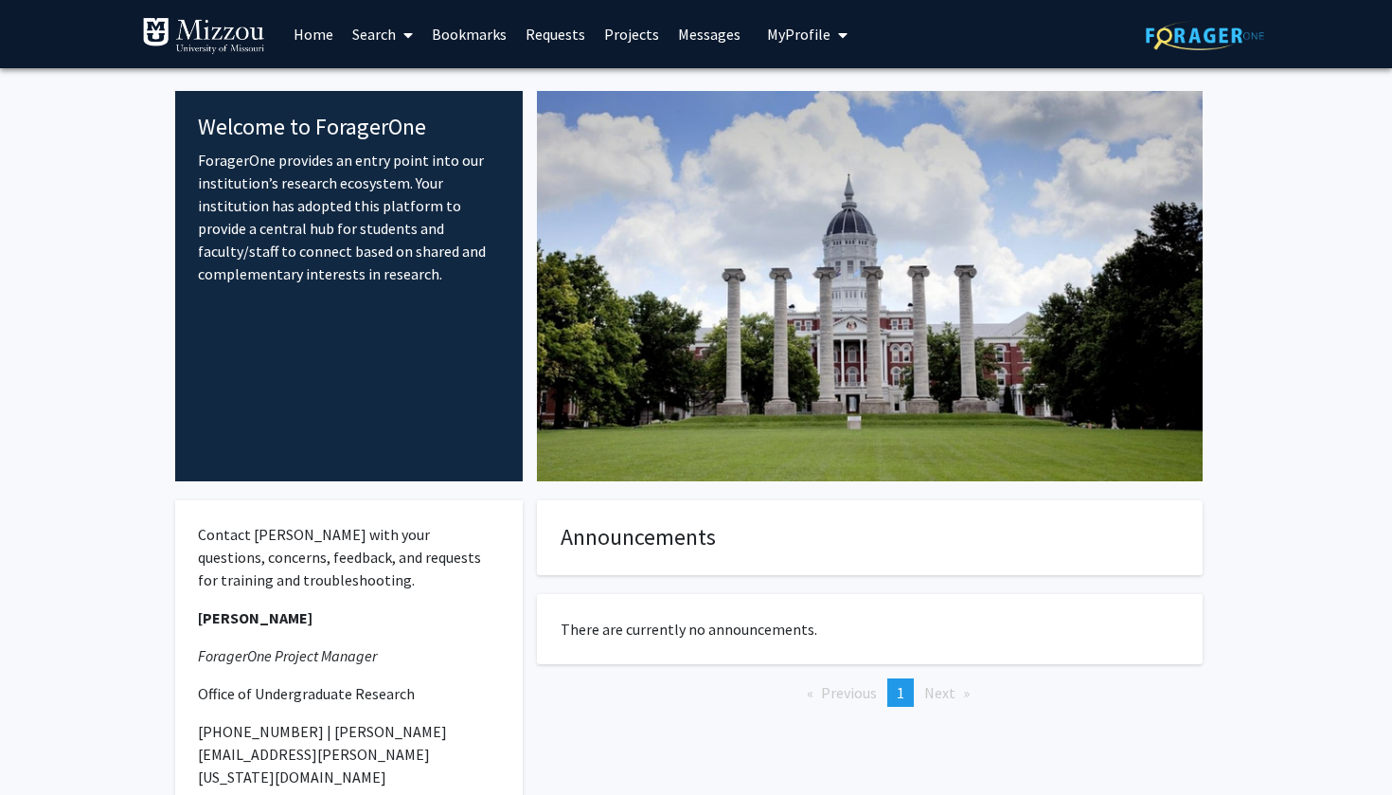
click at [489, 28] on link "Bookmarks" at bounding box center [469, 34] width 94 height 66
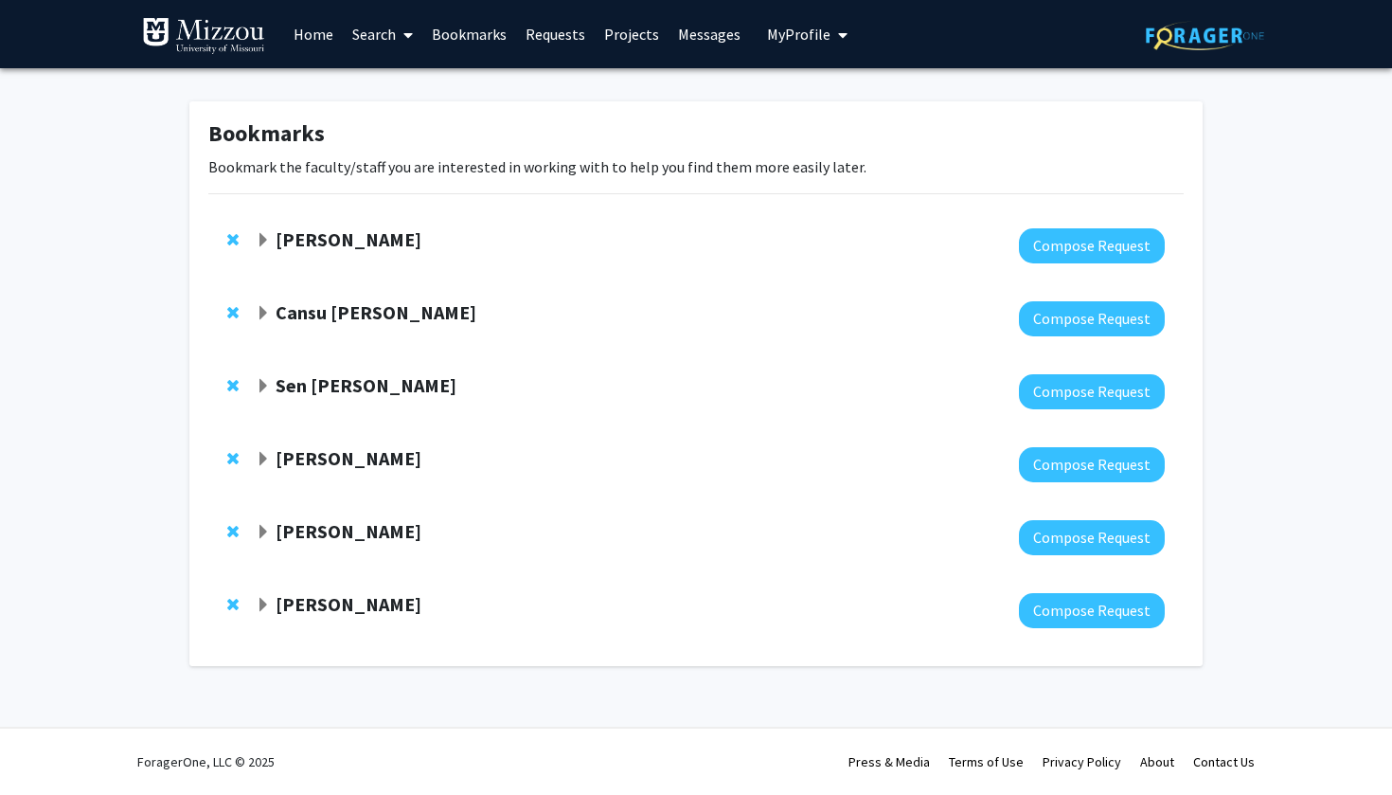
click at [350, 244] on strong "[PERSON_NAME]" at bounding box center [349, 239] width 146 height 24
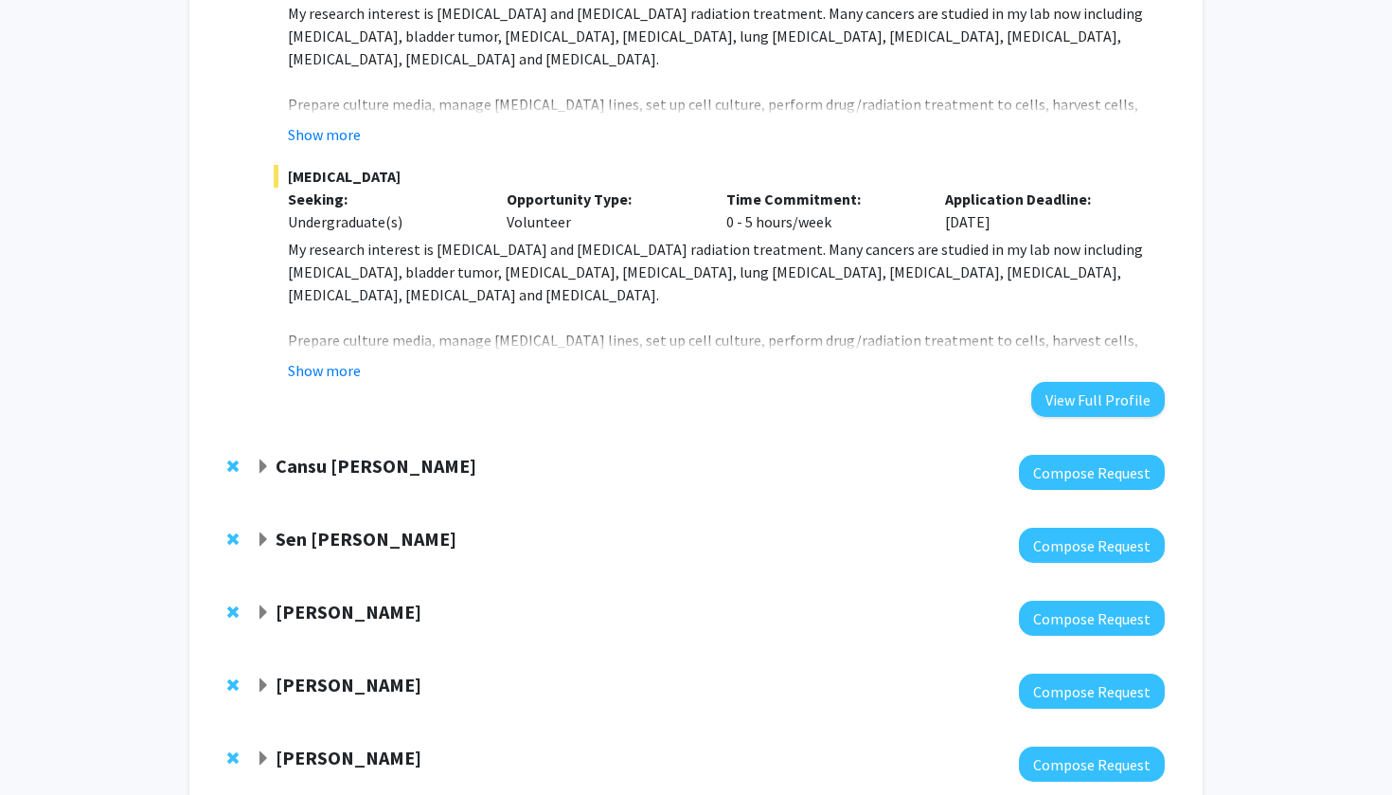
scroll to position [583, 0]
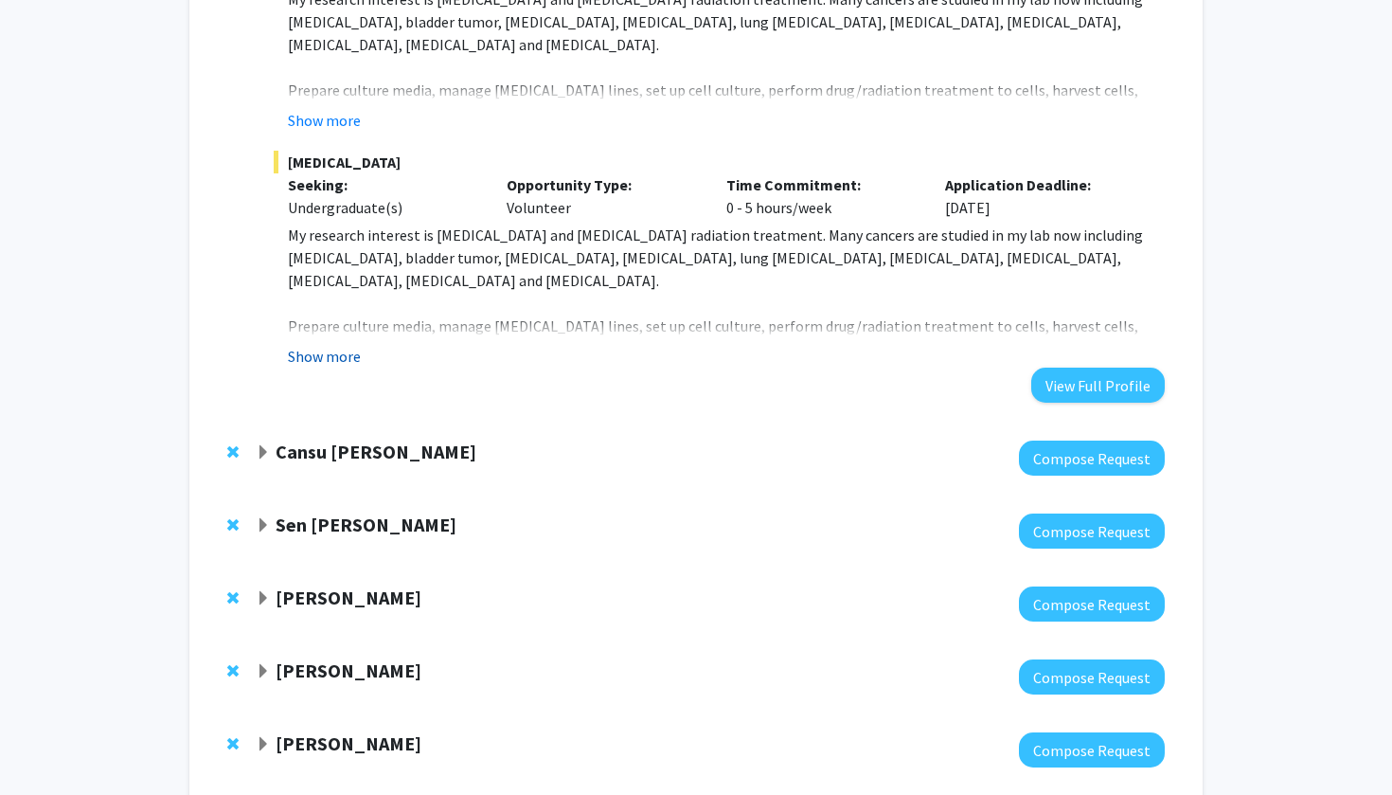
click at [320, 352] on button "Show more" at bounding box center [324, 356] width 73 height 23
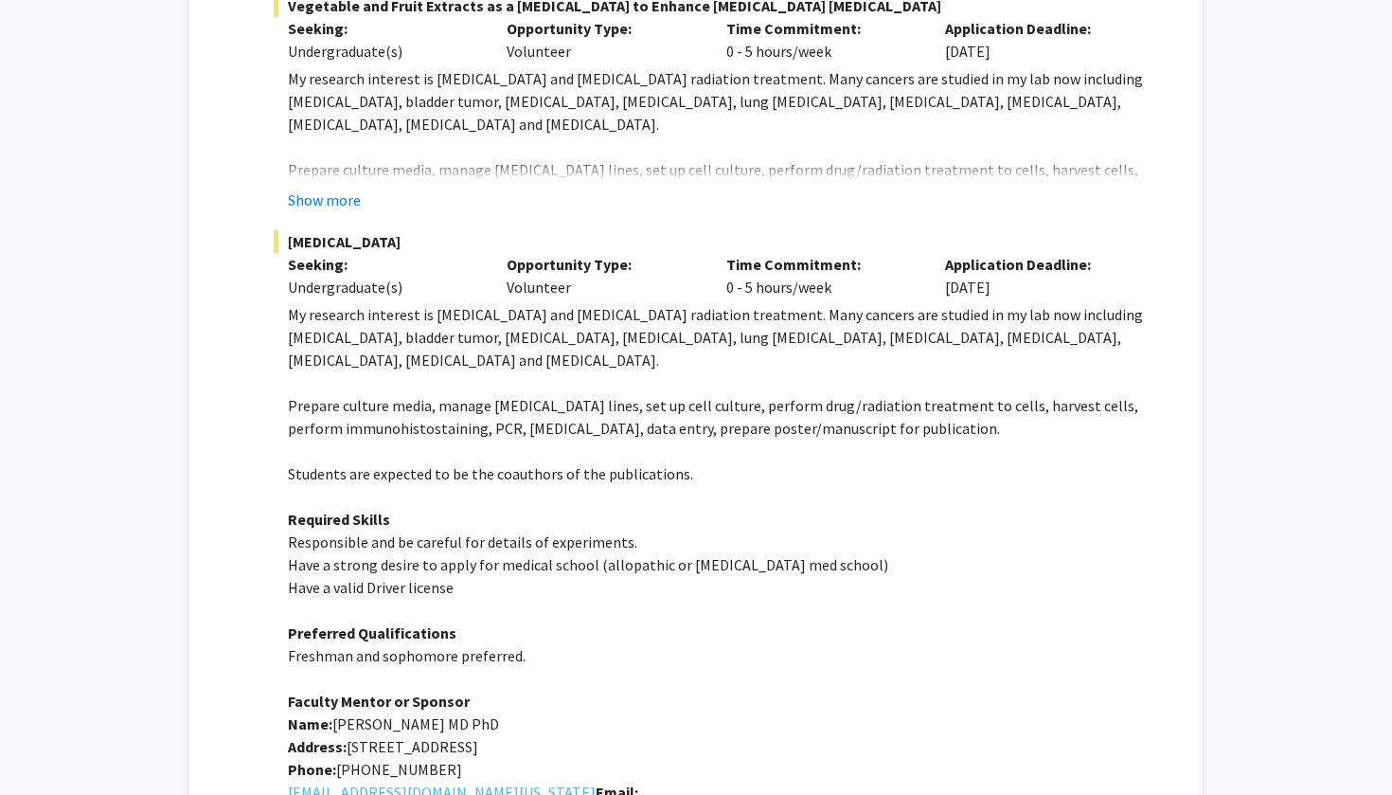
scroll to position [354, 0]
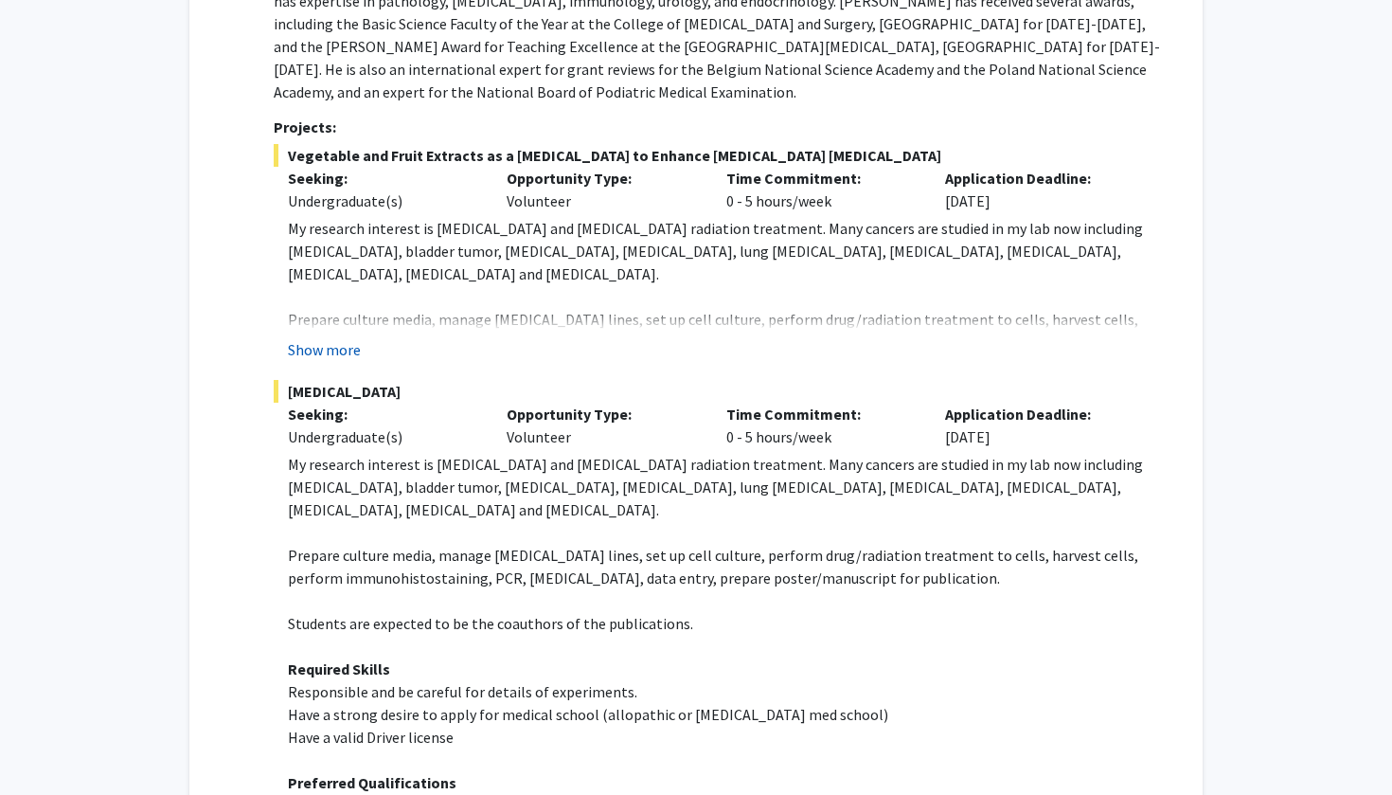
click at [309, 353] on button "Show more" at bounding box center [324, 349] width 73 height 23
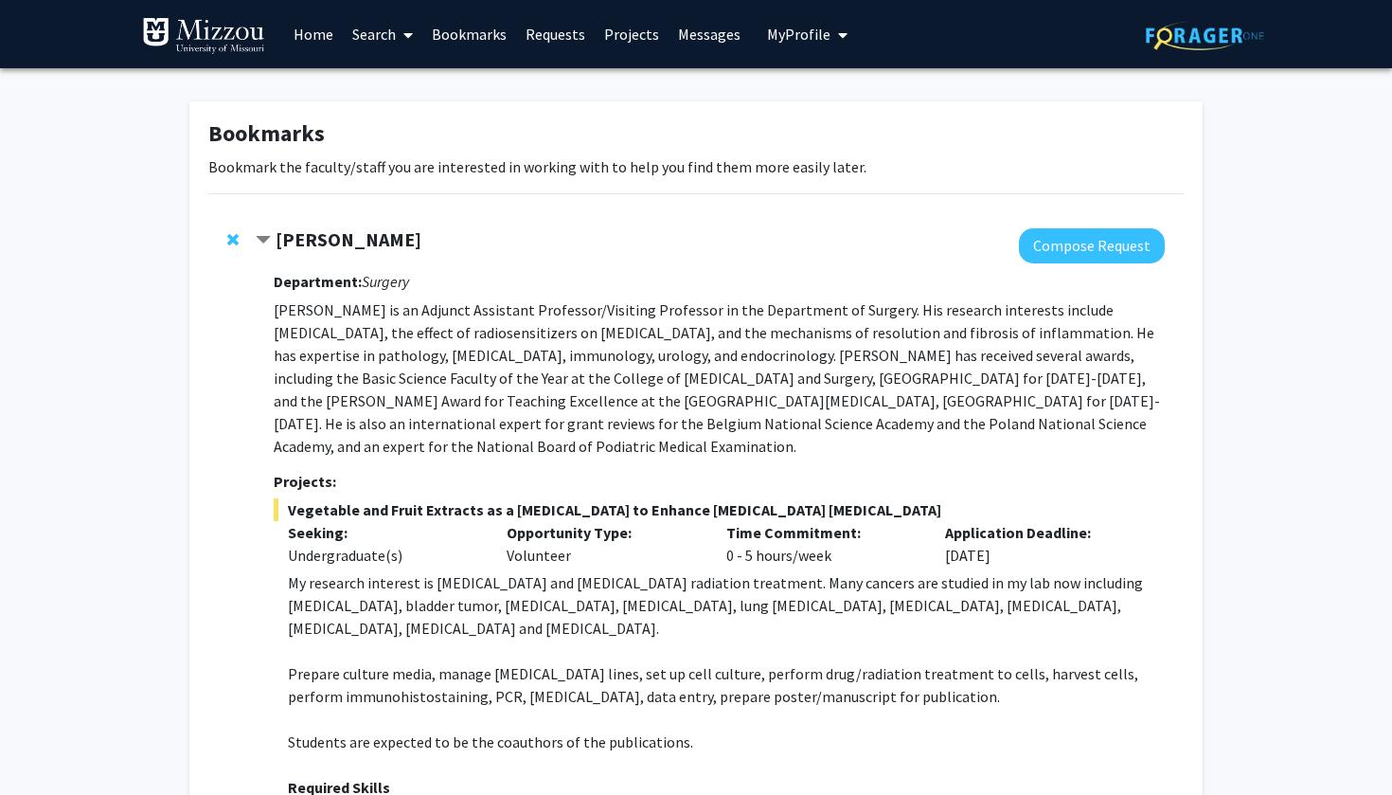
scroll to position [0, 0]
click at [1128, 237] on button "Compose Request" at bounding box center [1092, 245] width 146 height 35
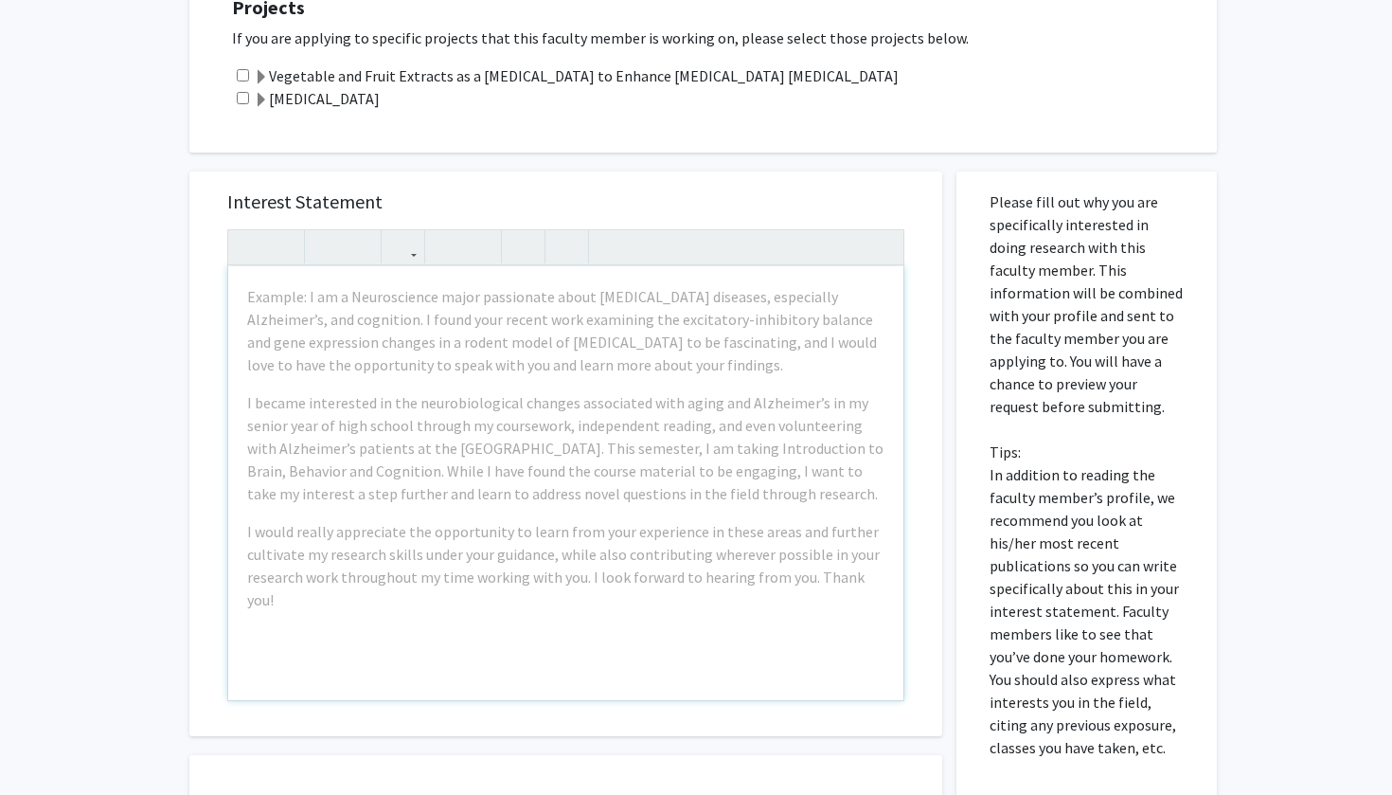
scroll to position [466, 0]
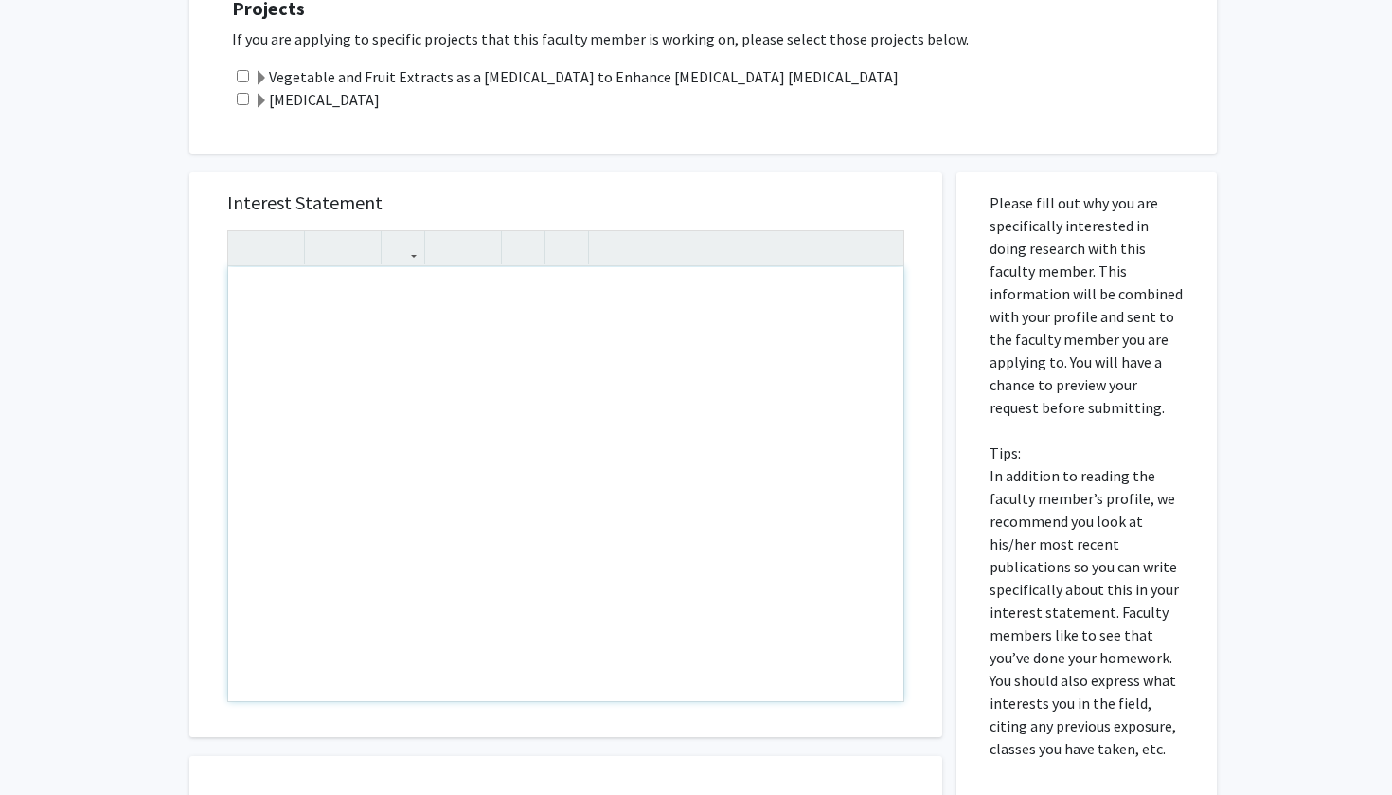
drag, startPoint x: 252, startPoint y: 300, endPoint x: 337, endPoint y: 365, distance: 106.8
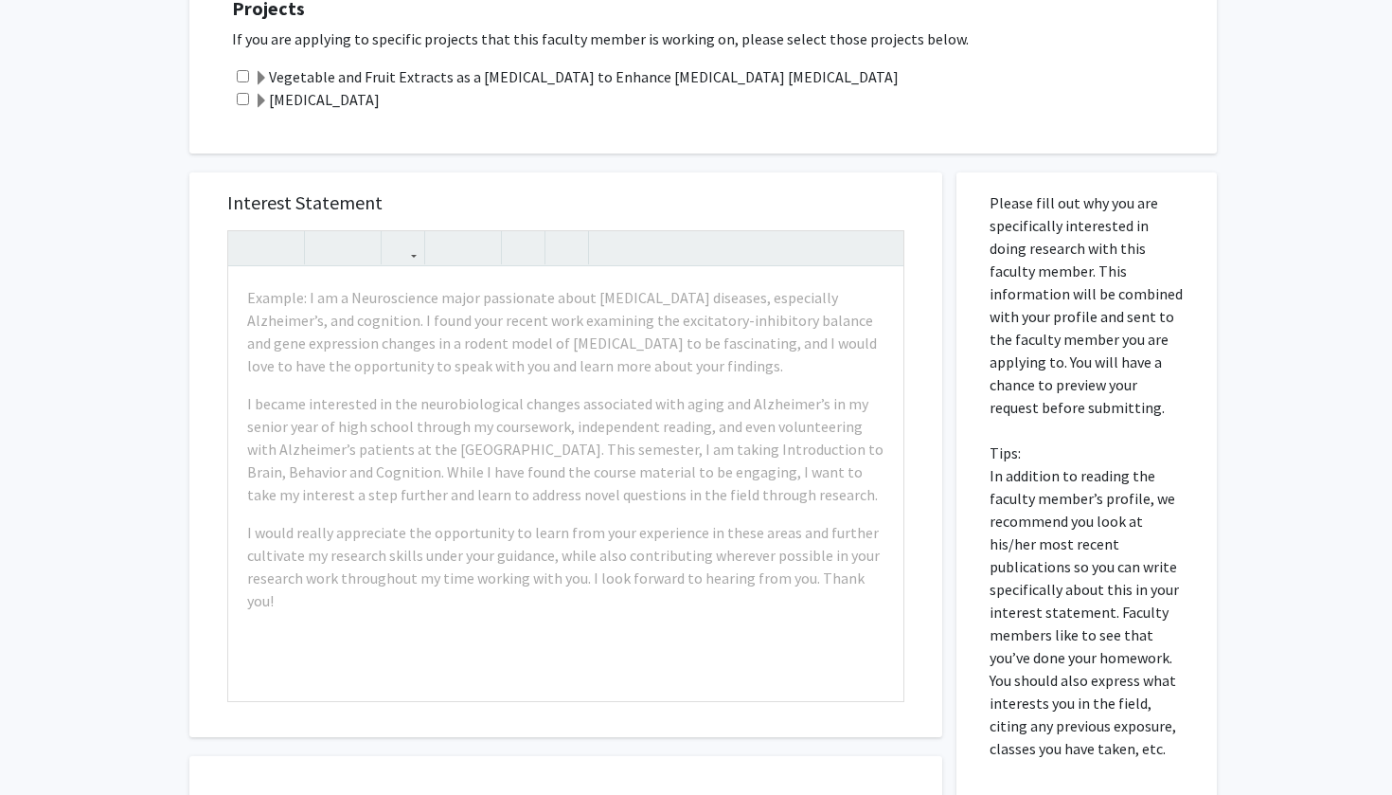
click at [697, 189] on div "Interest Statement Example: I am a Neuroscience major passionate about [MEDICAL…" at bounding box center [565, 454] width 715 height 565
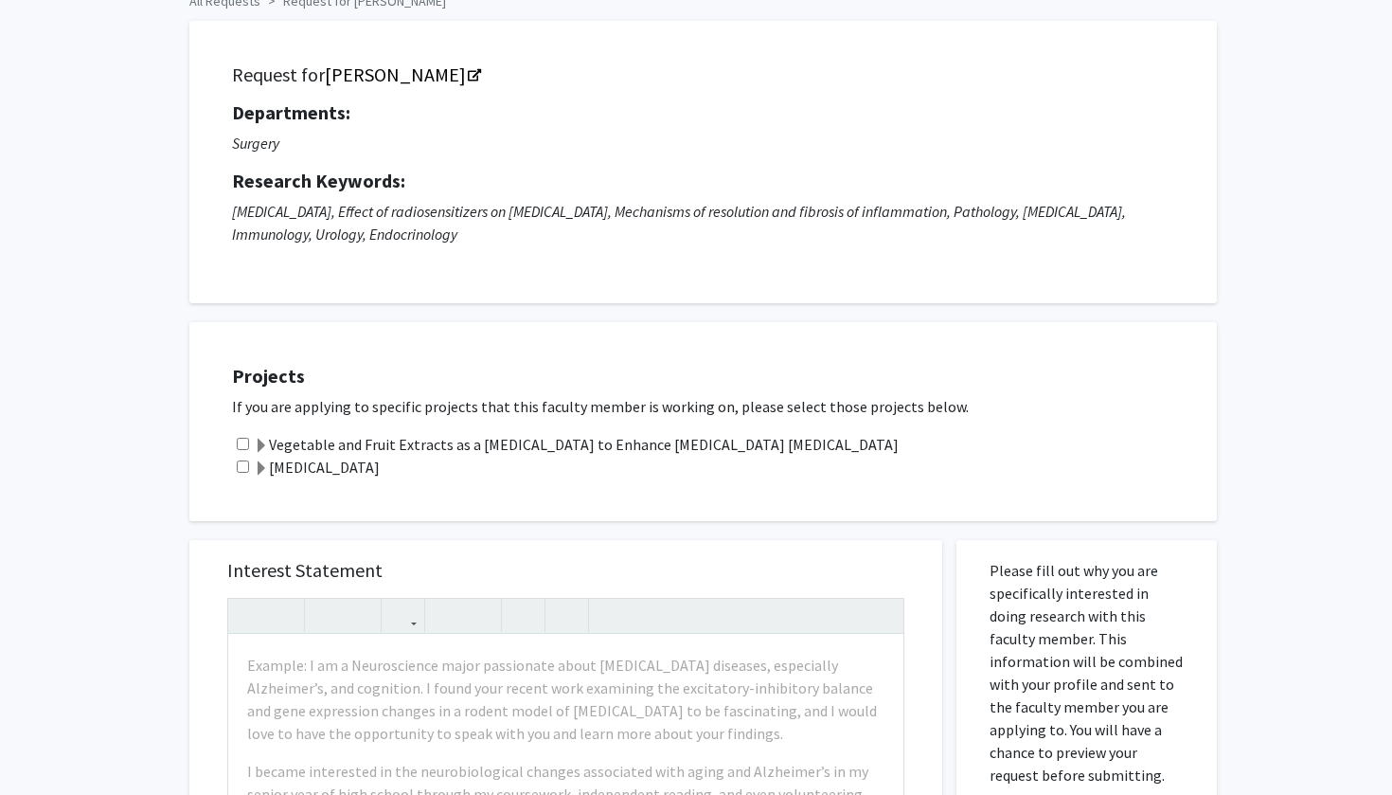
scroll to position [117, 0]
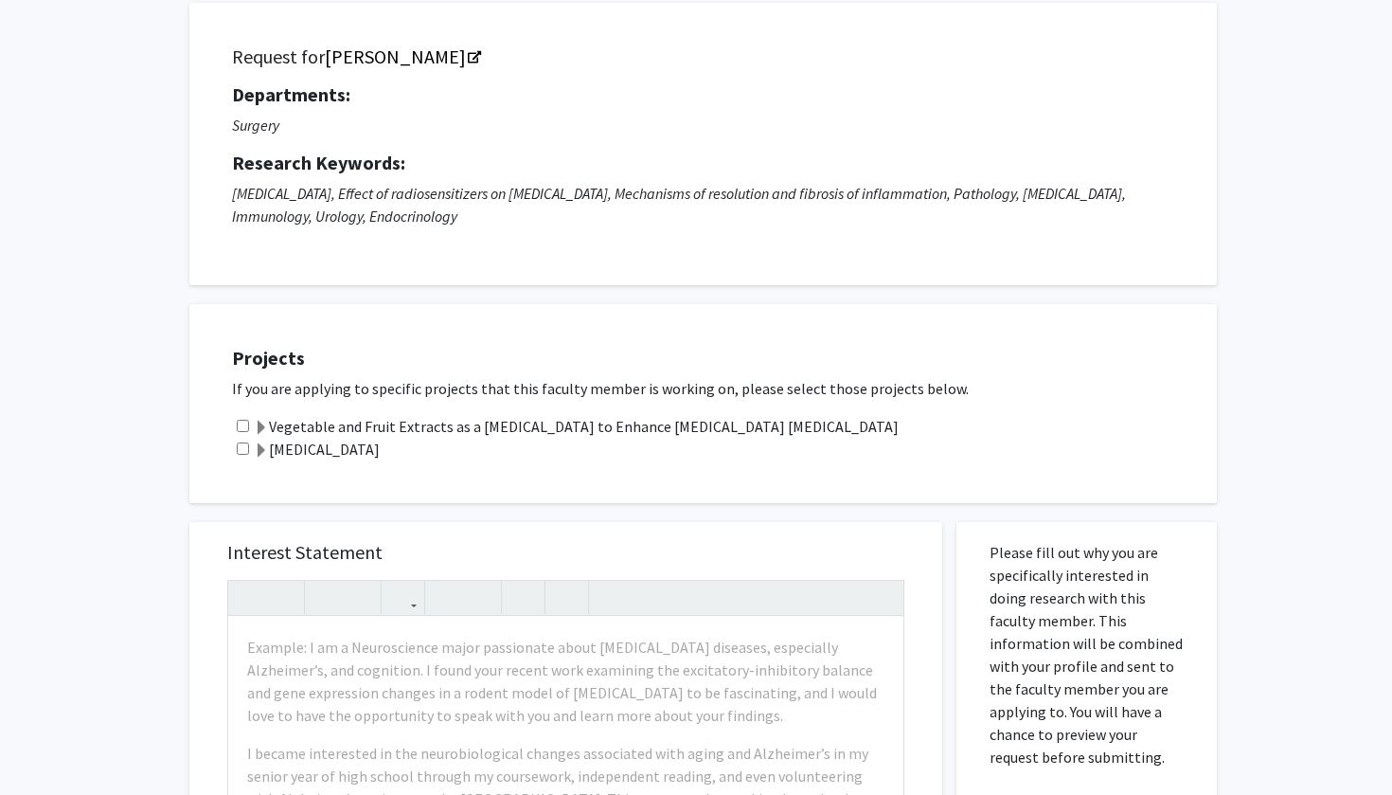
click at [249, 422] on div "Vegetable and Fruit Extracts as a [MEDICAL_DATA] to Enhance [MEDICAL_DATA] [MED…" at bounding box center [715, 426] width 966 height 23
click at [249, 438] on div "Vegetable and Fruit Extracts as a [MEDICAL_DATA] to Enhance [MEDICAL_DATA] [MED…" at bounding box center [715, 426] width 966 height 23
click at [247, 431] on input "checkbox" at bounding box center [243, 426] width 12 height 12
checkbox input "true"
click at [247, 455] on input "checkbox" at bounding box center [243, 448] width 12 height 12
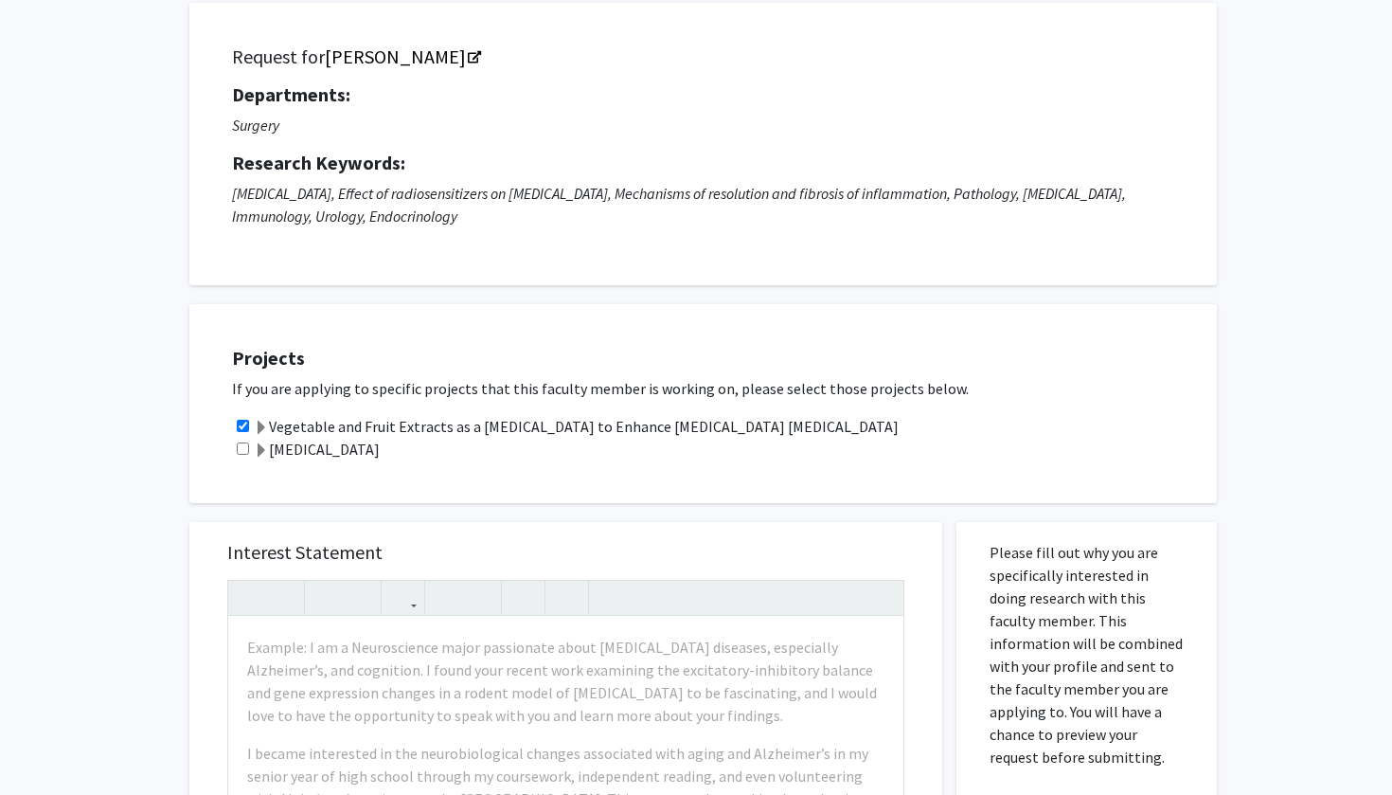
checkbox input "true"
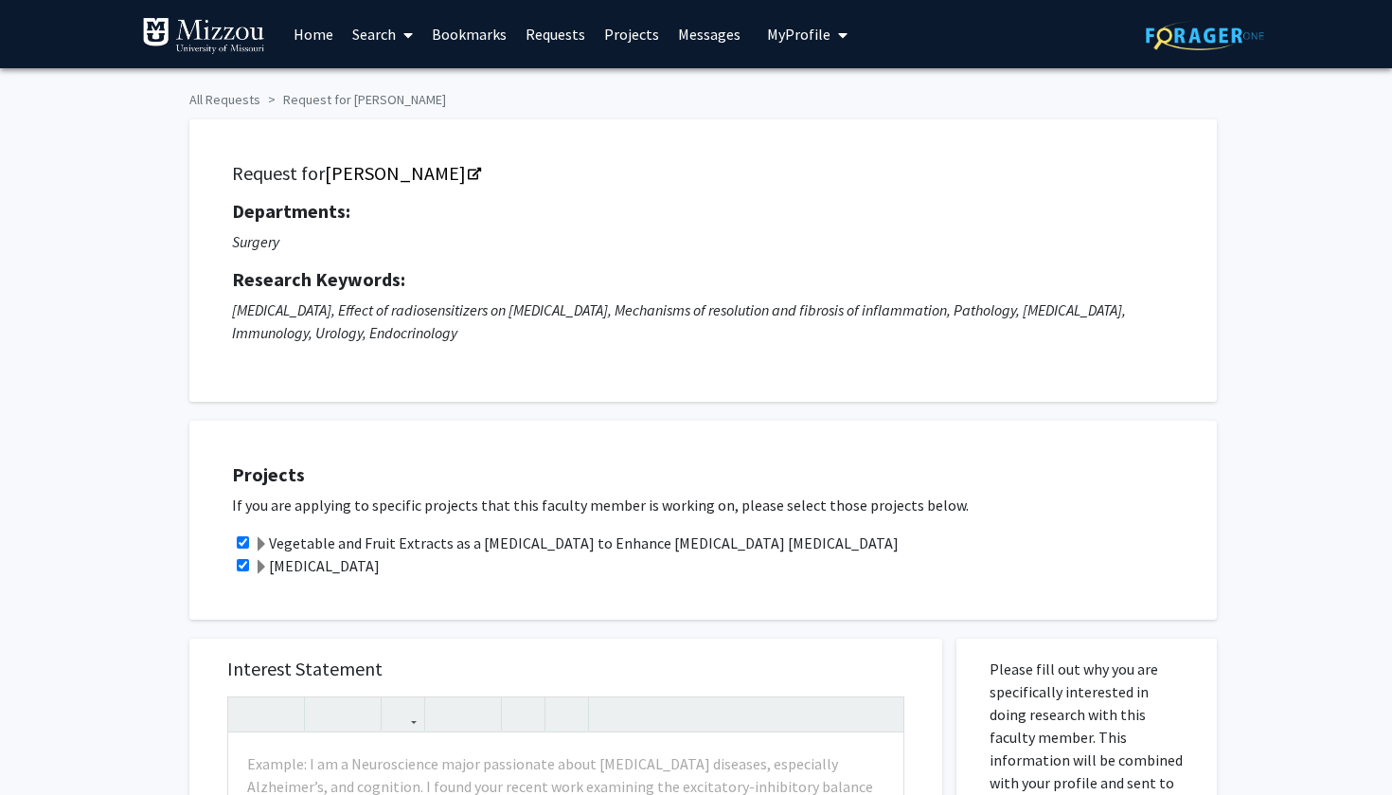
scroll to position [0, 0]
click at [395, 176] on link "[PERSON_NAME]" at bounding box center [402, 173] width 154 height 24
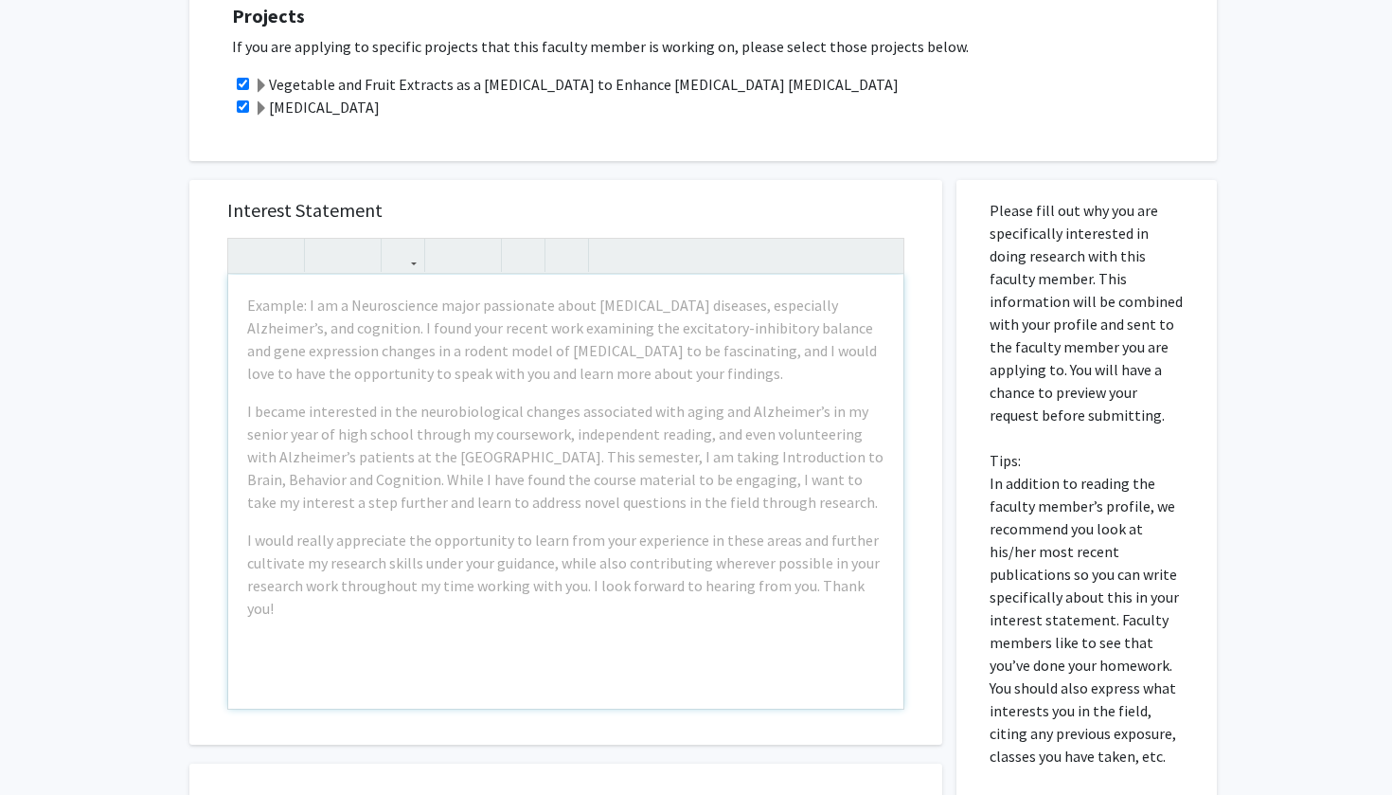
scroll to position [440, 0]
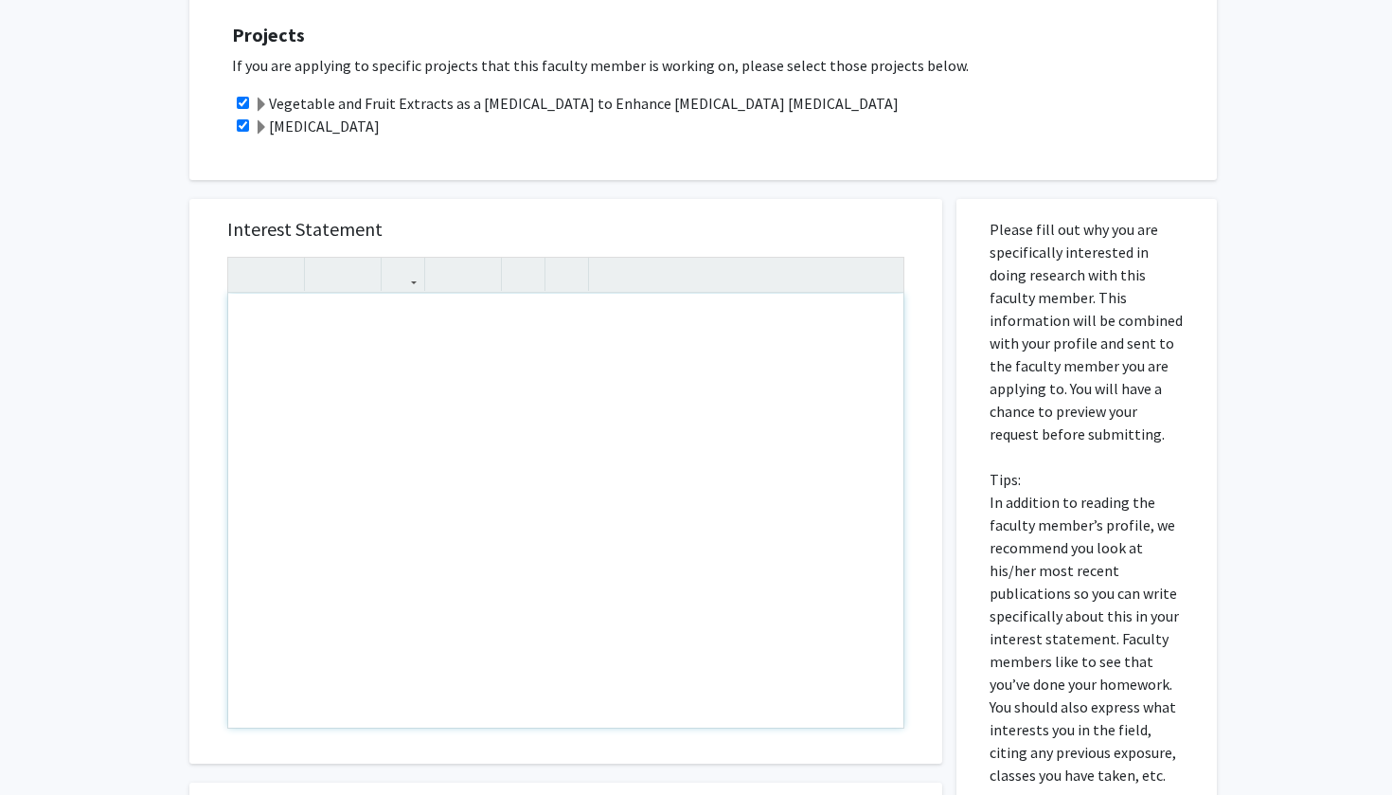
click at [332, 345] on div "Note to users with screen readers: Please press Alt+0 or Option+0 to deactivate…" at bounding box center [565, 511] width 675 height 434
paste div "Note to users with screen readers: Please press Alt+0 or Option+0 to deactivate…"
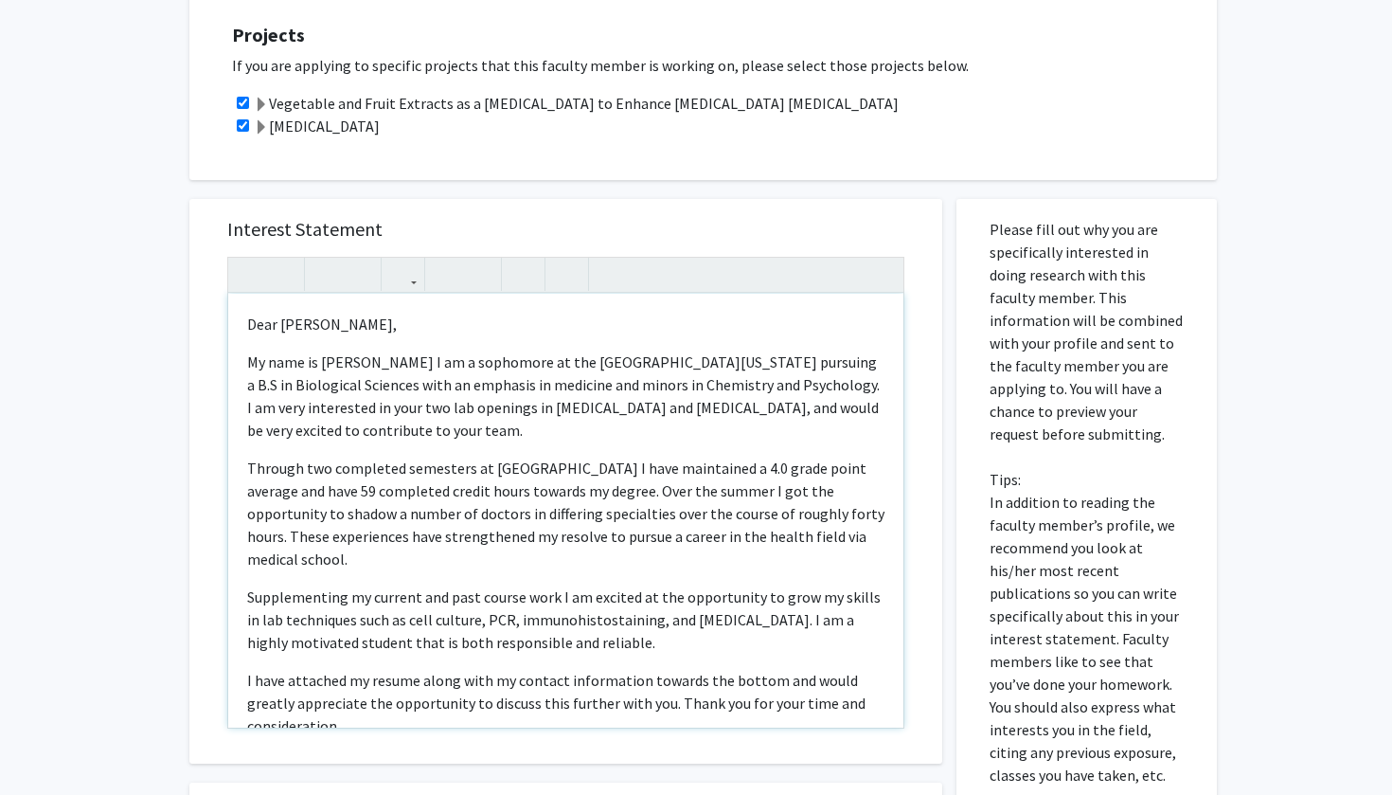
type textarea "<p>Dear [PERSON_NAME],</p><p>My name is [PERSON_NAME] I am a sophomore at the […"
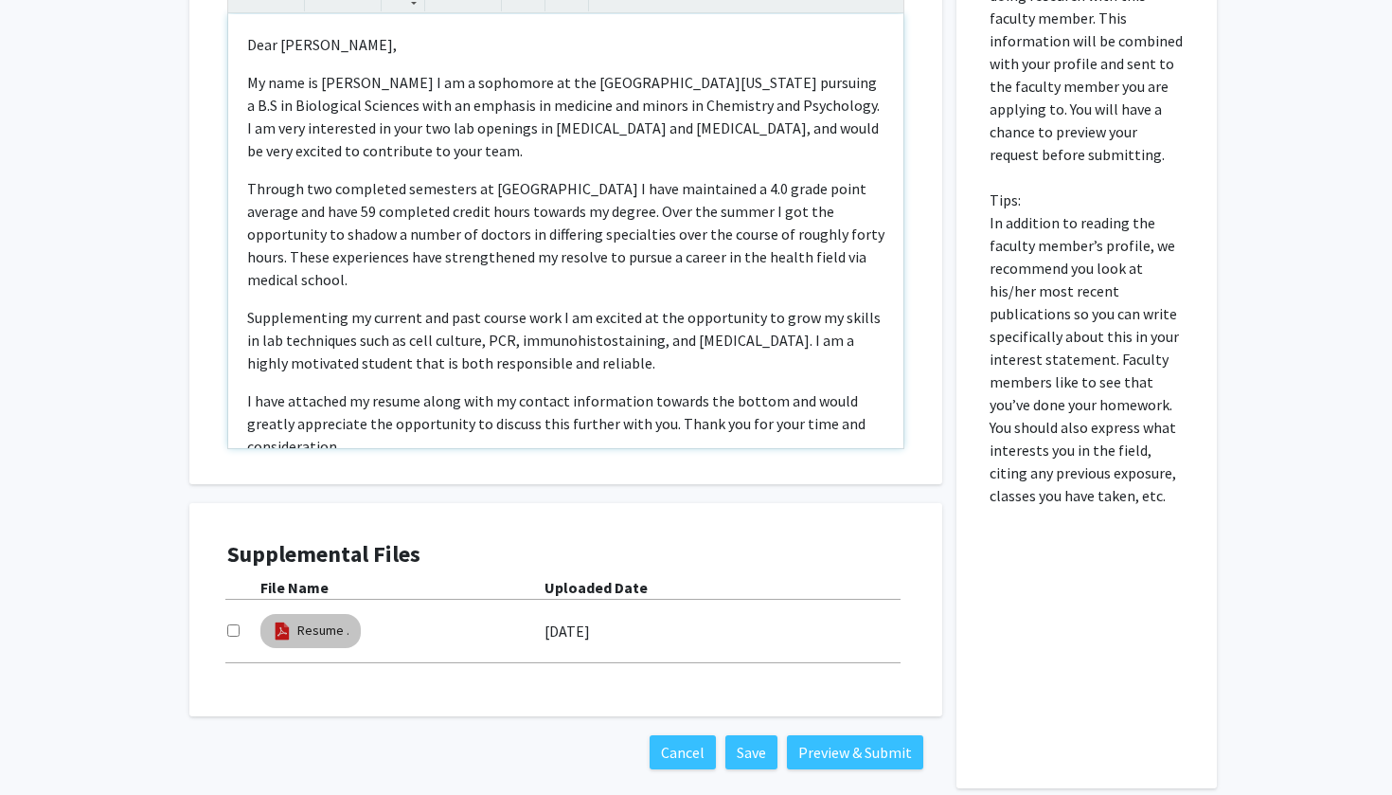
scroll to position [812, 0]
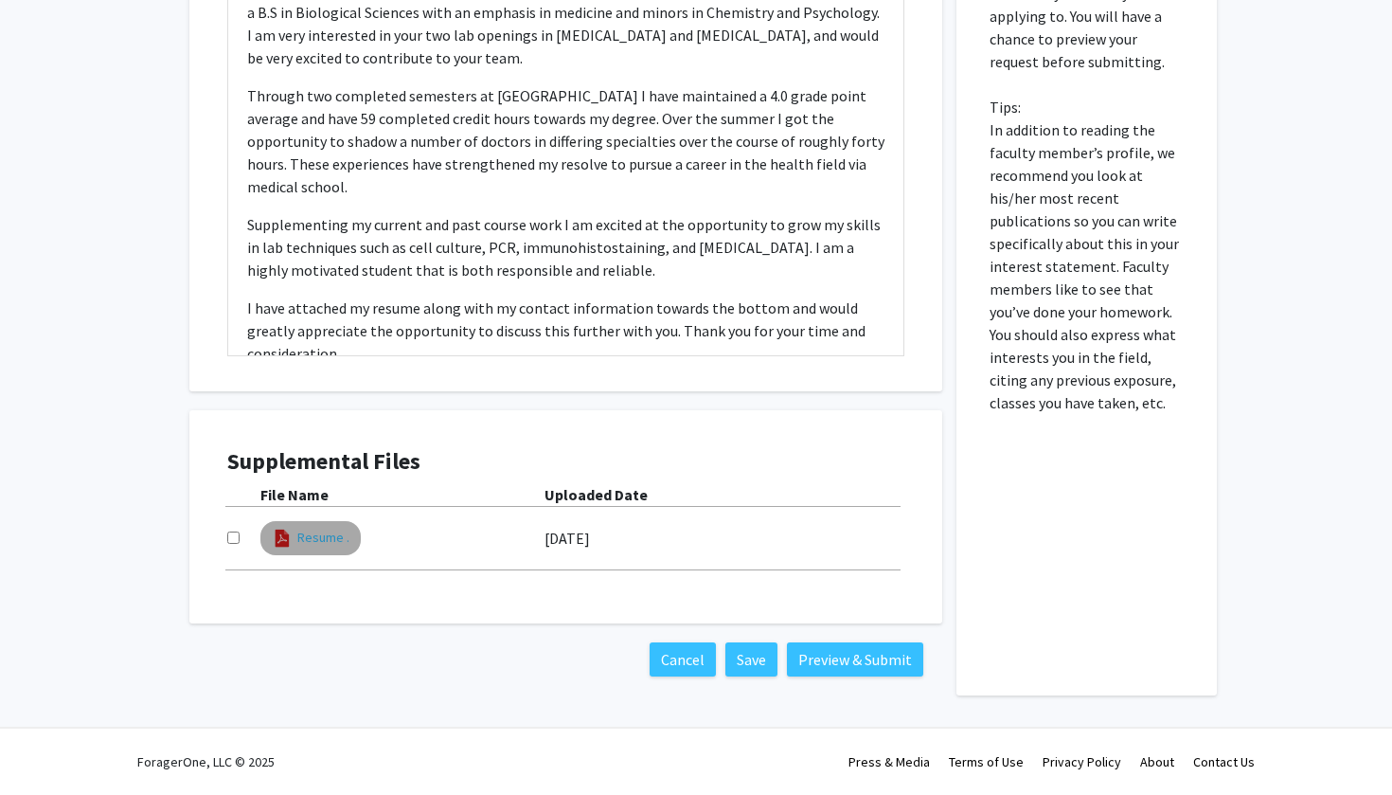
click at [326, 540] on link "Resume ." at bounding box center [323, 538] width 52 height 20
select select "custom"
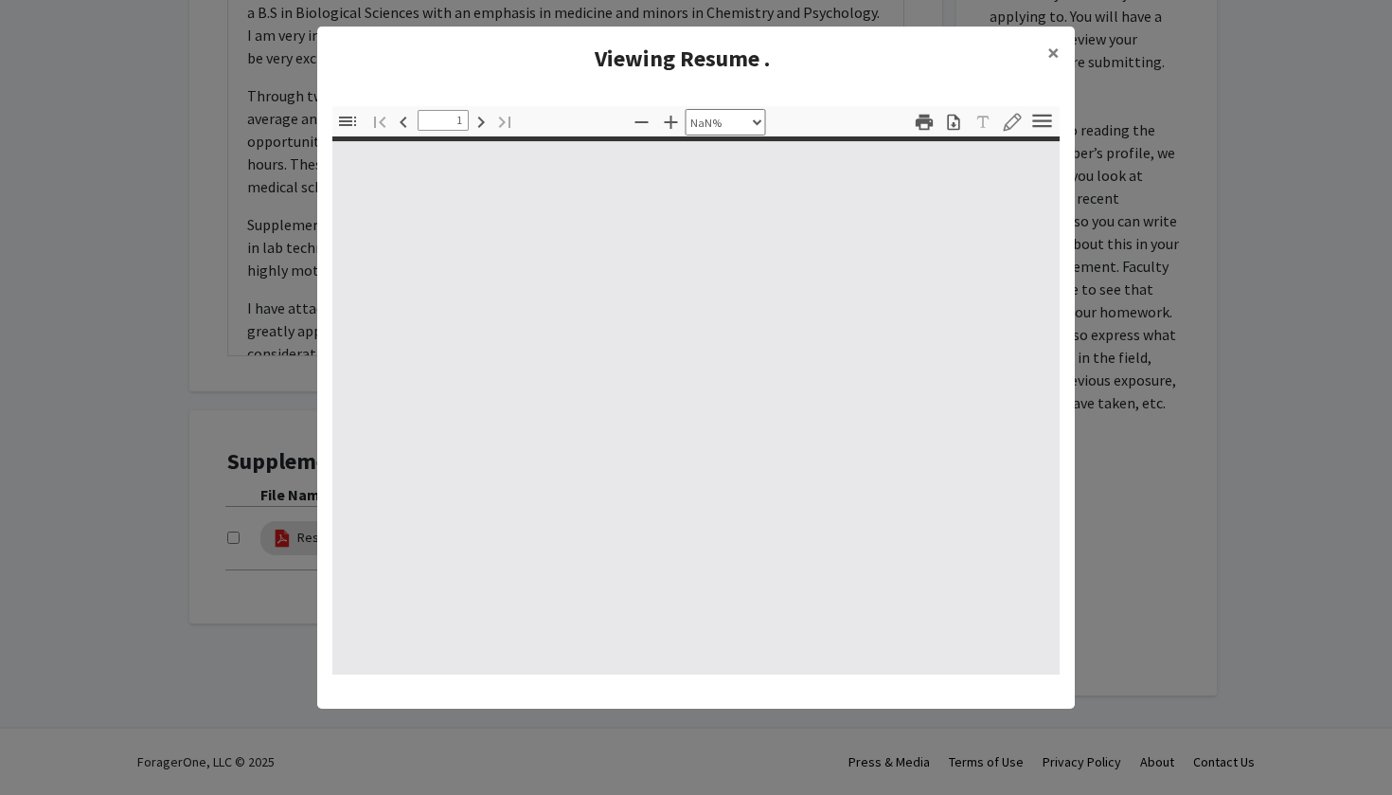
type input "0"
select select "custom"
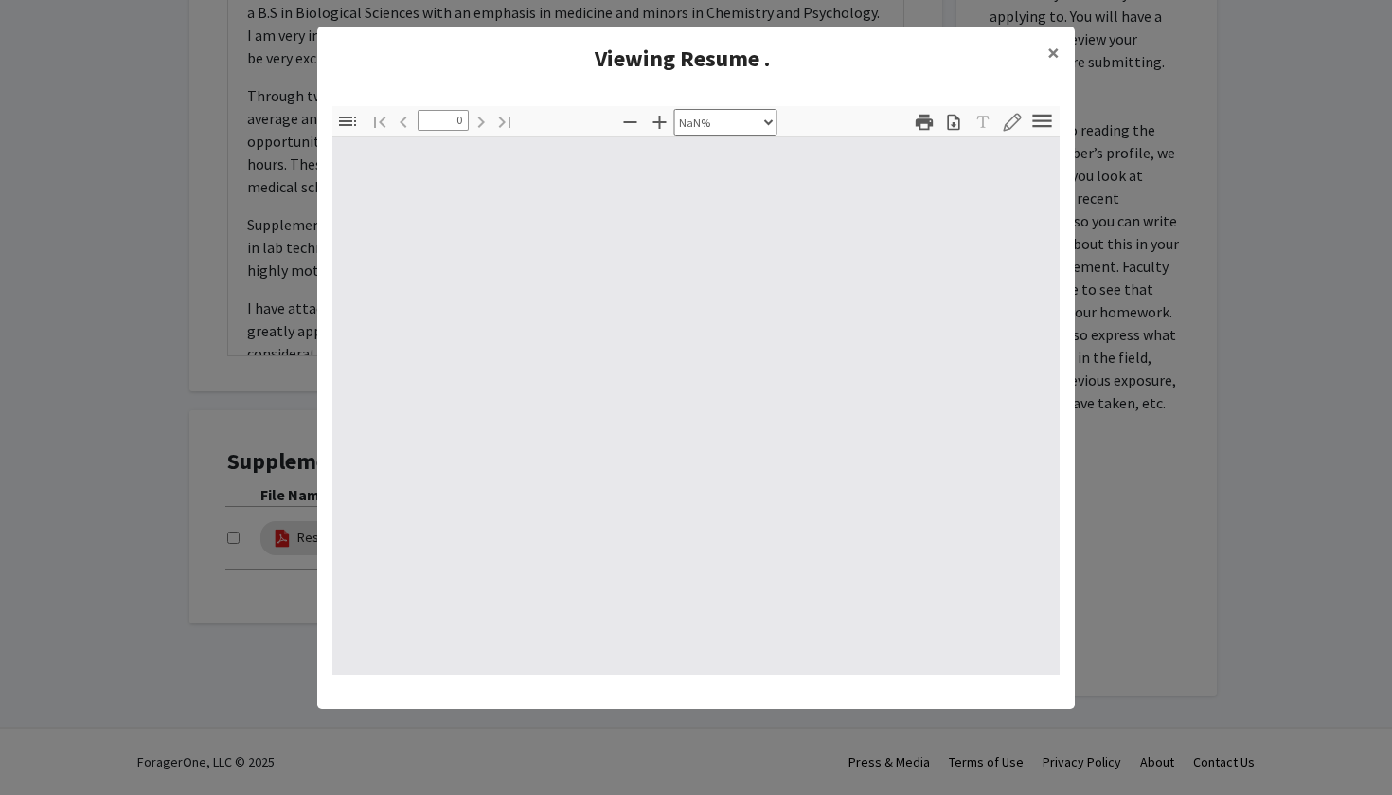
type input "1"
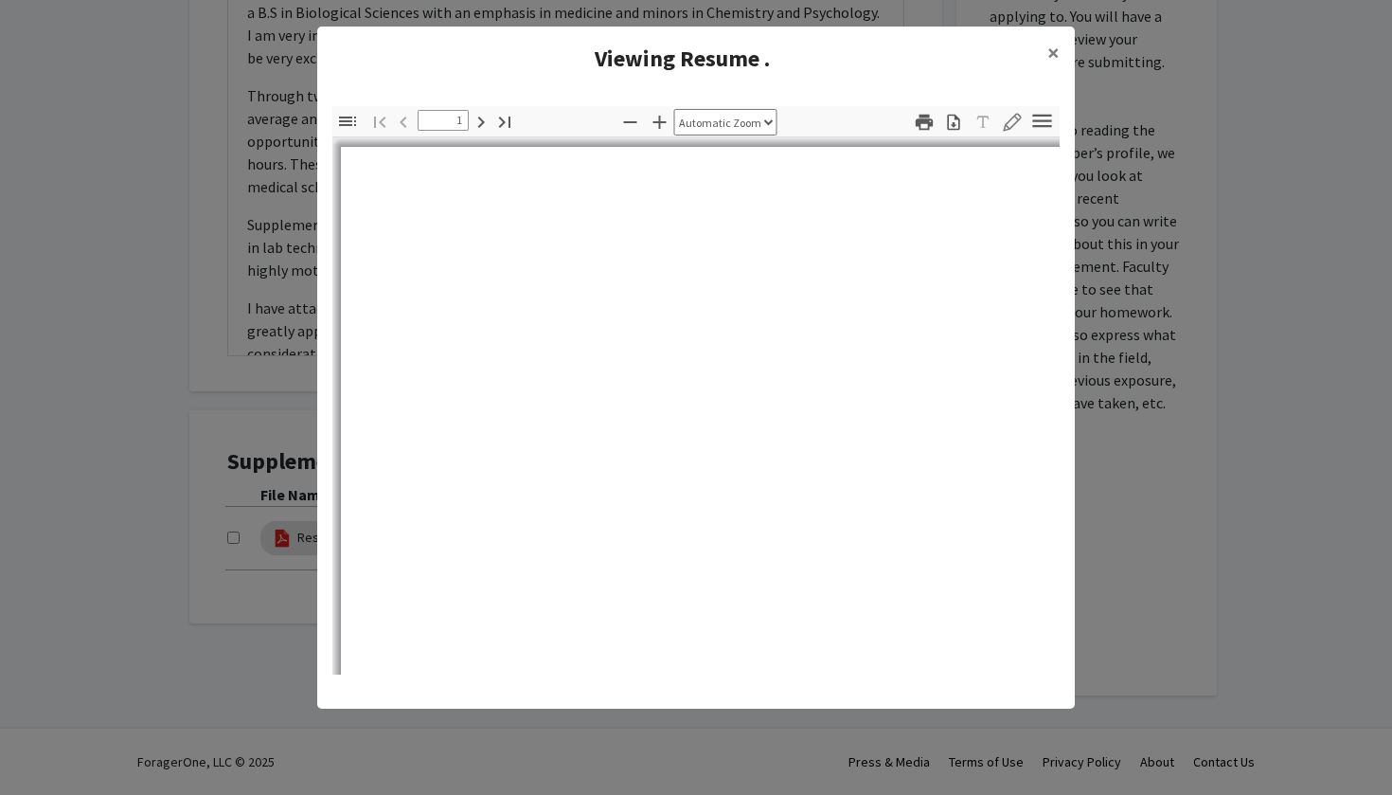
select select "auto"
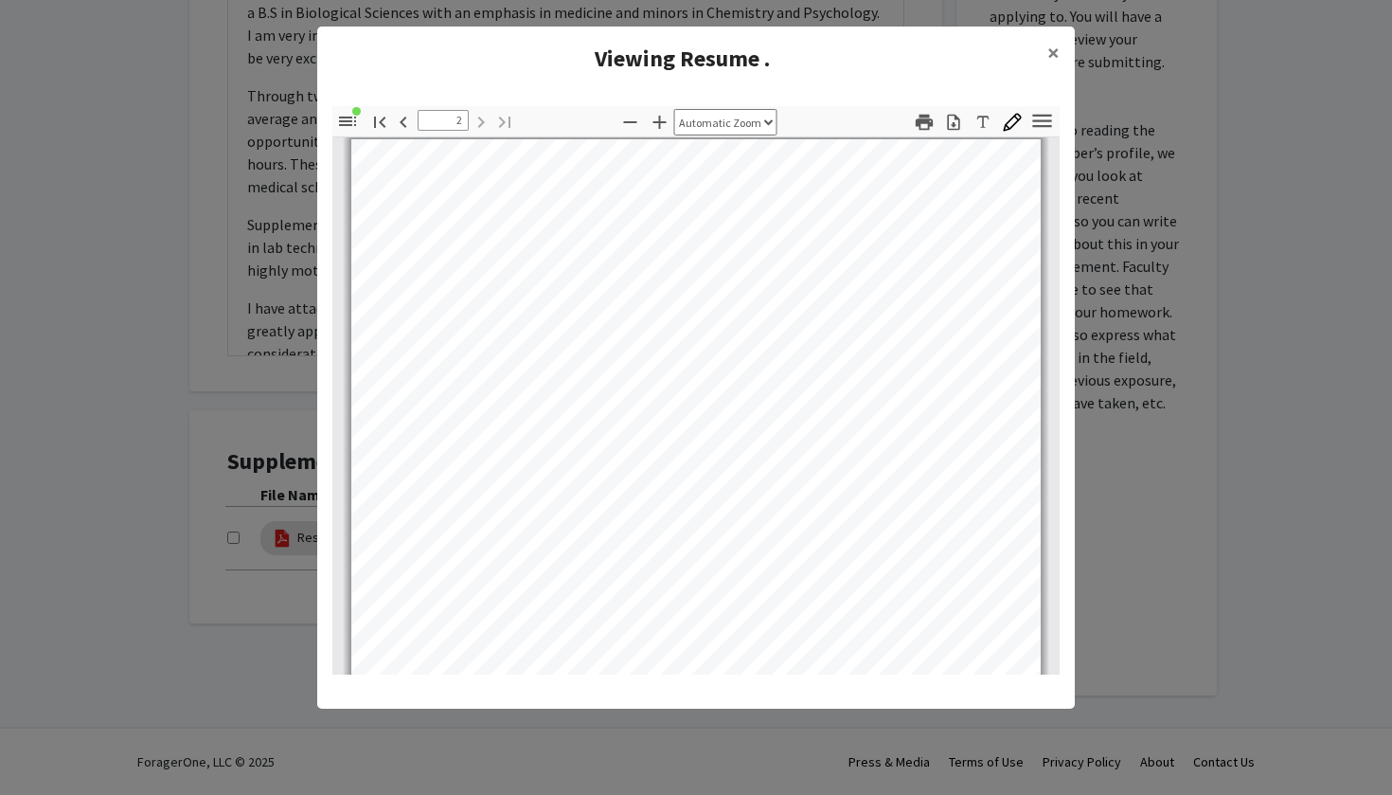
scroll to position [917, 0]
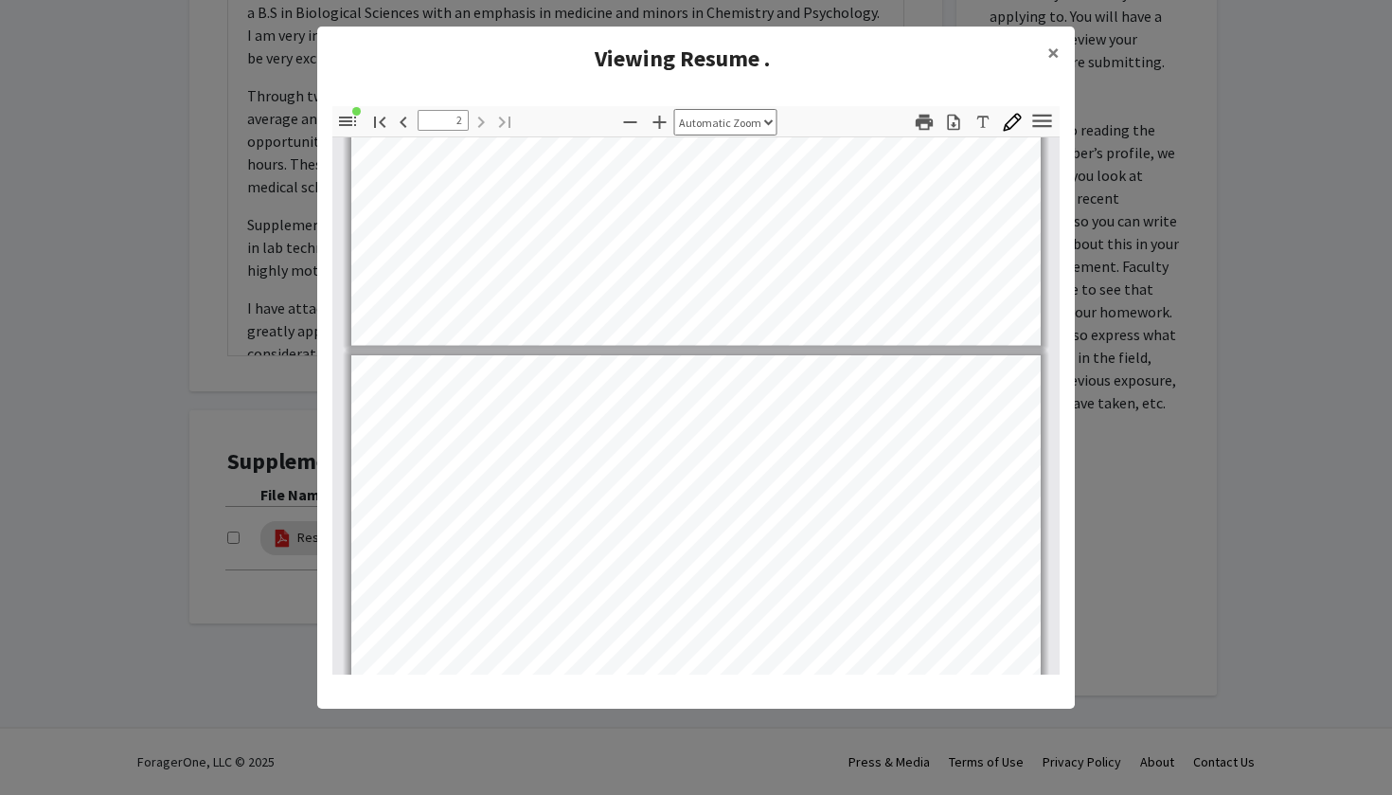
type input "1"
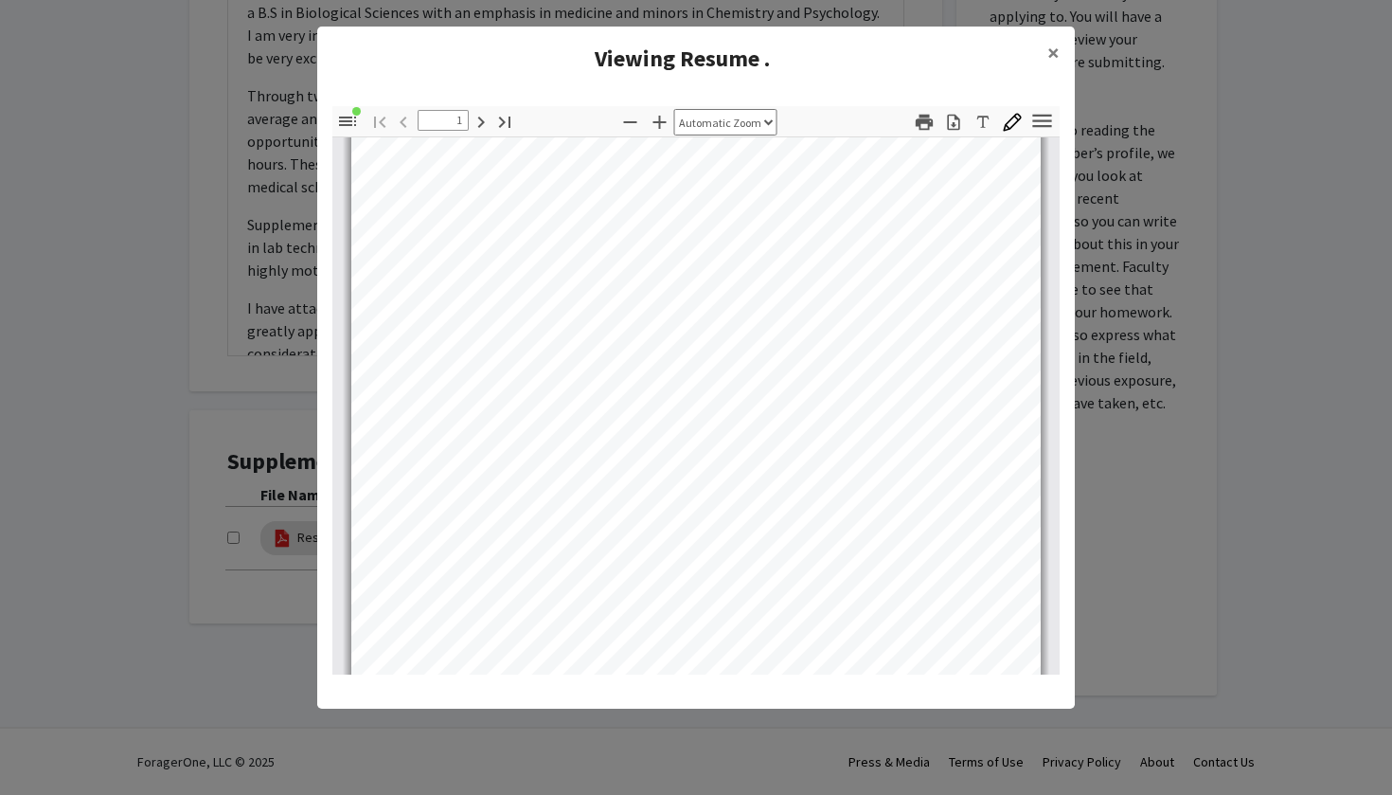
scroll to position [0, 0]
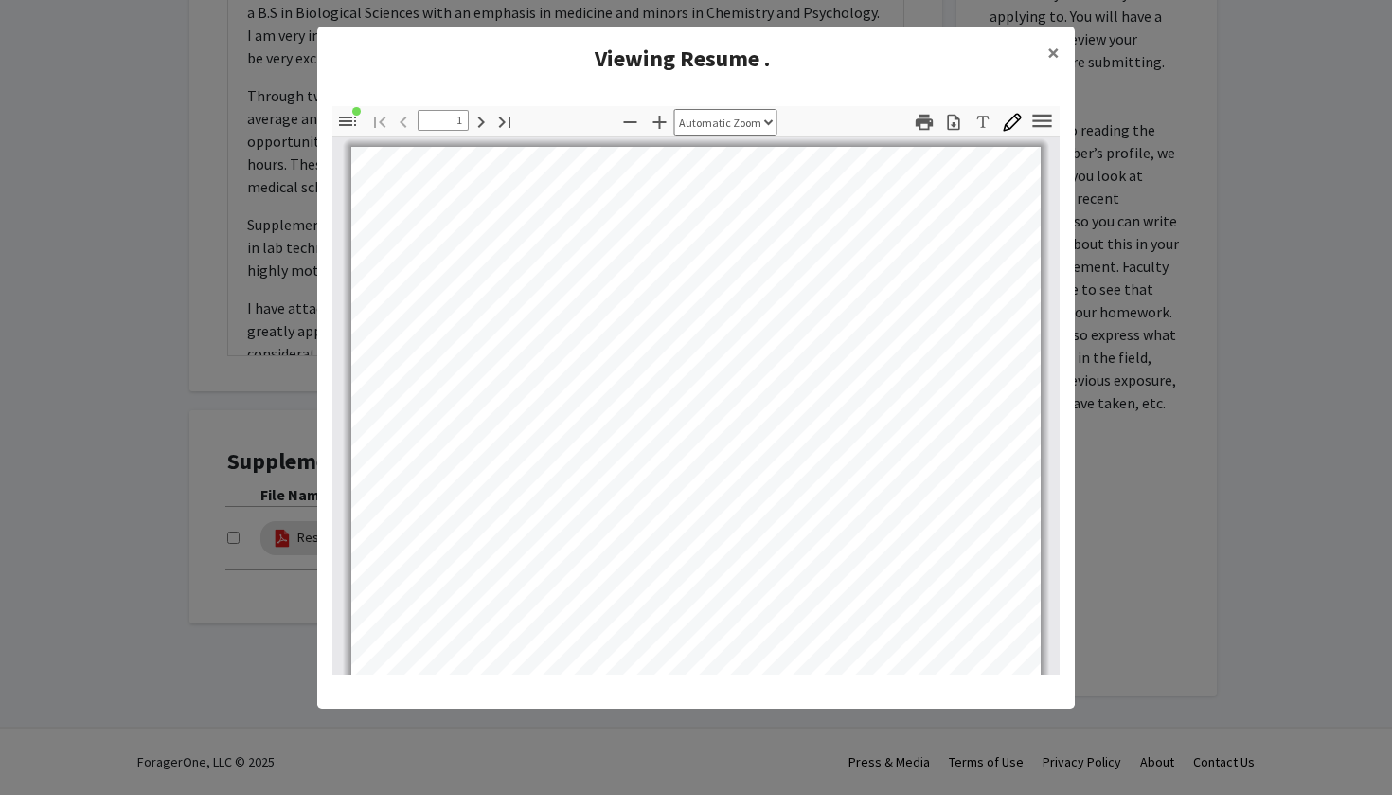
click at [1114, 432] on modal-container "Viewing Resume . × Thumbnails Document Outline Attachments Layers Current Outli…" at bounding box center [696, 397] width 1392 height 795
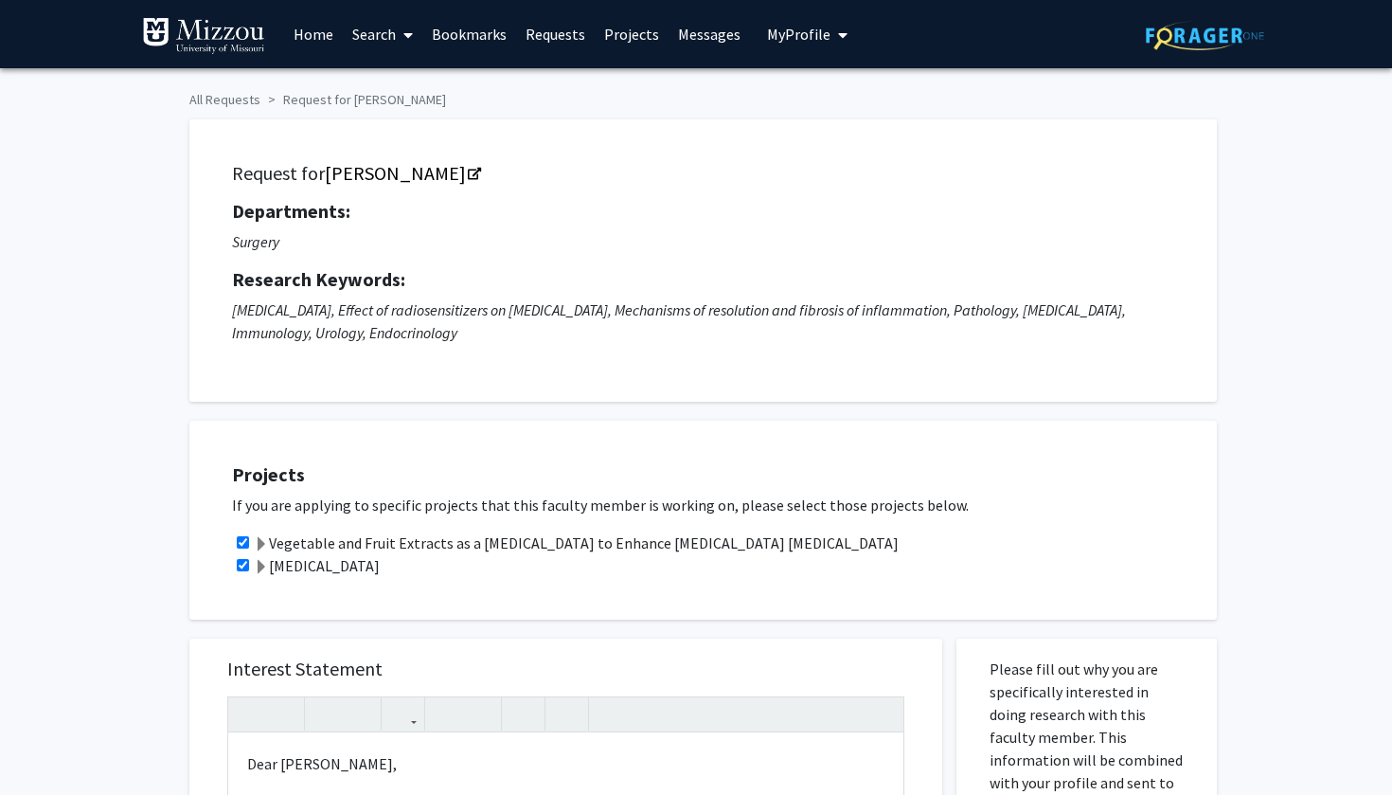
click at [470, 42] on link "Bookmarks" at bounding box center [469, 34] width 94 height 66
click at [485, 43] on link "Bookmarks" at bounding box center [469, 34] width 94 height 66
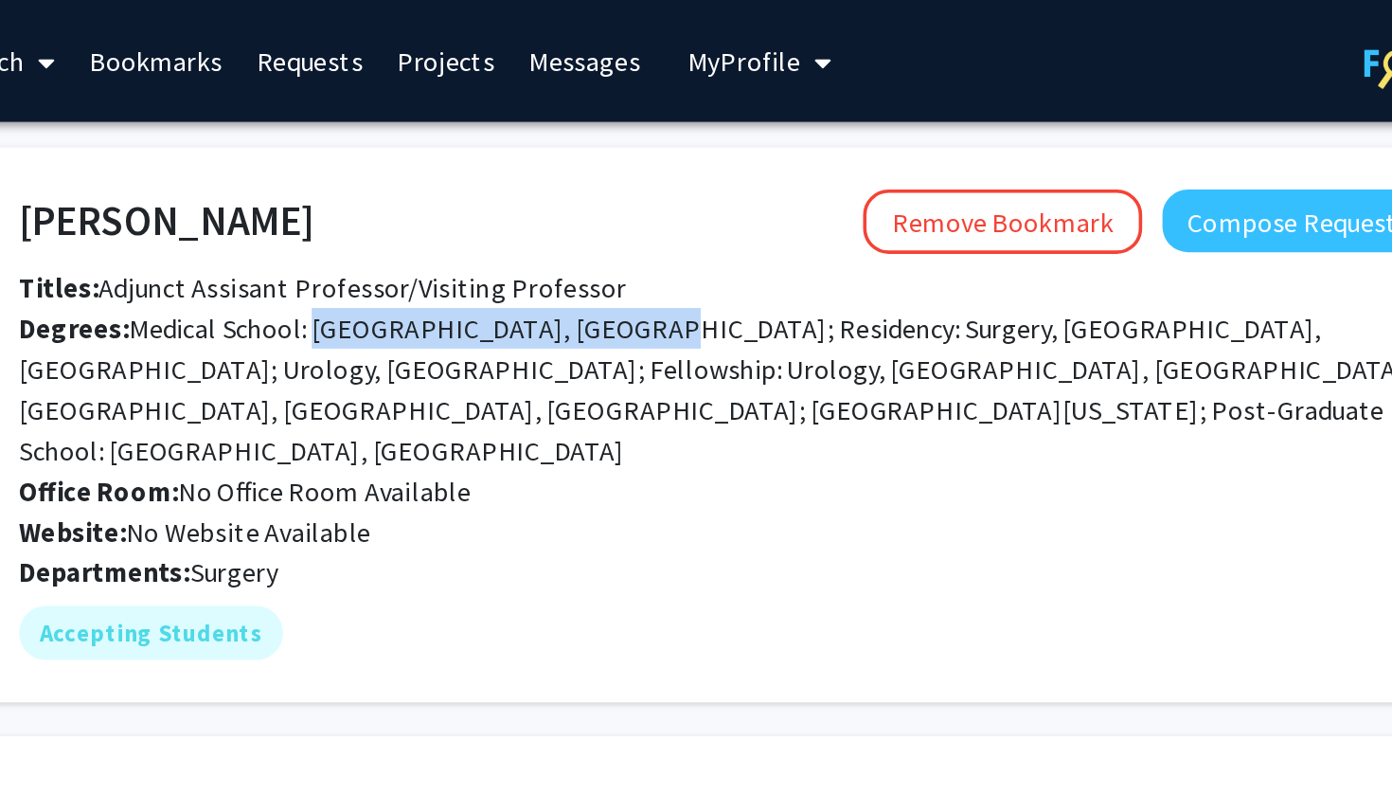
drag, startPoint x: 171, startPoint y: 187, endPoint x: 336, endPoint y: 188, distance: 165.8
click at [393, 188] on span "Degrees: Medical School: Beijing Medical University, China; Residency: Surgery,…" at bounding box center [783, 217] width 781 height 87
copy span "Beijing Medical University"
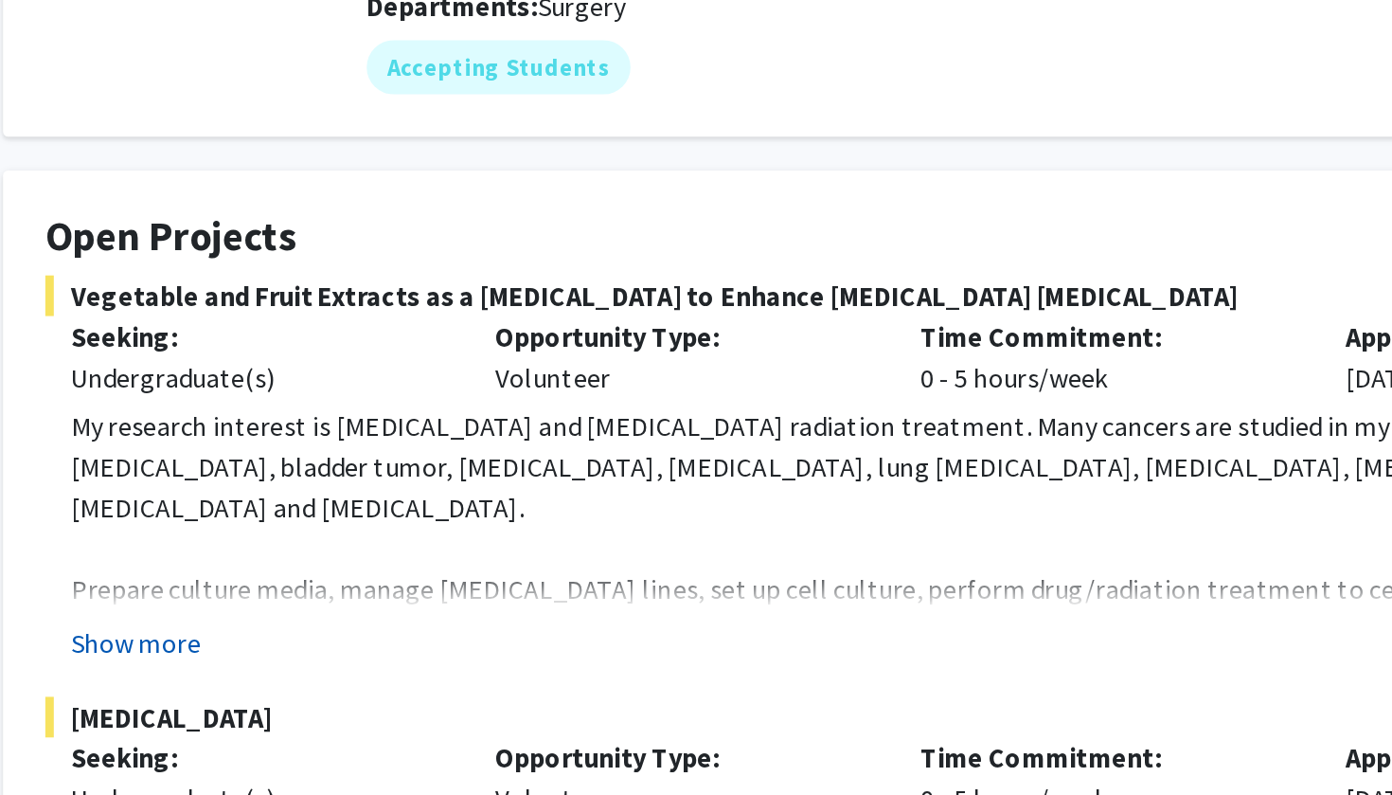
click at [227, 665] on button "Show more" at bounding box center [263, 676] width 73 height 23
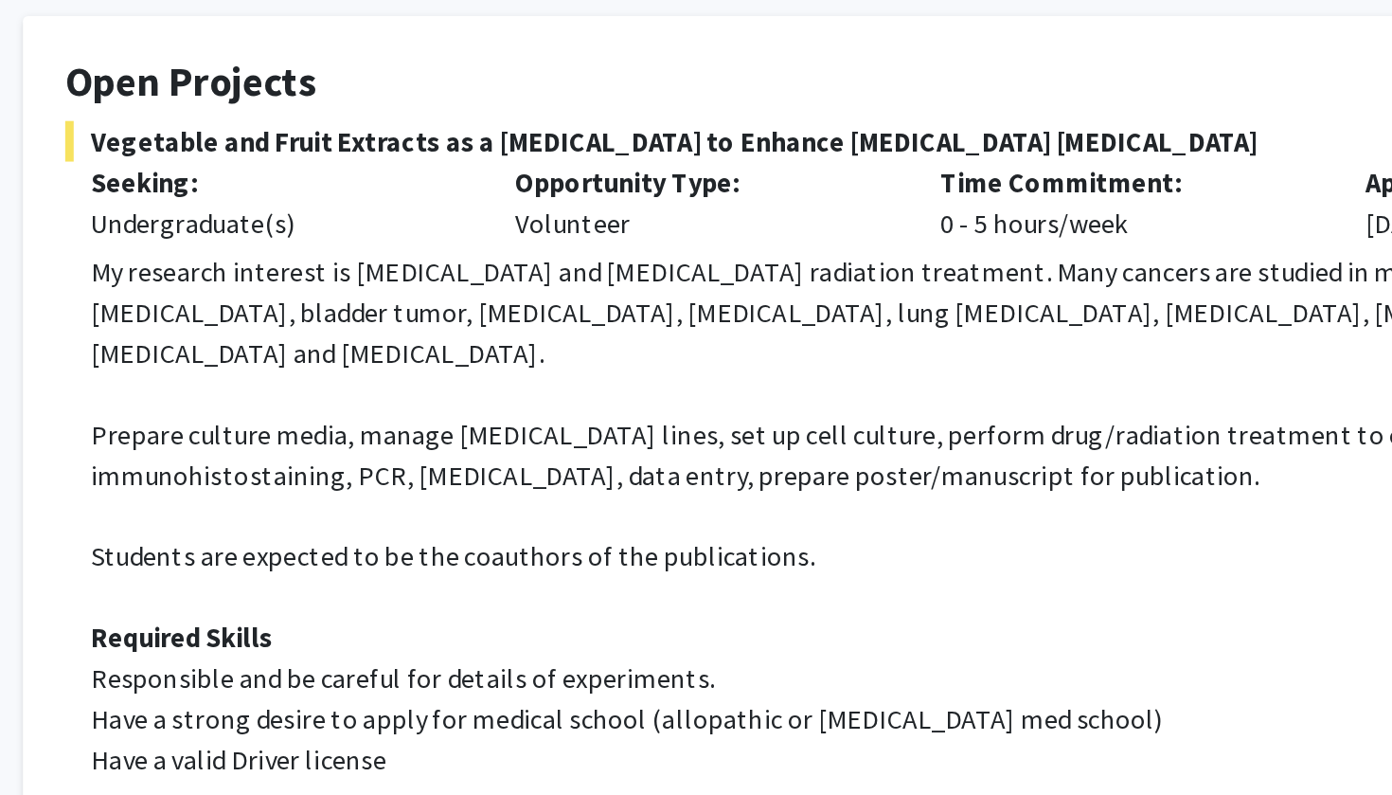
scroll to position [88, 0]
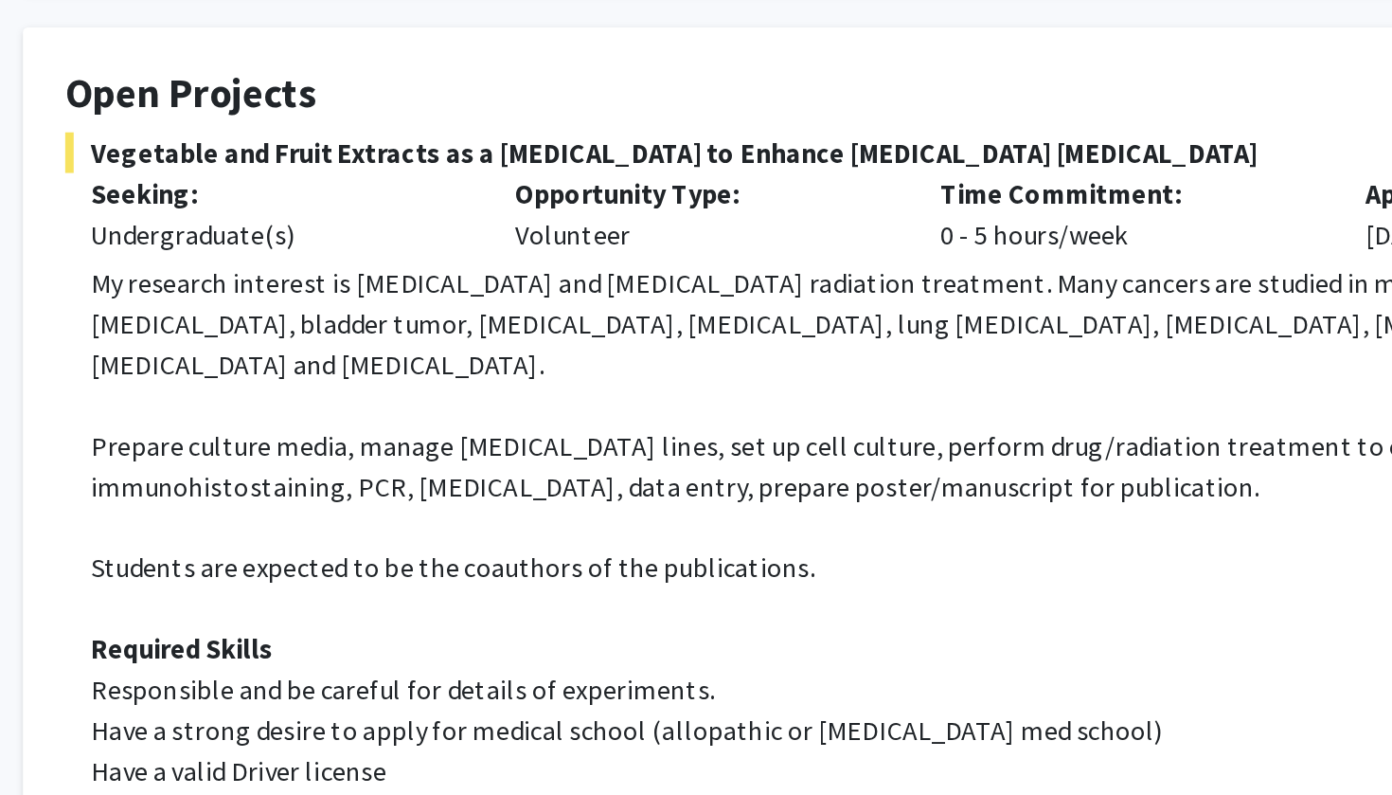
click at [213, 383] on span "Vegetable and Fruit Extracts as a [MEDICAL_DATA] to Enhance [MEDICAL_DATA] [MED…" at bounding box center [696, 394] width 966 height 23
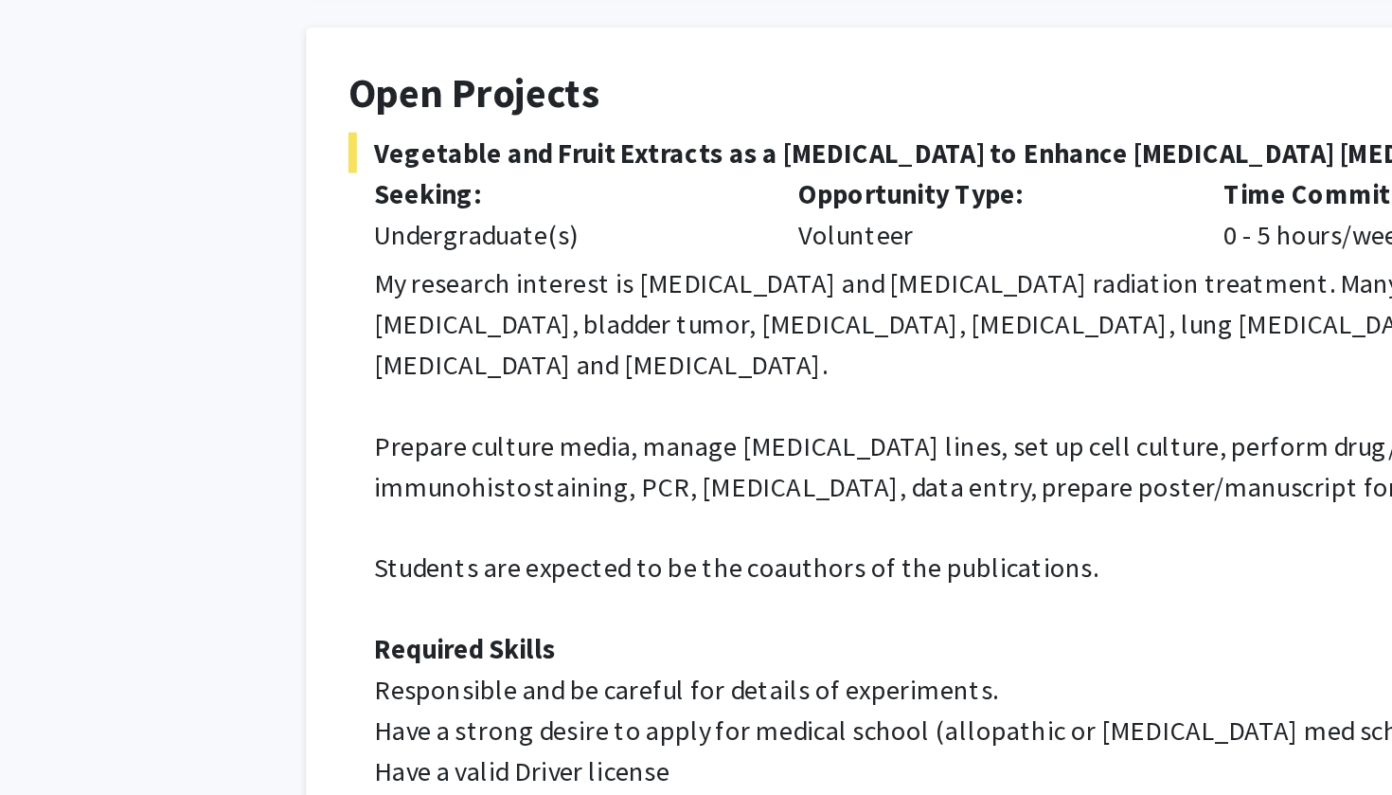
scroll to position [275, 0]
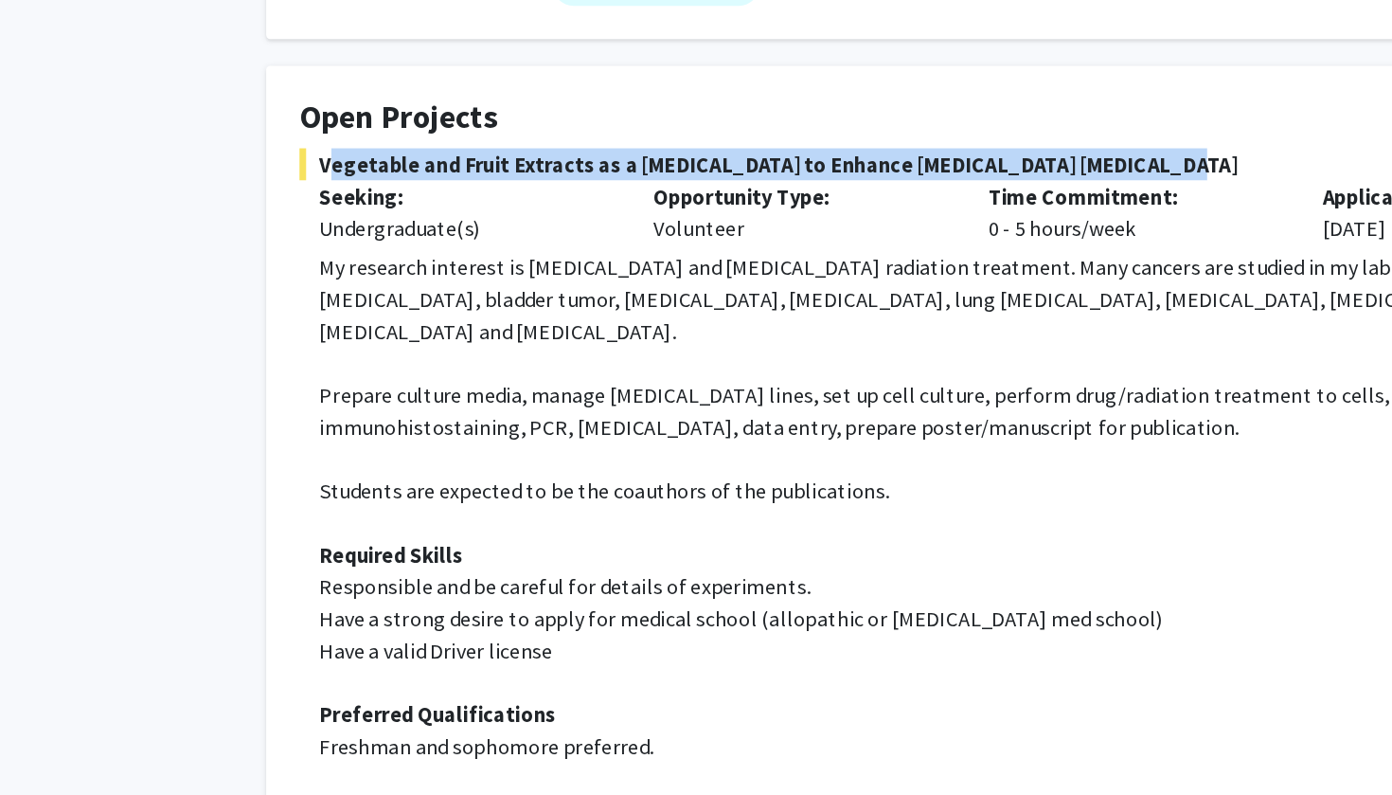
drag, startPoint x: 228, startPoint y: 97, endPoint x: 827, endPoint y: 92, distance: 598.7
click at [827, 196] on span "Vegetable and Fruit Extracts as a [MEDICAL_DATA] to Enhance [MEDICAL_DATA] [MED…" at bounding box center [696, 207] width 966 height 23
copy span "Vegetable and Fruit Extracts as a [MEDICAL_DATA] to Enhance [MEDICAL_DATA] [MED…"
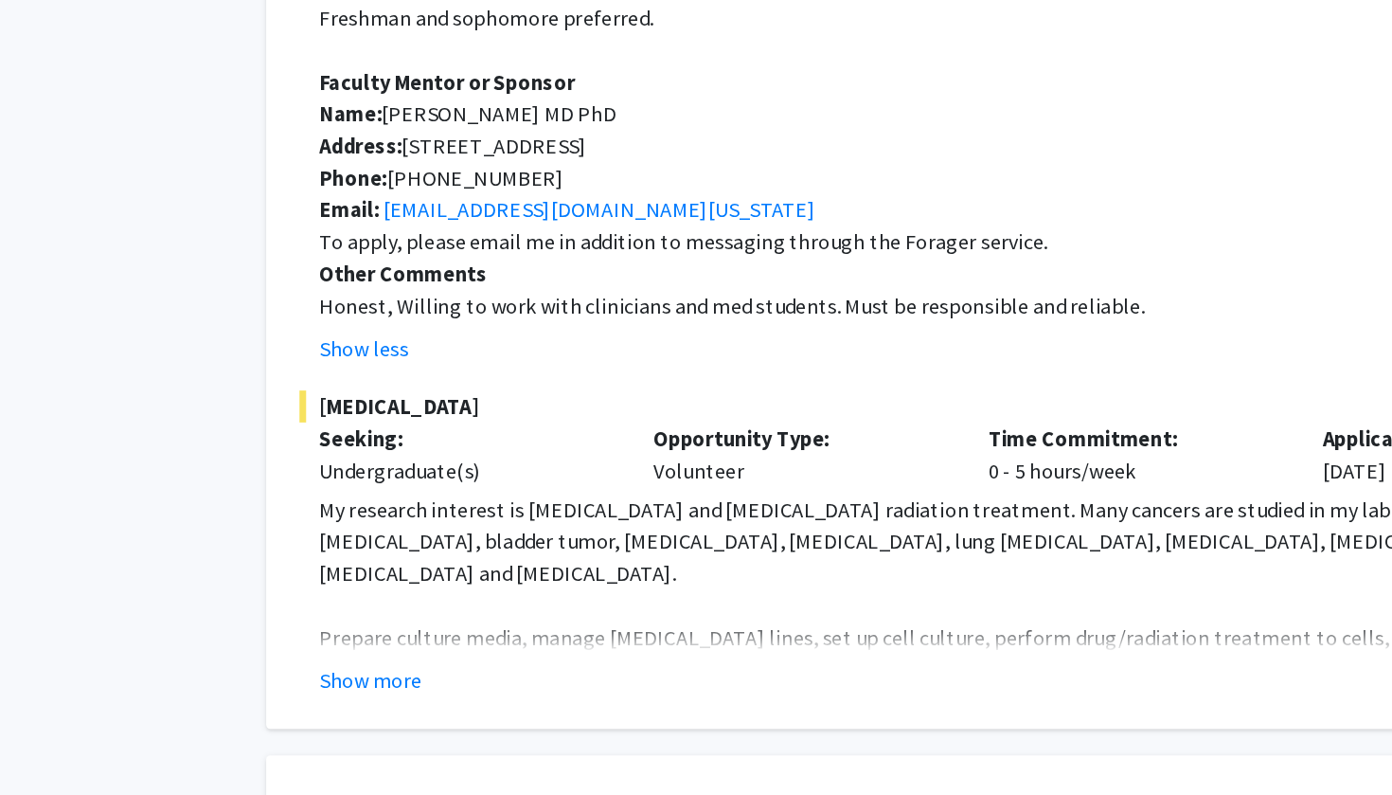
scroll to position [691, 0]
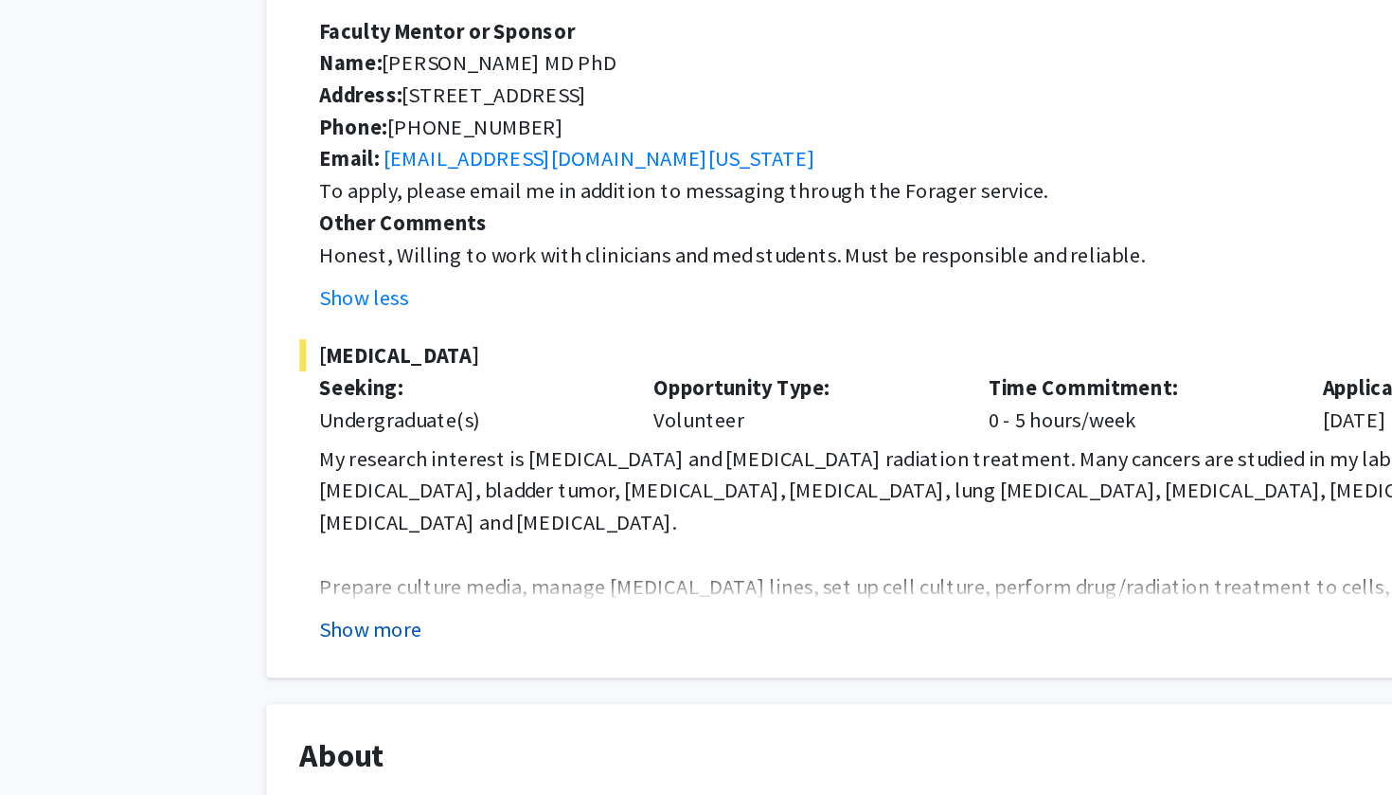
click at [248, 665] on button "Show more" at bounding box center [263, 676] width 73 height 23
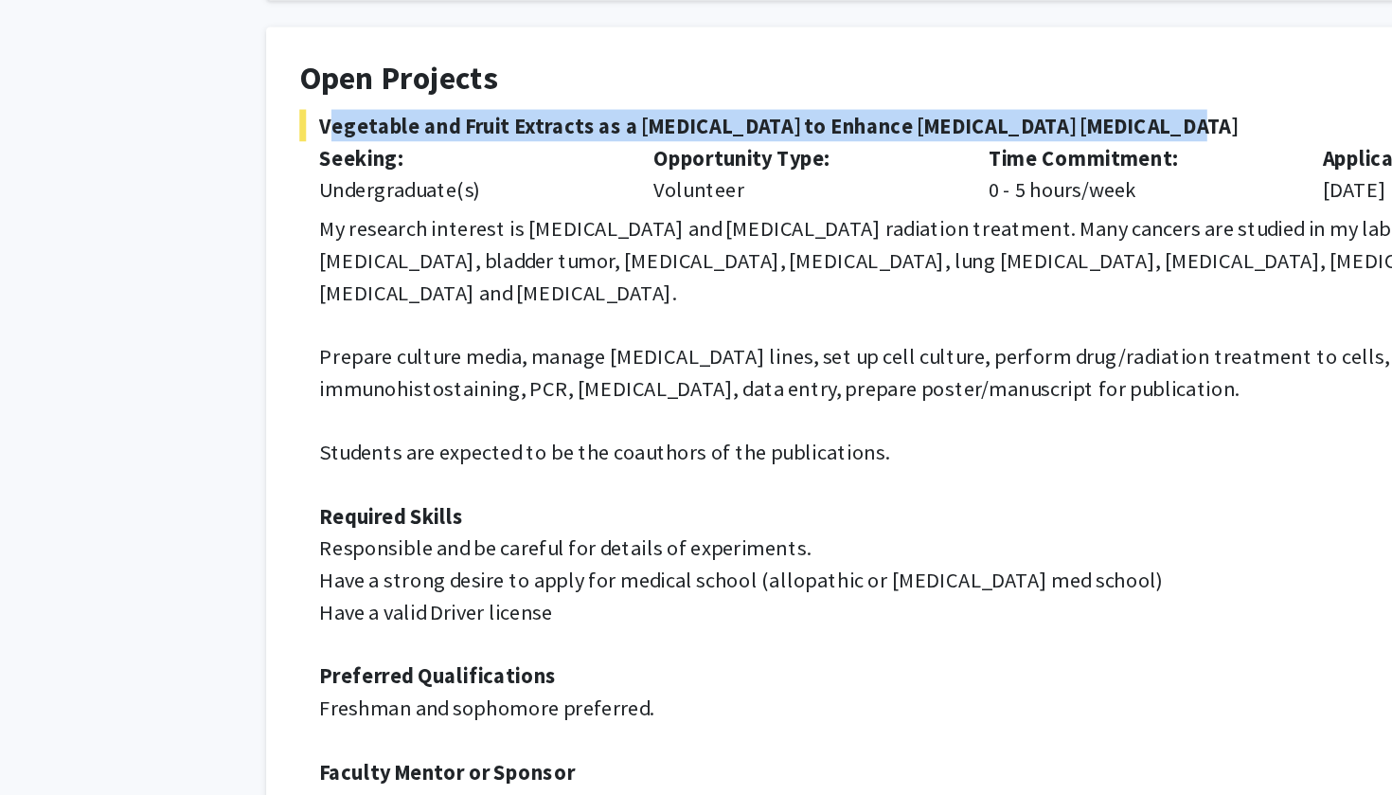
scroll to position [297, 0]
